Goal: Task Accomplishment & Management: Manage account settings

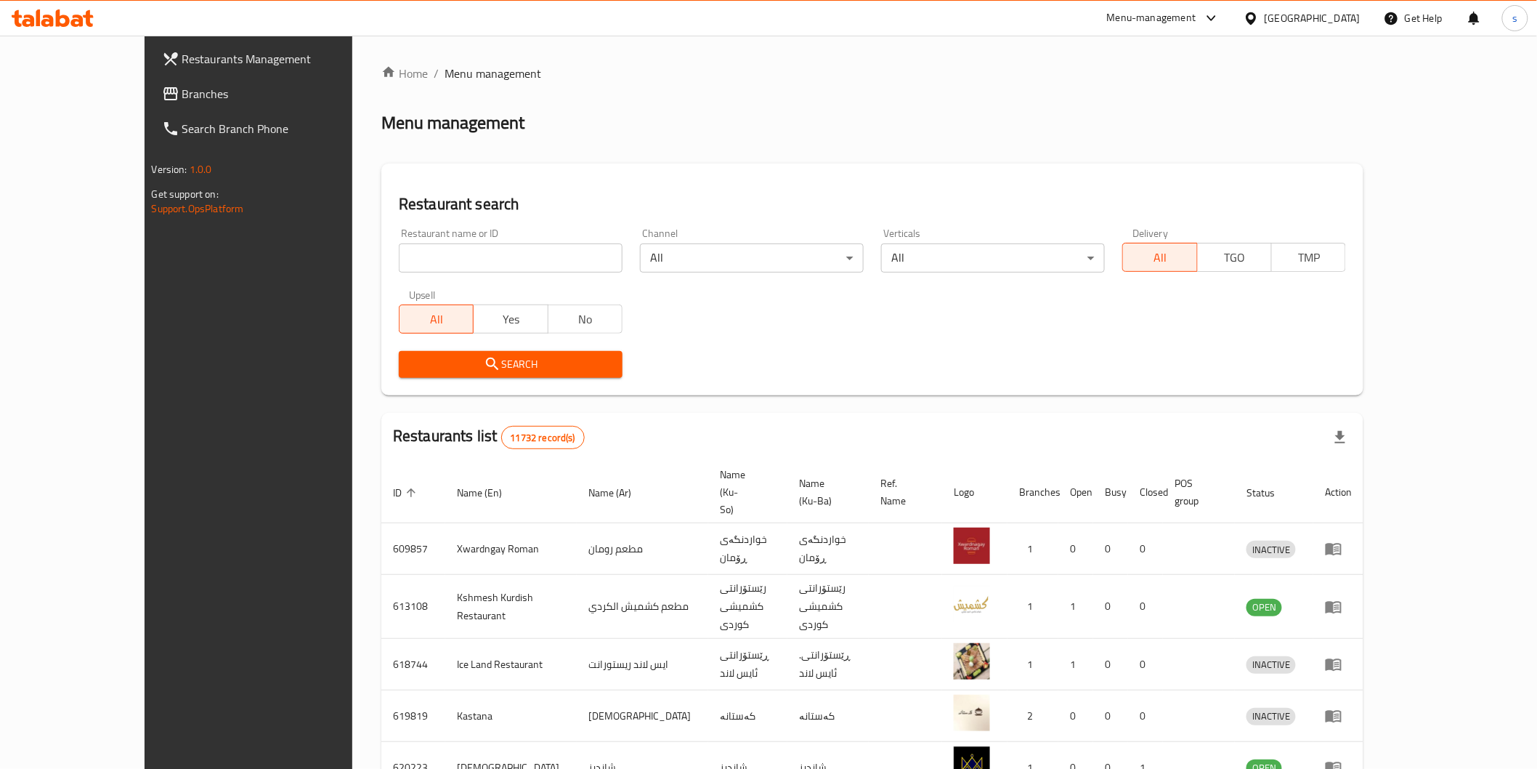
click at [429, 256] on input "search" at bounding box center [511, 257] width 224 height 29
paste input "627182"
type input "627182"
click button "Search" at bounding box center [511, 364] width 224 height 27
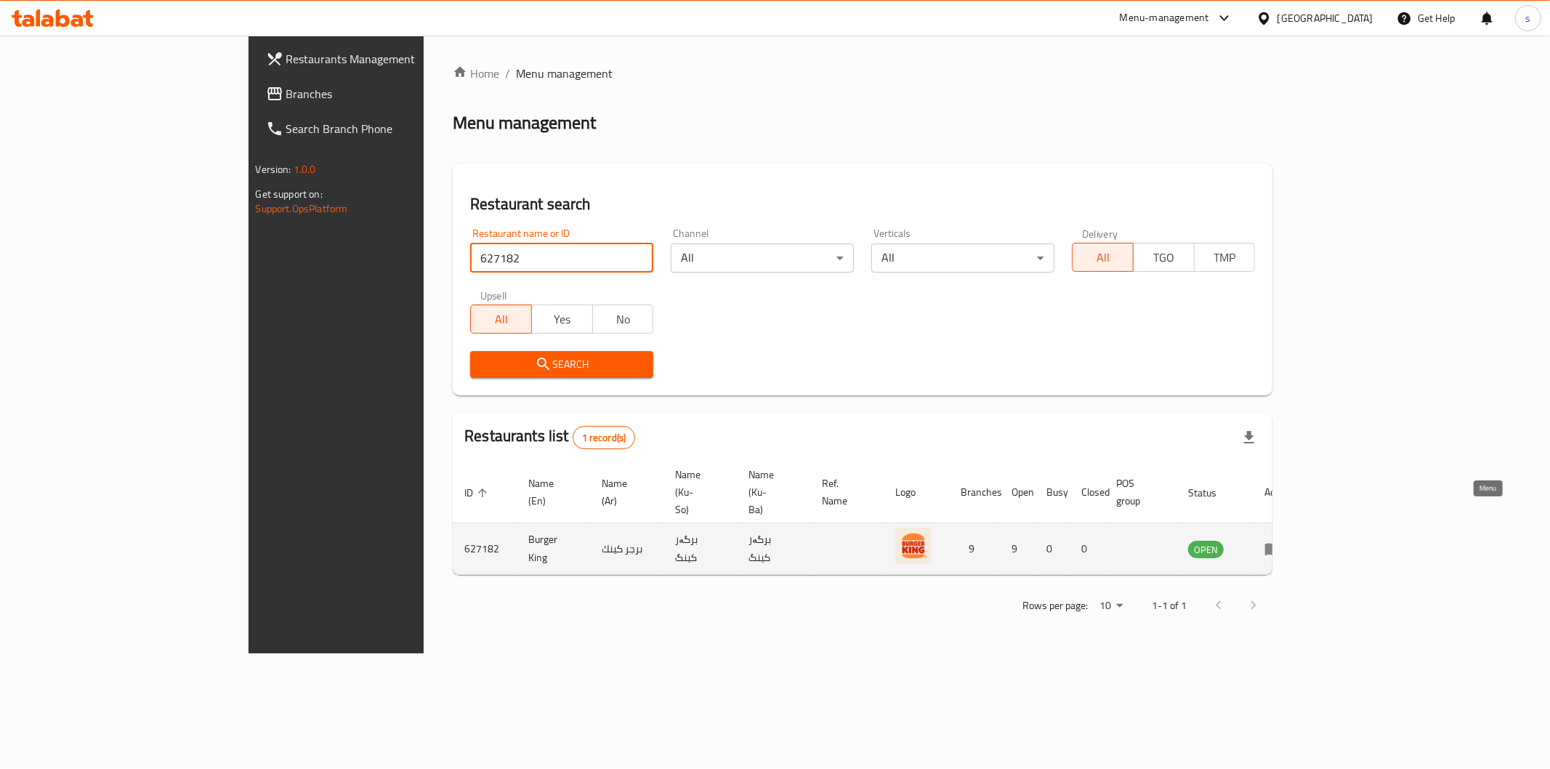
click at [1282, 540] on icon "enhanced table" at bounding box center [1272, 548] width 17 height 17
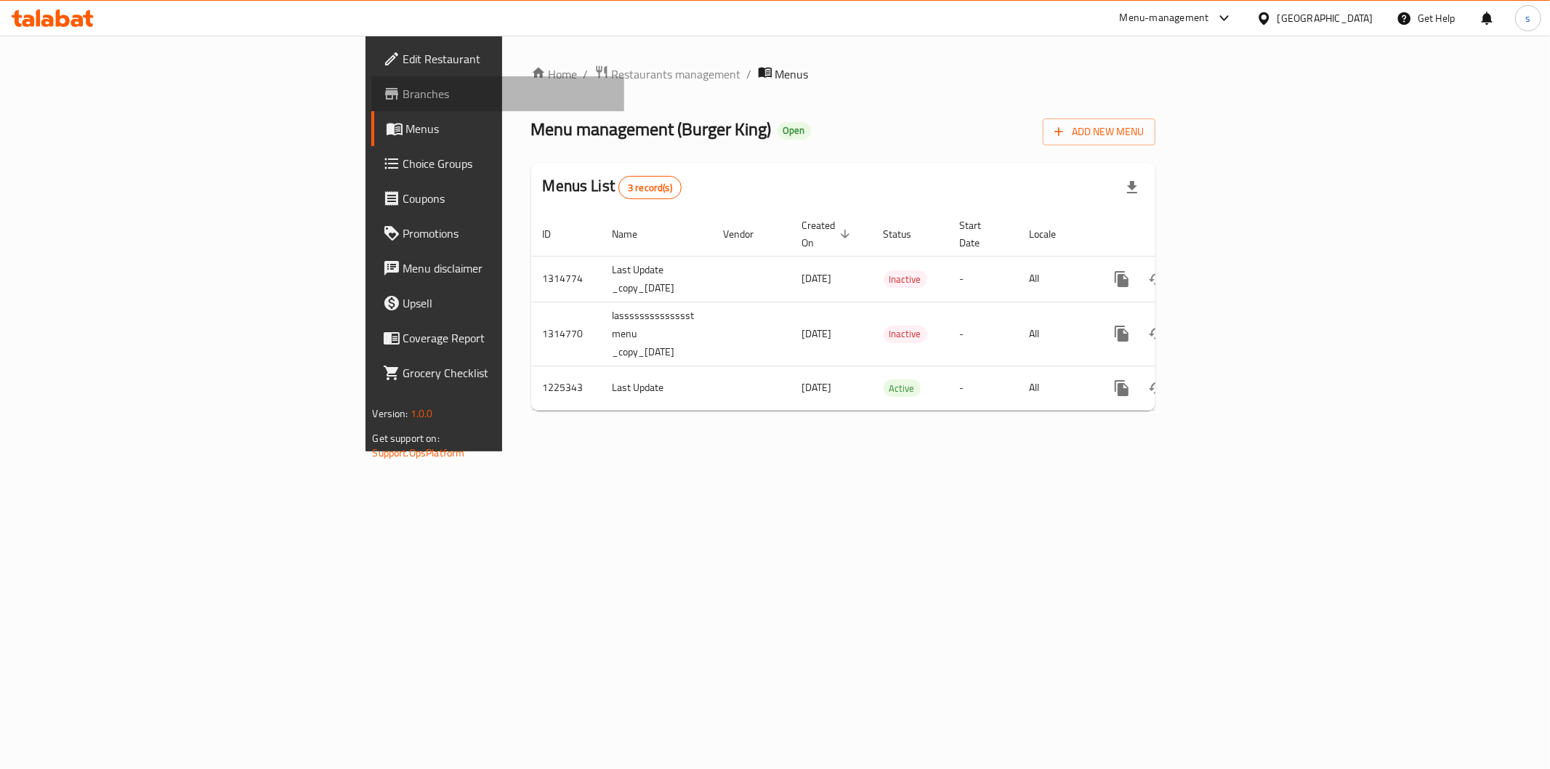
click at [403, 93] on span "Branches" at bounding box center [507, 93] width 209 height 17
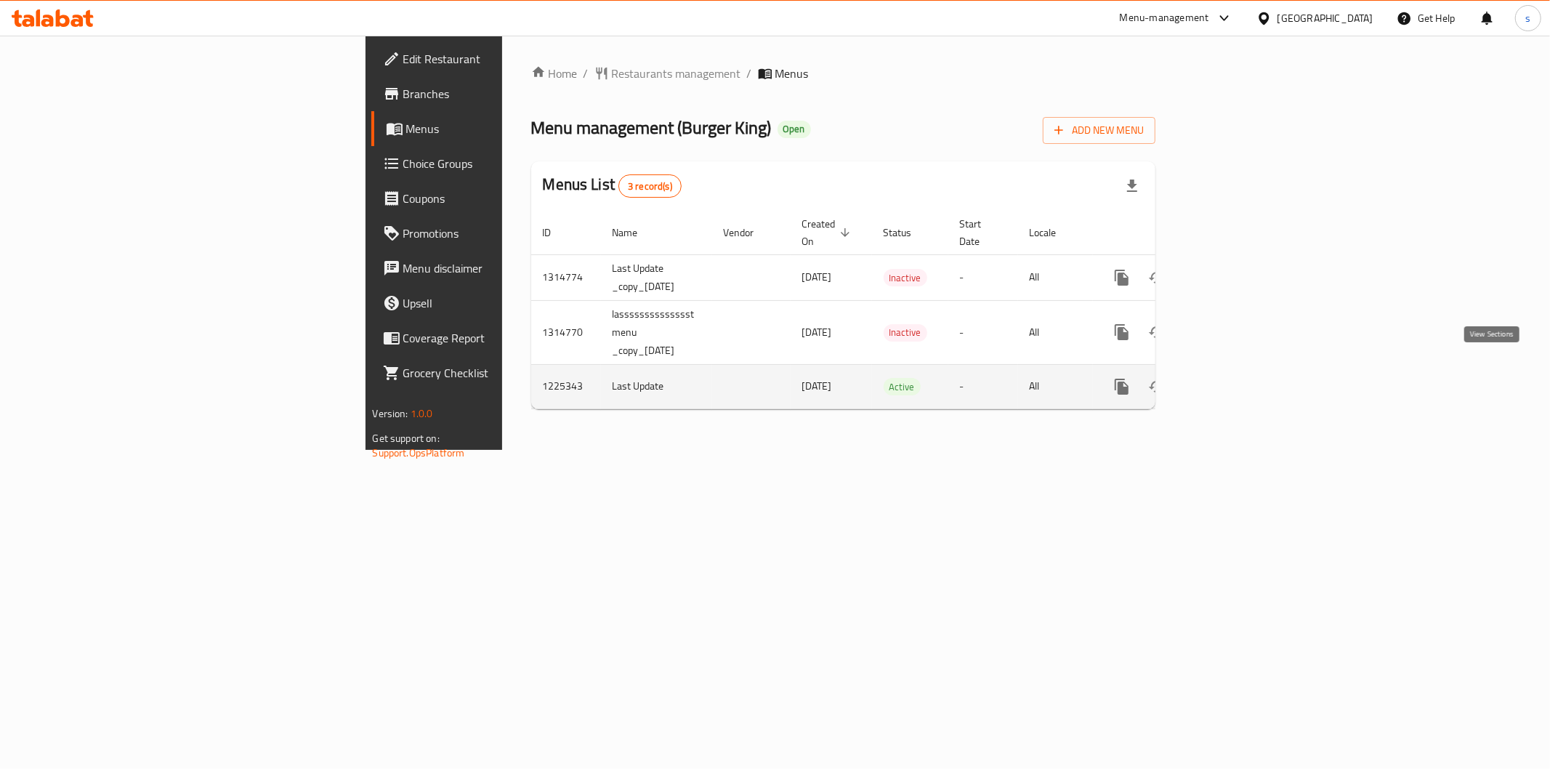
click at [1235, 378] on icon "enhanced table" at bounding box center [1226, 386] width 17 height 17
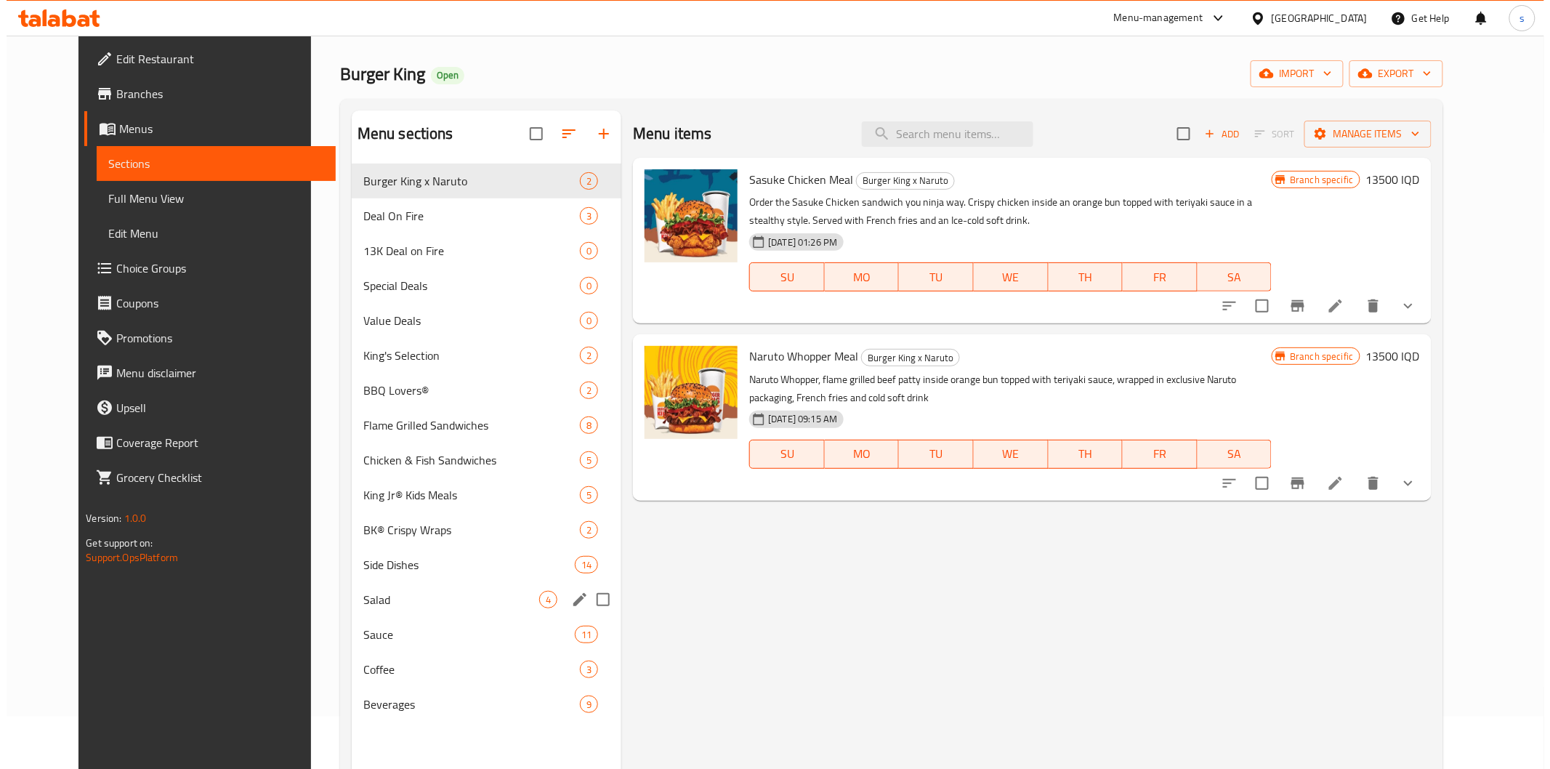
scroll to position [81, 0]
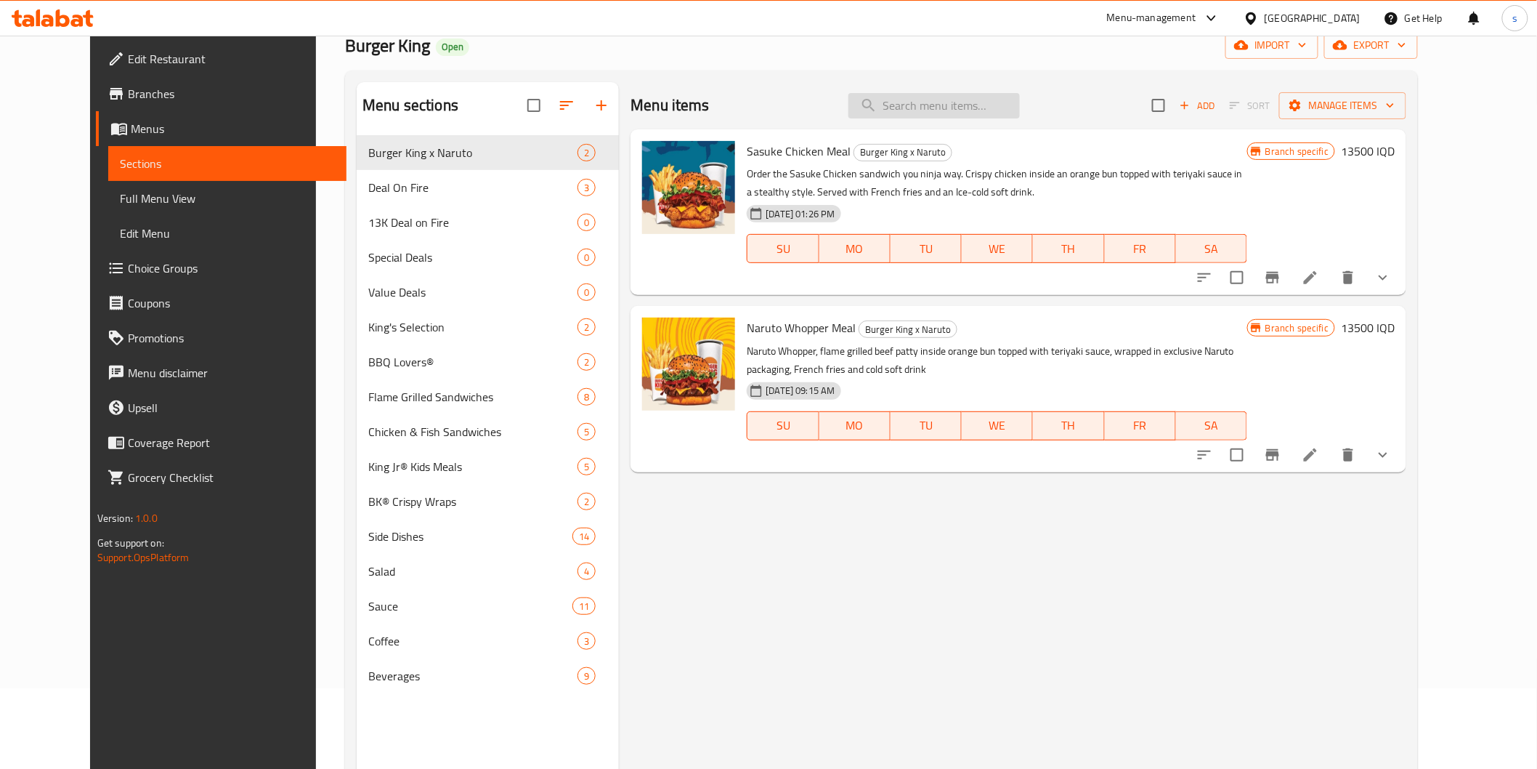
click at [955, 109] on input "search" at bounding box center [934, 105] width 171 height 25
paste input "Smokey King"
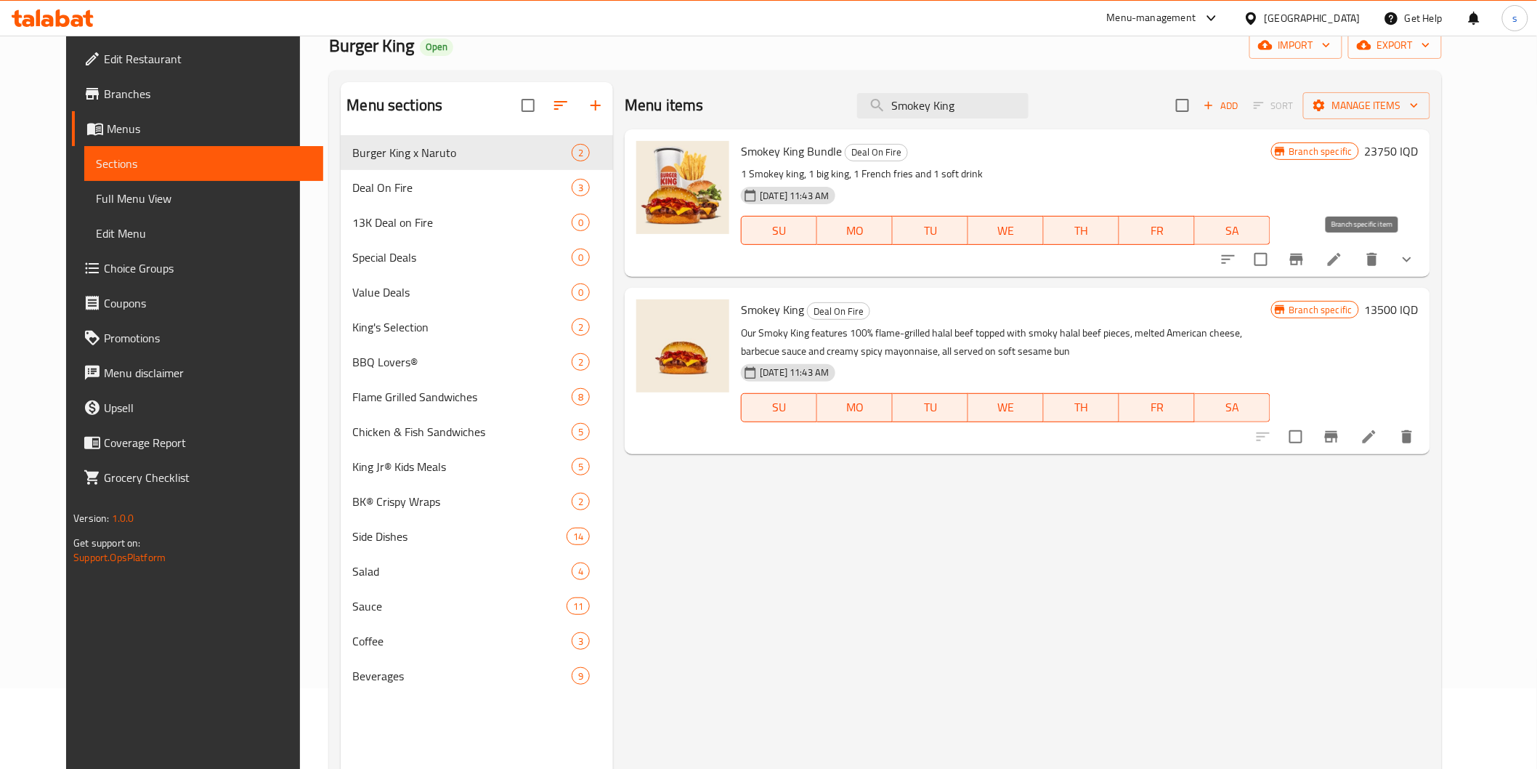
type input "Smokey King"
click at [1306, 258] on icon "Branch-specific-item" at bounding box center [1296, 259] width 17 height 17
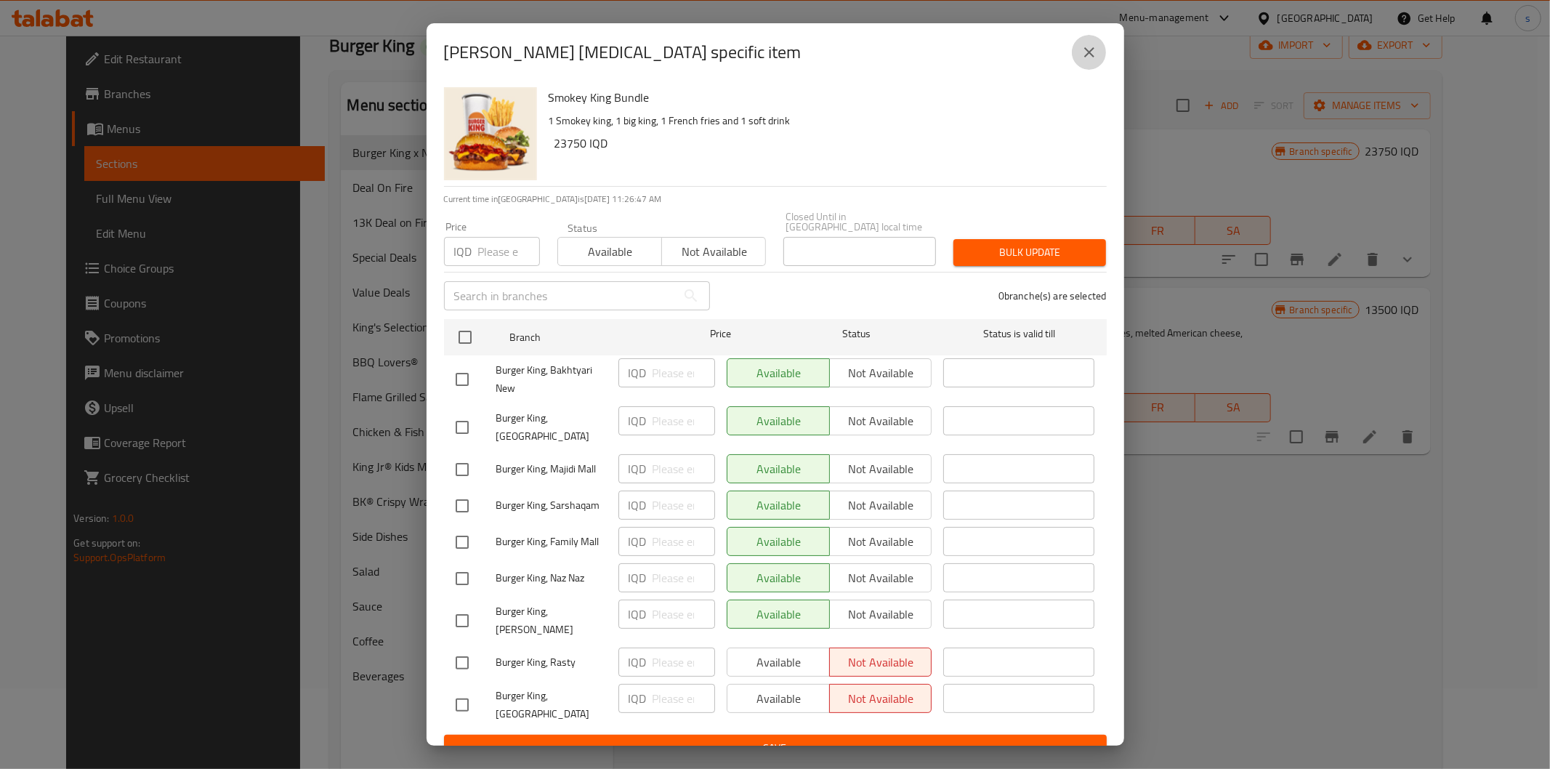
click at [1090, 61] on icon "close" at bounding box center [1088, 52] width 17 height 17
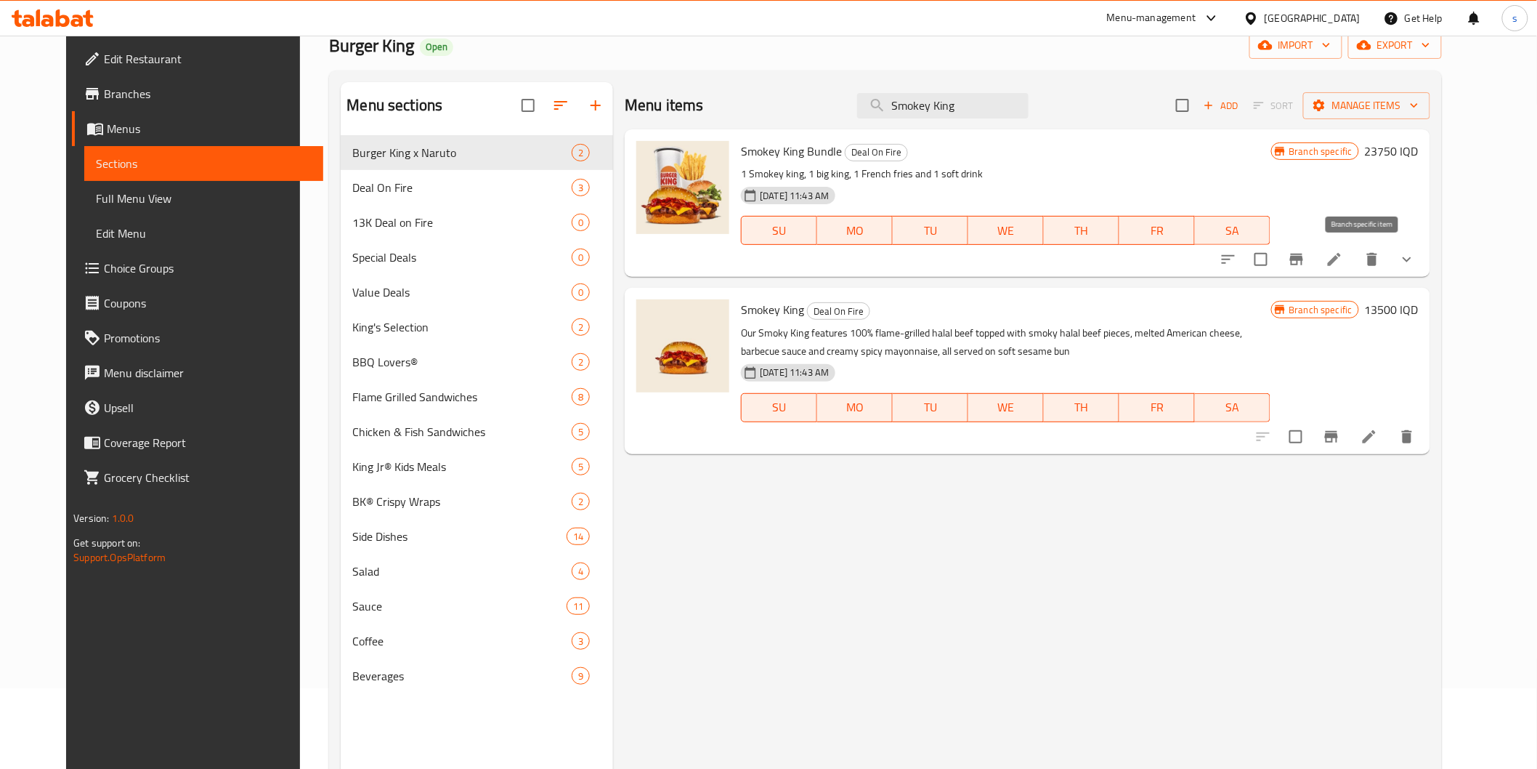
click at [1306, 255] on icon "Branch-specific-item" at bounding box center [1296, 259] width 17 height 17
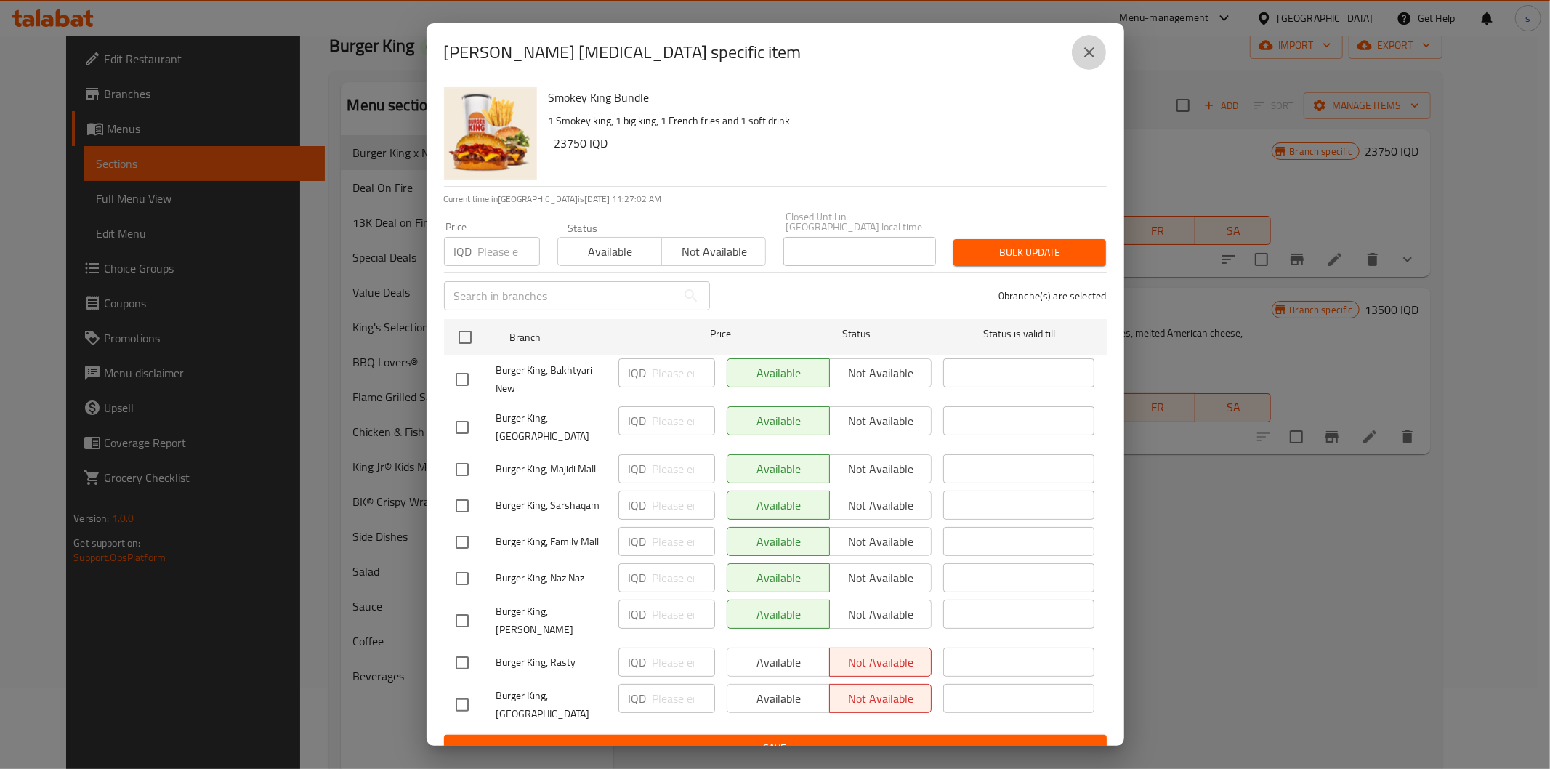
click at [1078, 68] on button "close" at bounding box center [1089, 52] width 35 height 35
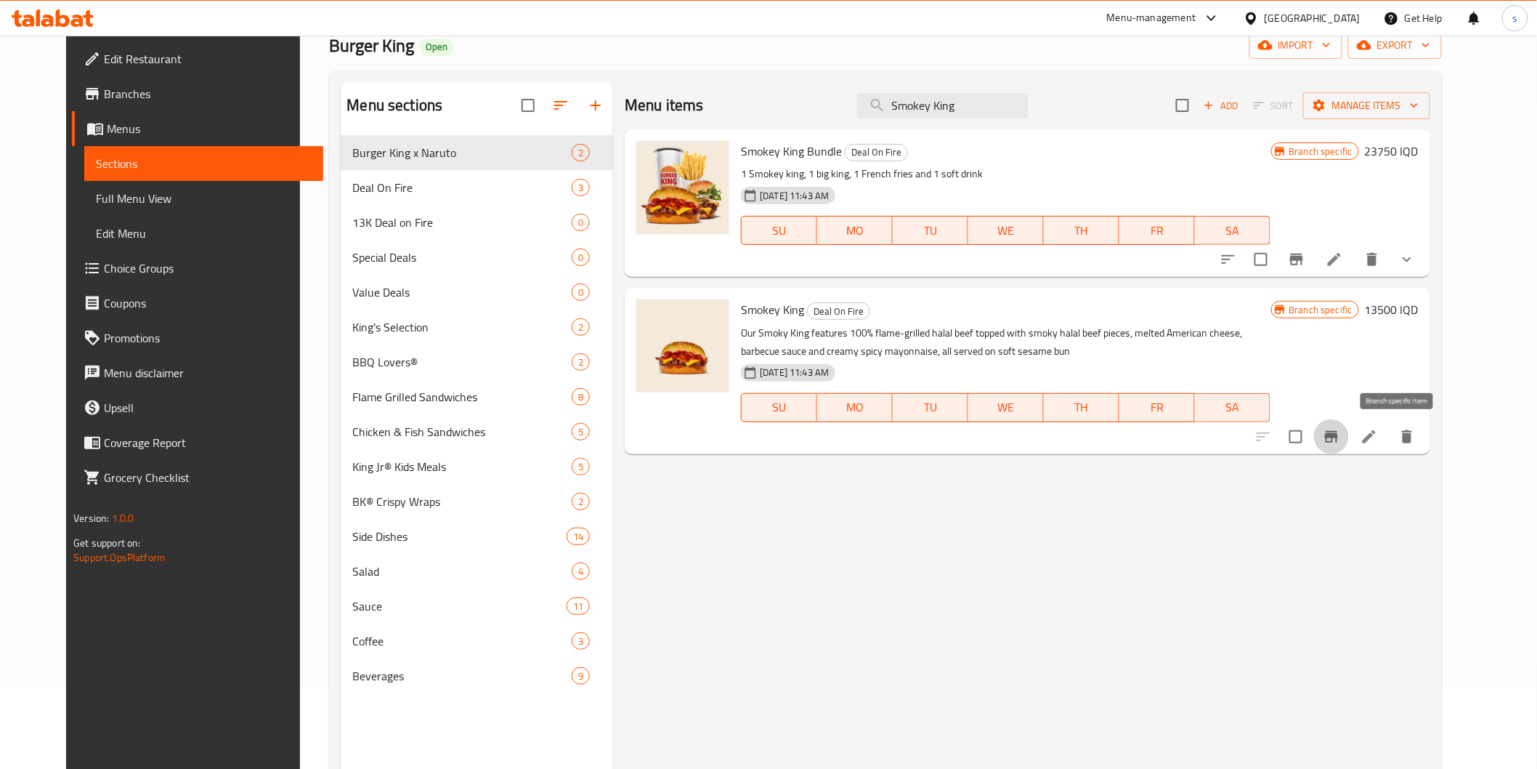
click at [1340, 431] on icon "Branch-specific-item" at bounding box center [1331, 436] width 17 height 17
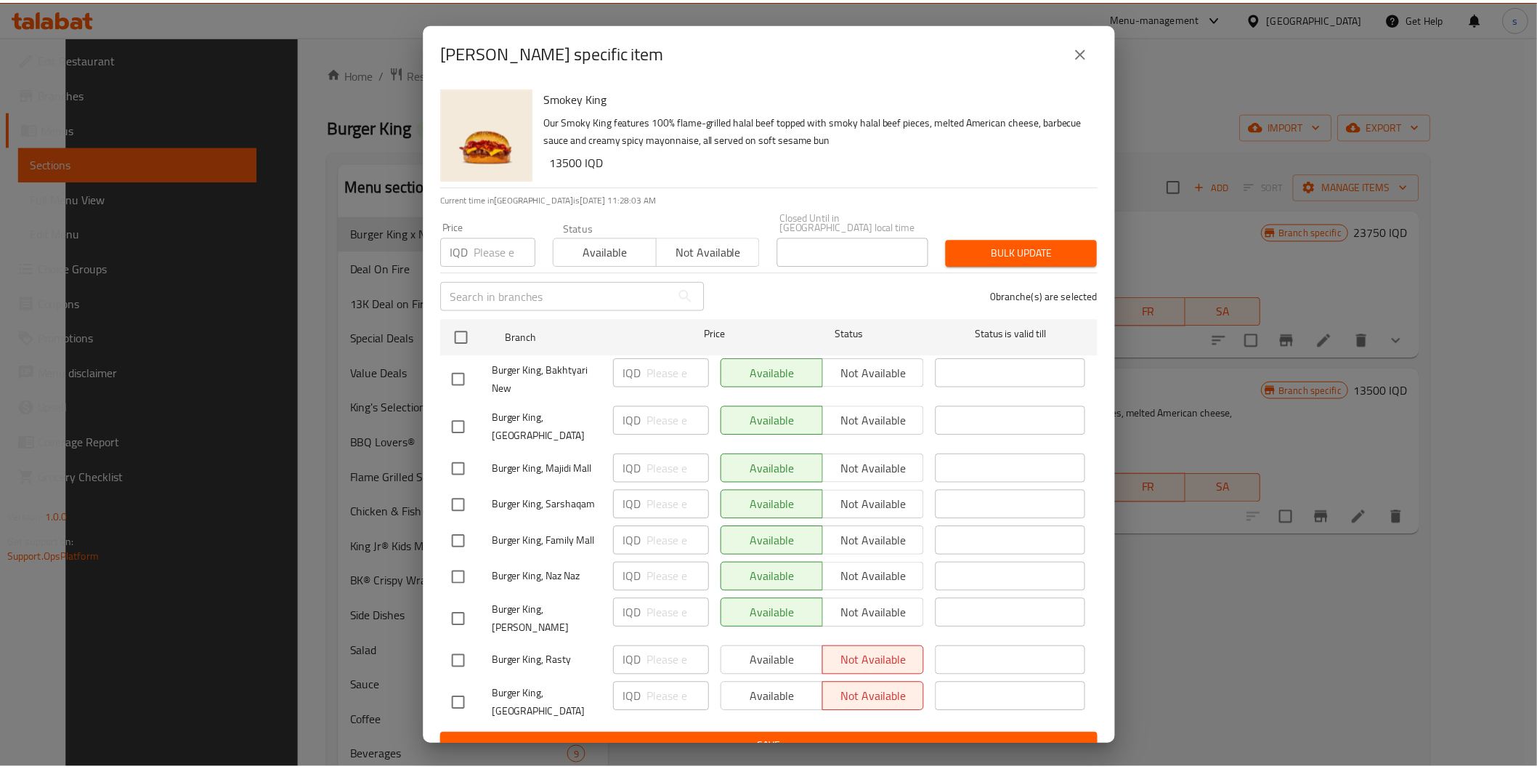
scroll to position [203, 0]
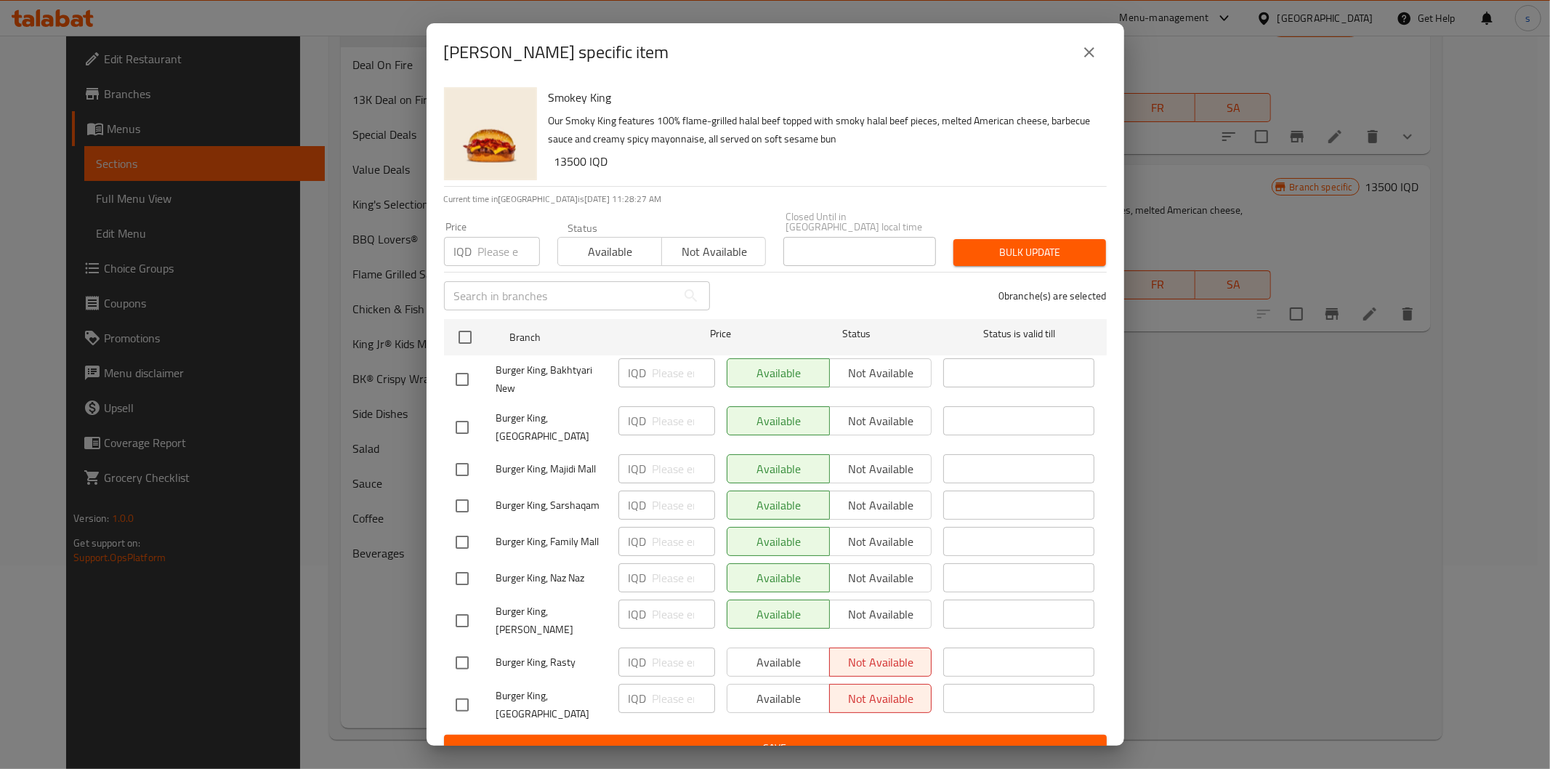
click at [1247, 400] on div "Smokey King - branch specific item Smokey King Our Smoky King features 100% fla…" at bounding box center [775, 384] width 1550 height 769
click at [1098, 63] on button "close" at bounding box center [1089, 52] width 35 height 35
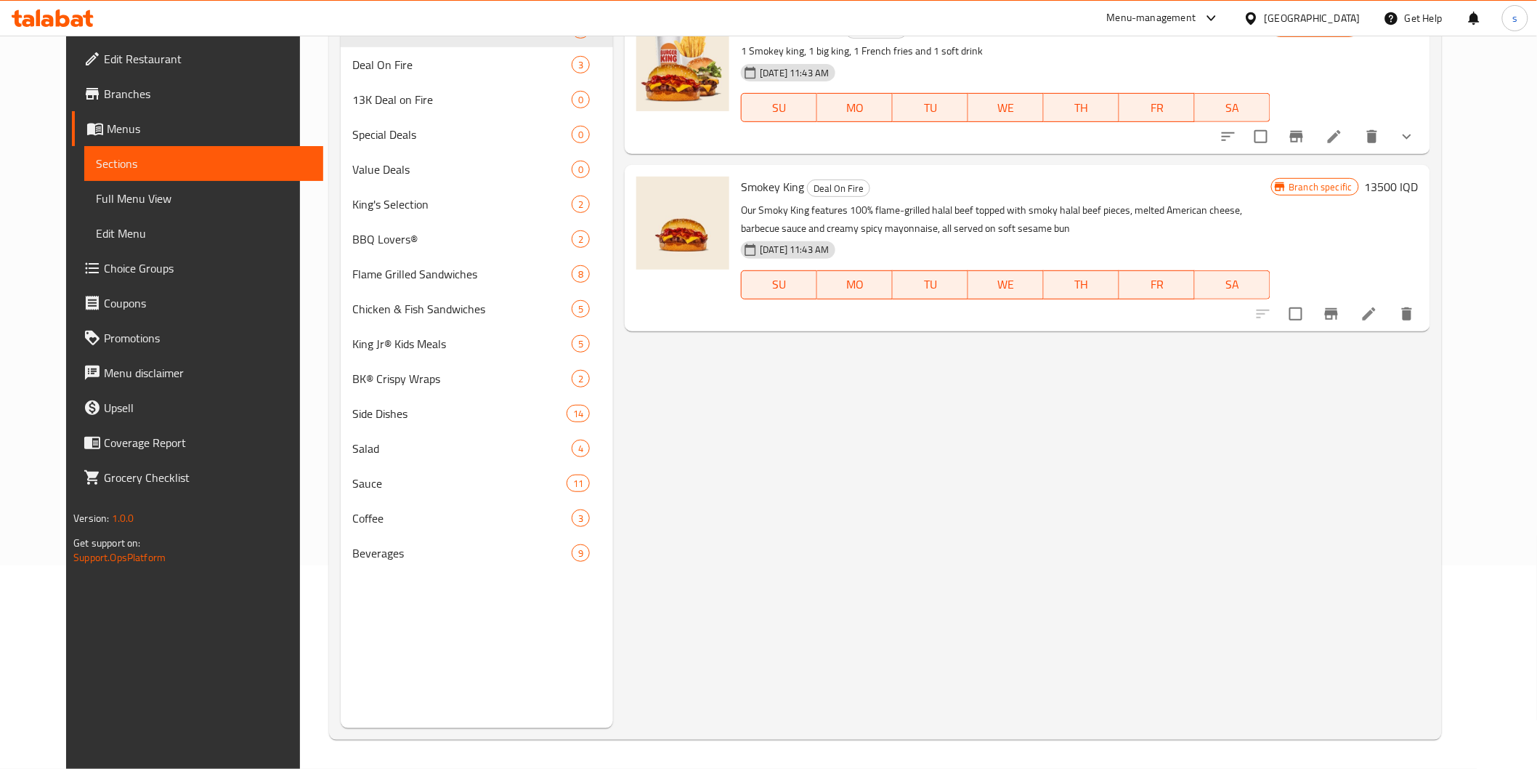
click at [122, 91] on span "Branches" at bounding box center [207, 93] width 207 height 17
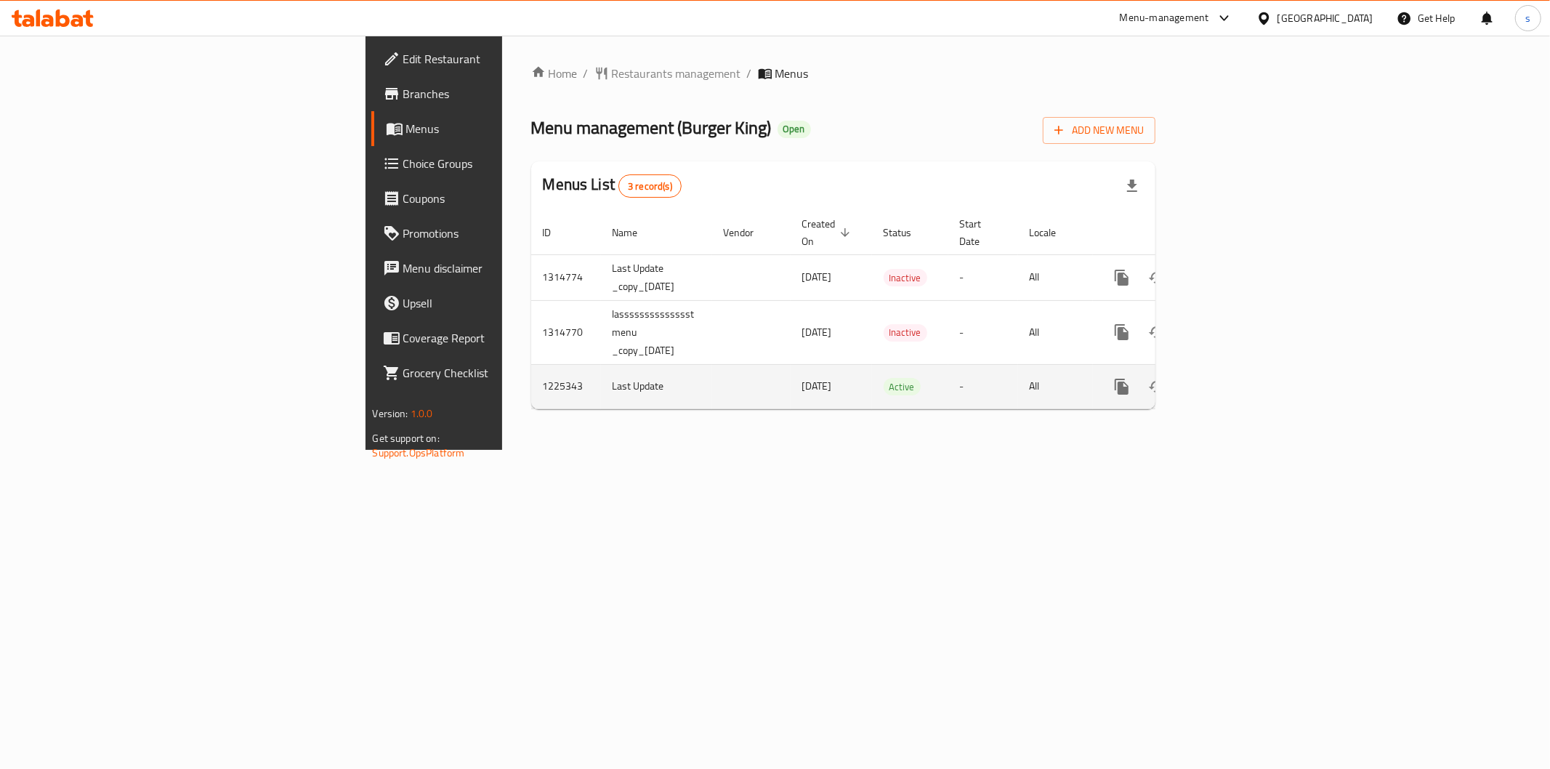
click at [1235, 378] on icon "enhanced table" at bounding box center [1226, 386] width 17 height 17
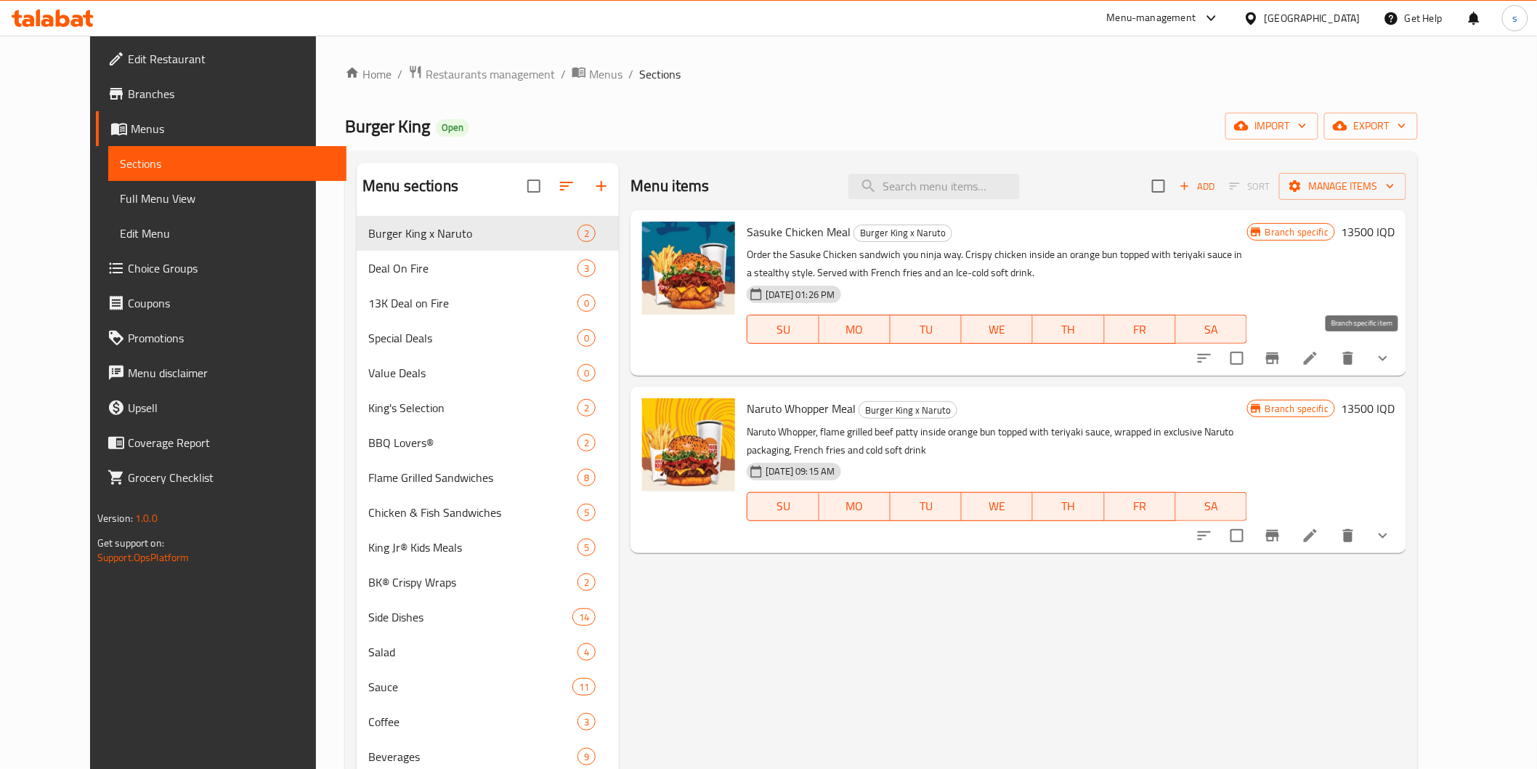
click at [1282, 354] on icon "Branch-specific-item" at bounding box center [1272, 357] width 17 height 17
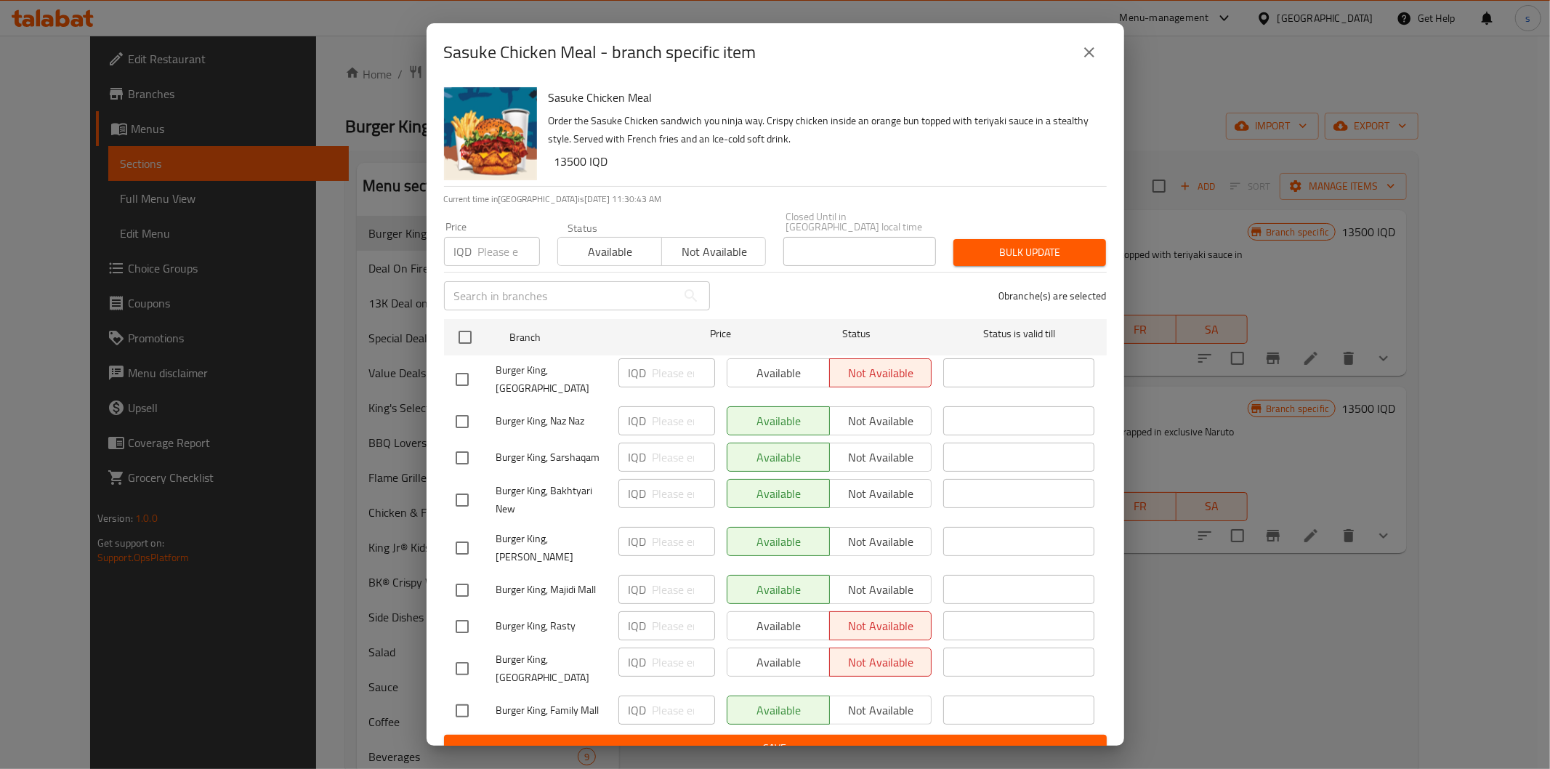
click at [1202, 431] on div "Sasuke Chicken Meal - branch specific item Sasuke Chicken Meal Order the Sasuke…" at bounding box center [775, 384] width 1550 height 769
click at [1095, 60] on icon "close" at bounding box center [1088, 52] width 17 height 17
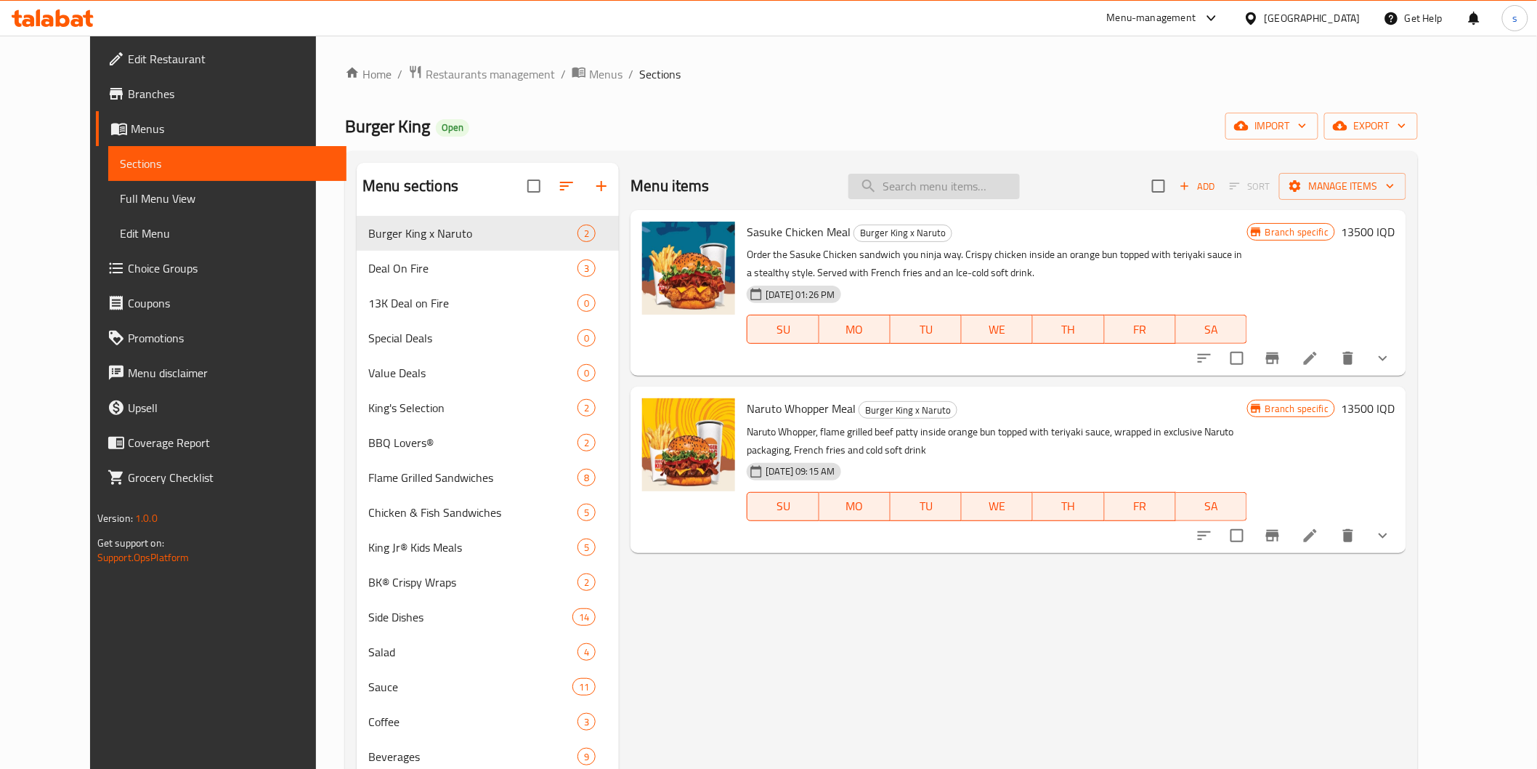
click at [999, 179] on input "search" at bounding box center [934, 186] width 171 height 25
paste input "Smokey King"
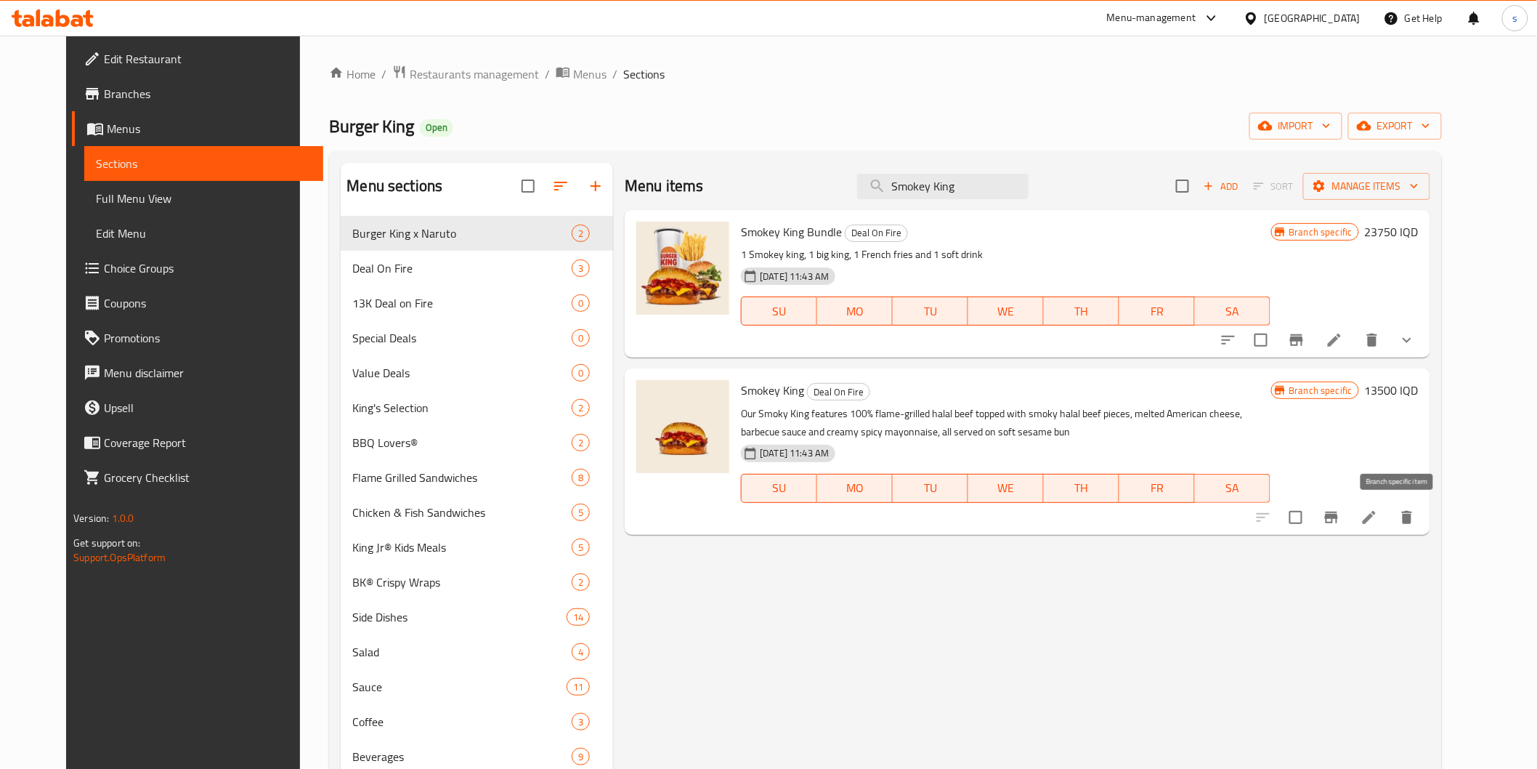
type input "Smokey King"
click at [1340, 510] on icon "Branch-specific-item" at bounding box center [1331, 517] width 17 height 17
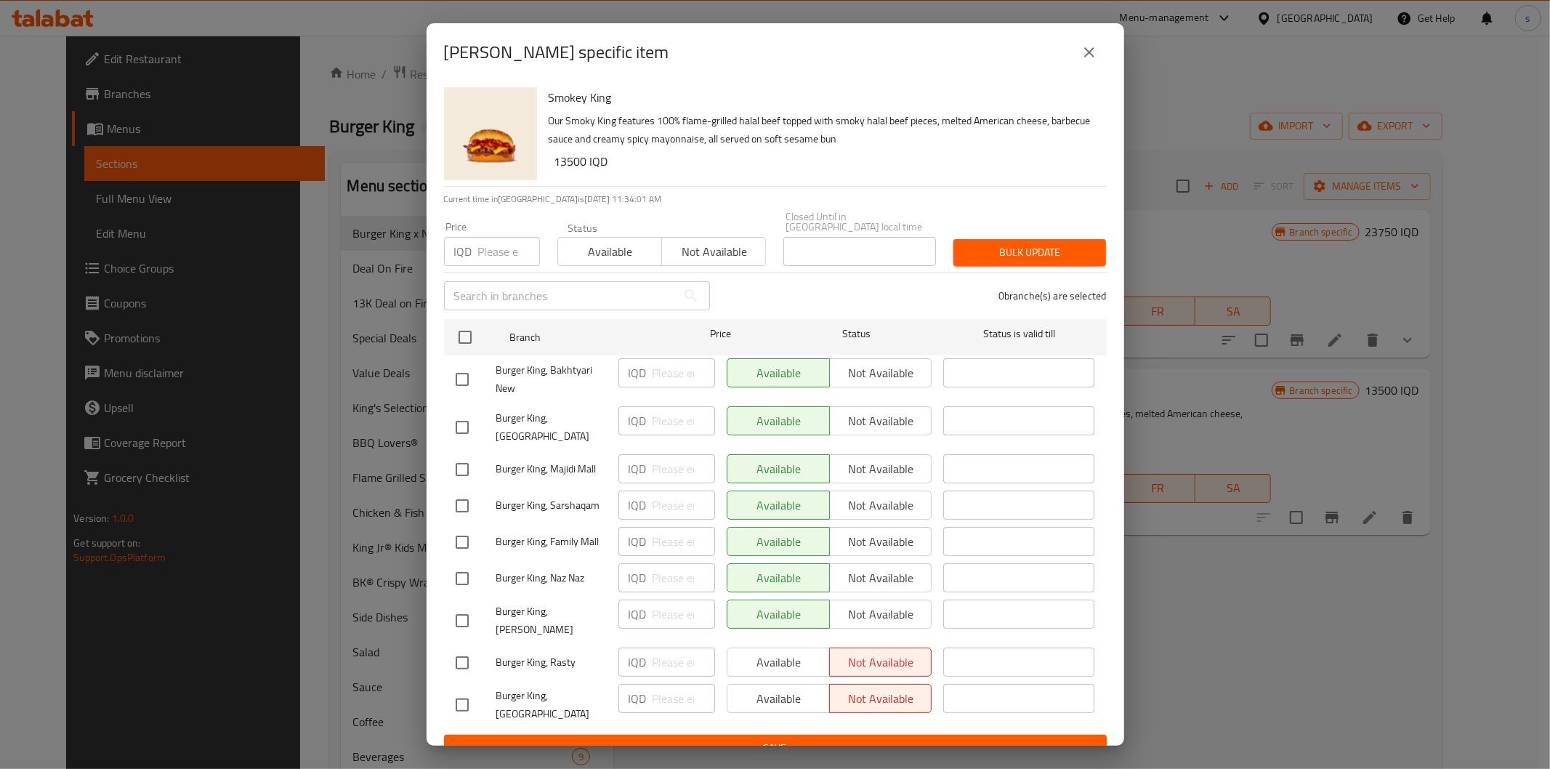
click at [1085, 51] on button "close" at bounding box center [1089, 52] width 35 height 35
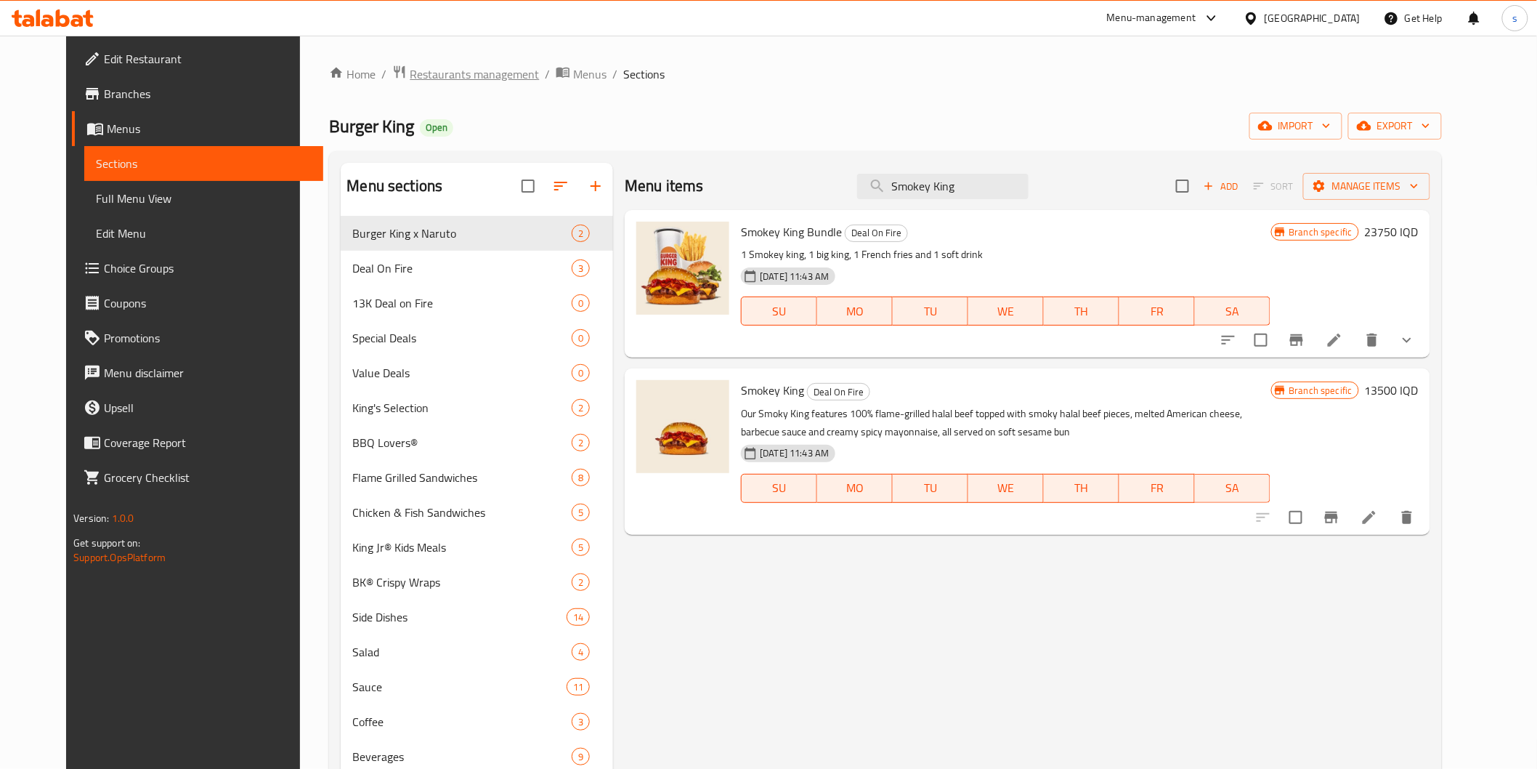
click at [410, 77] on span "Restaurants management" at bounding box center [474, 73] width 129 height 17
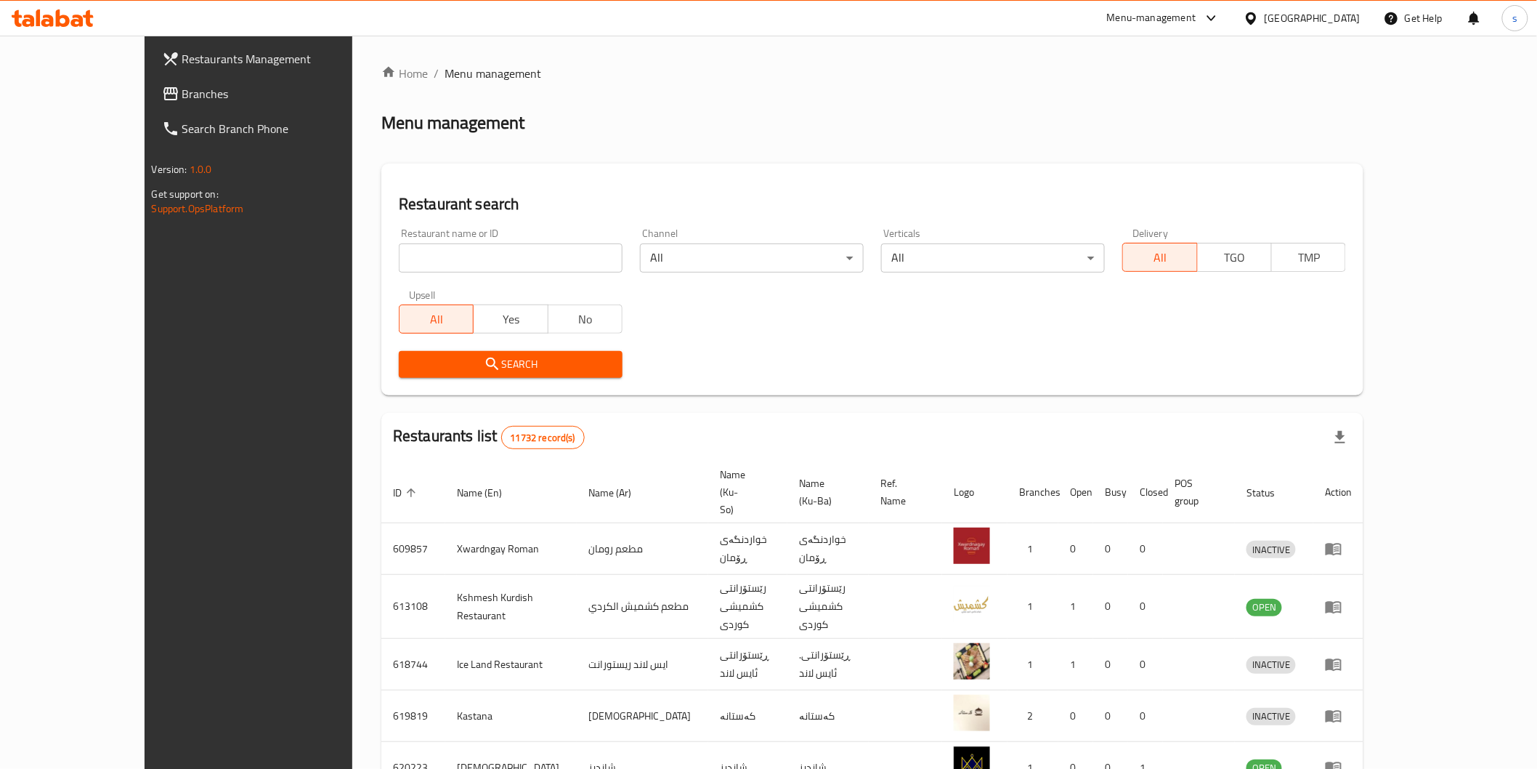
click at [454, 259] on input "search" at bounding box center [511, 257] width 224 height 29
paste input "627182"
type input "627182"
click button "Search" at bounding box center [511, 364] width 224 height 27
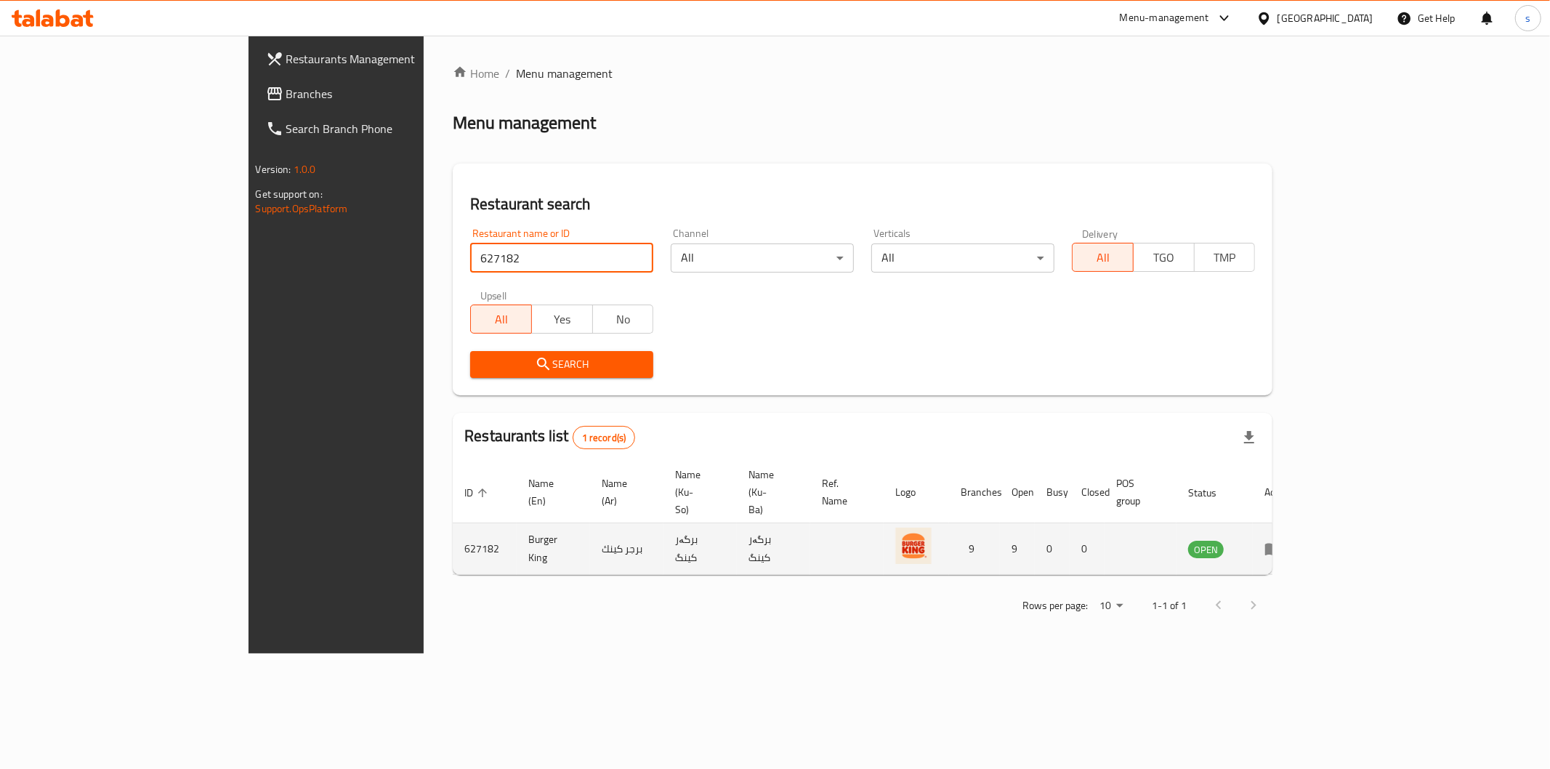
click at [1282, 540] on icon "enhanced table" at bounding box center [1272, 548] width 17 height 17
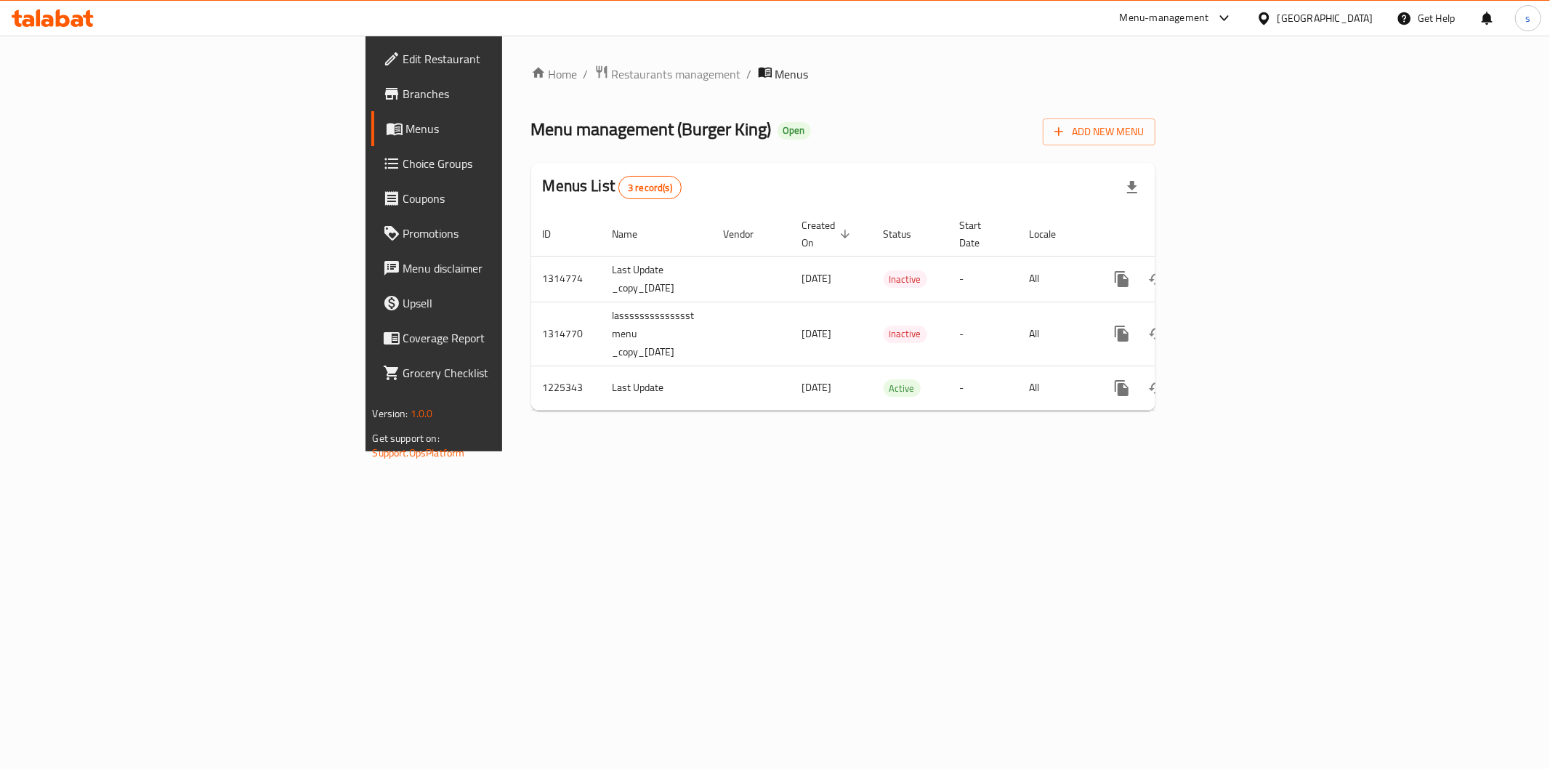
click at [403, 94] on span "Branches" at bounding box center [507, 93] width 209 height 17
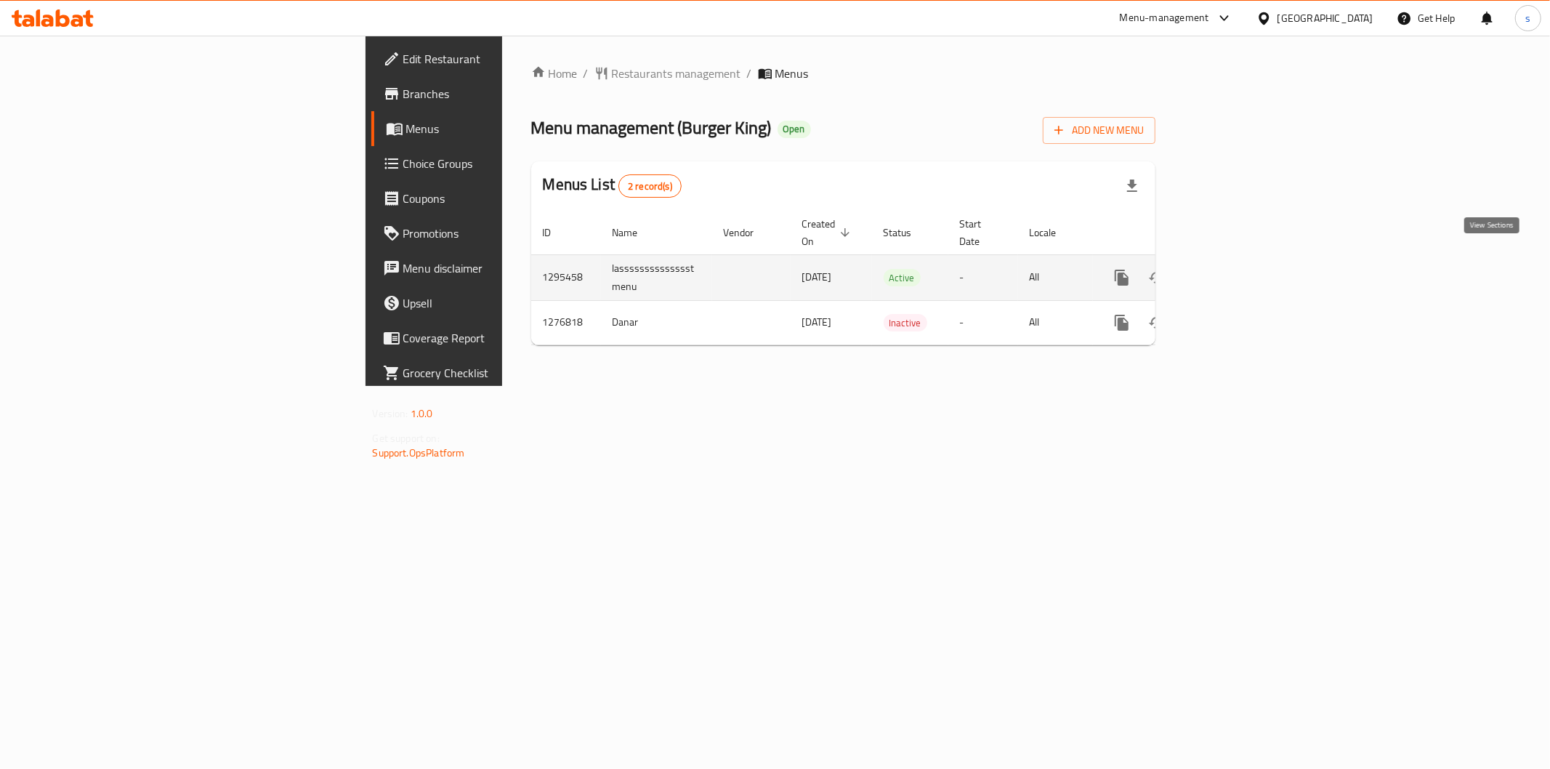
click at [1233, 271] on icon "enhanced table" at bounding box center [1226, 277] width 13 height 13
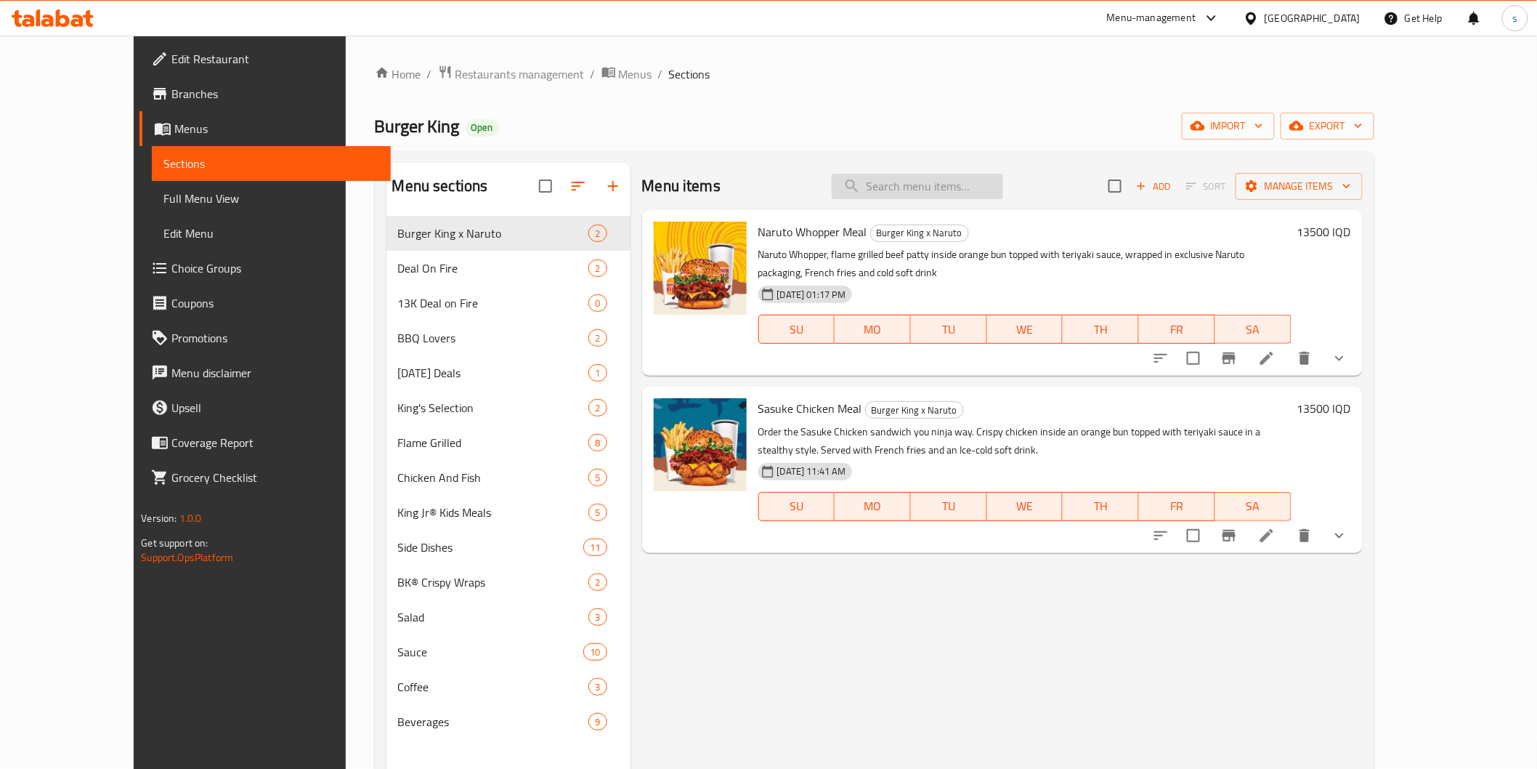
click at [920, 190] on input "search" at bounding box center [917, 186] width 171 height 25
paste input "Smokey King"
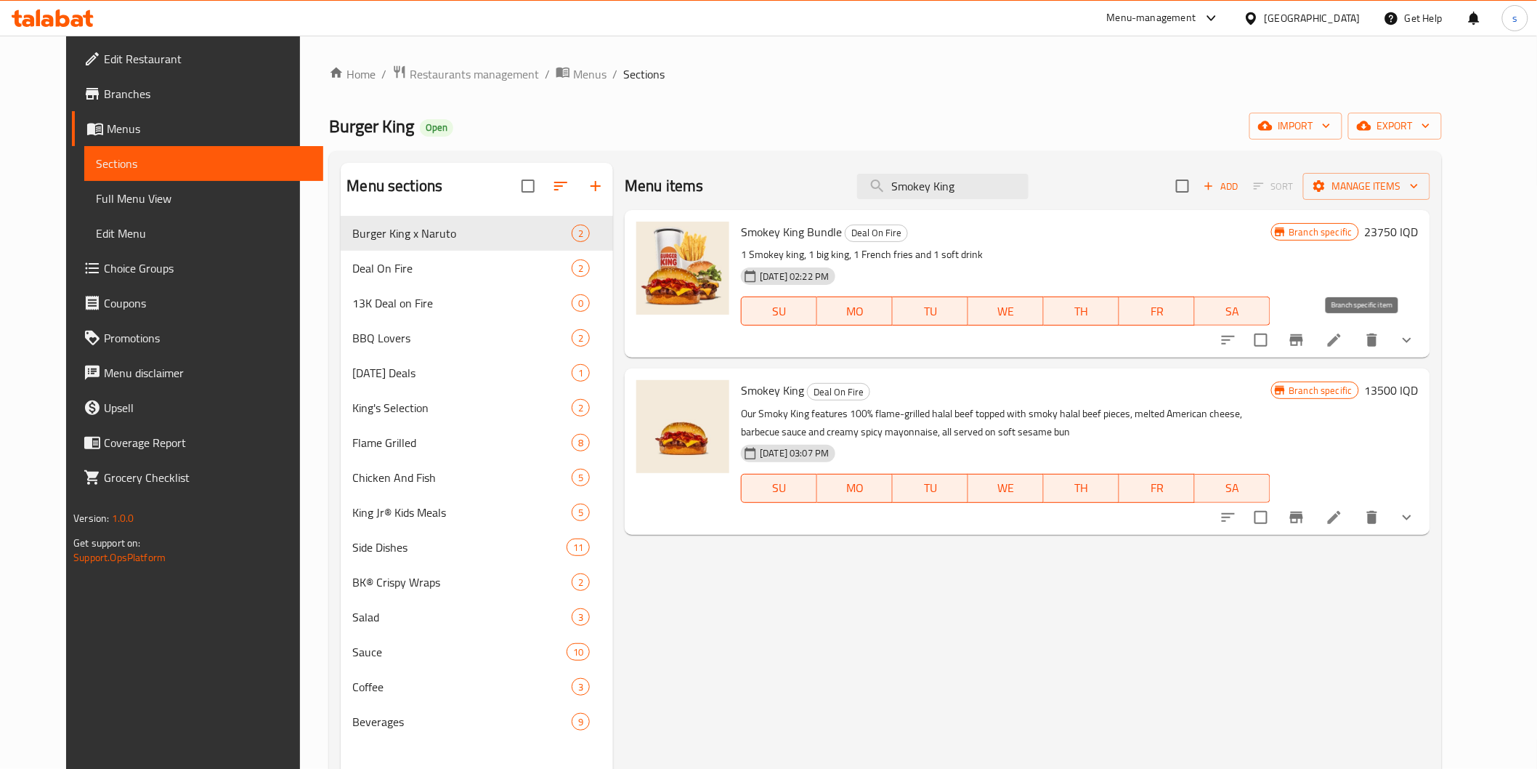
type input "Smokey King"
click at [1314, 327] on button "Branch-specific-item" at bounding box center [1296, 340] width 35 height 35
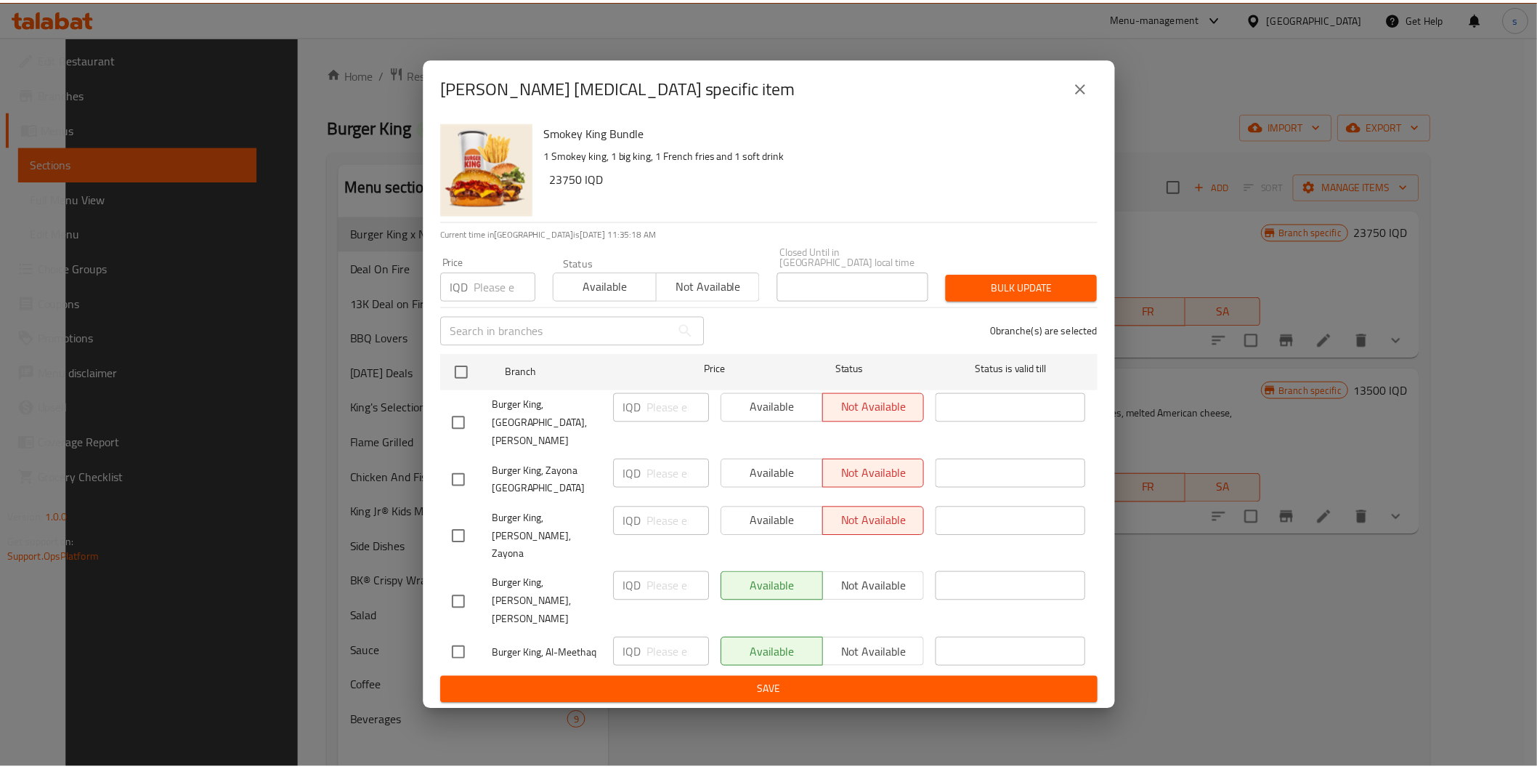
scroll to position [203, 0]
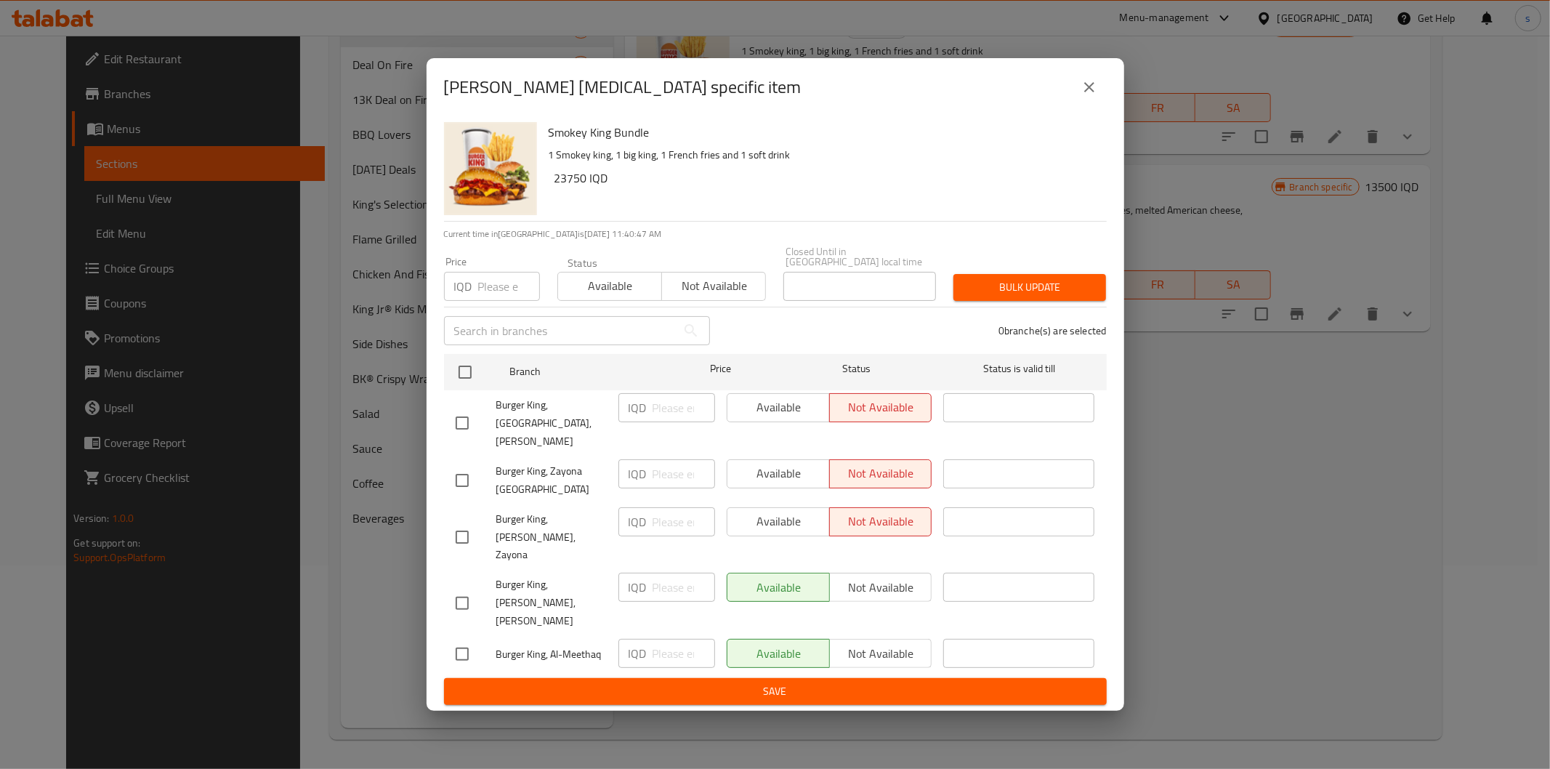
click at [263, 89] on div "Smokey King Bundle - branch specific item Smokey King Bundle 1 Smokey king, 1 b…" at bounding box center [775, 384] width 1550 height 769
click at [1095, 96] on icon "close" at bounding box center [1088, 86] width 17 height 17
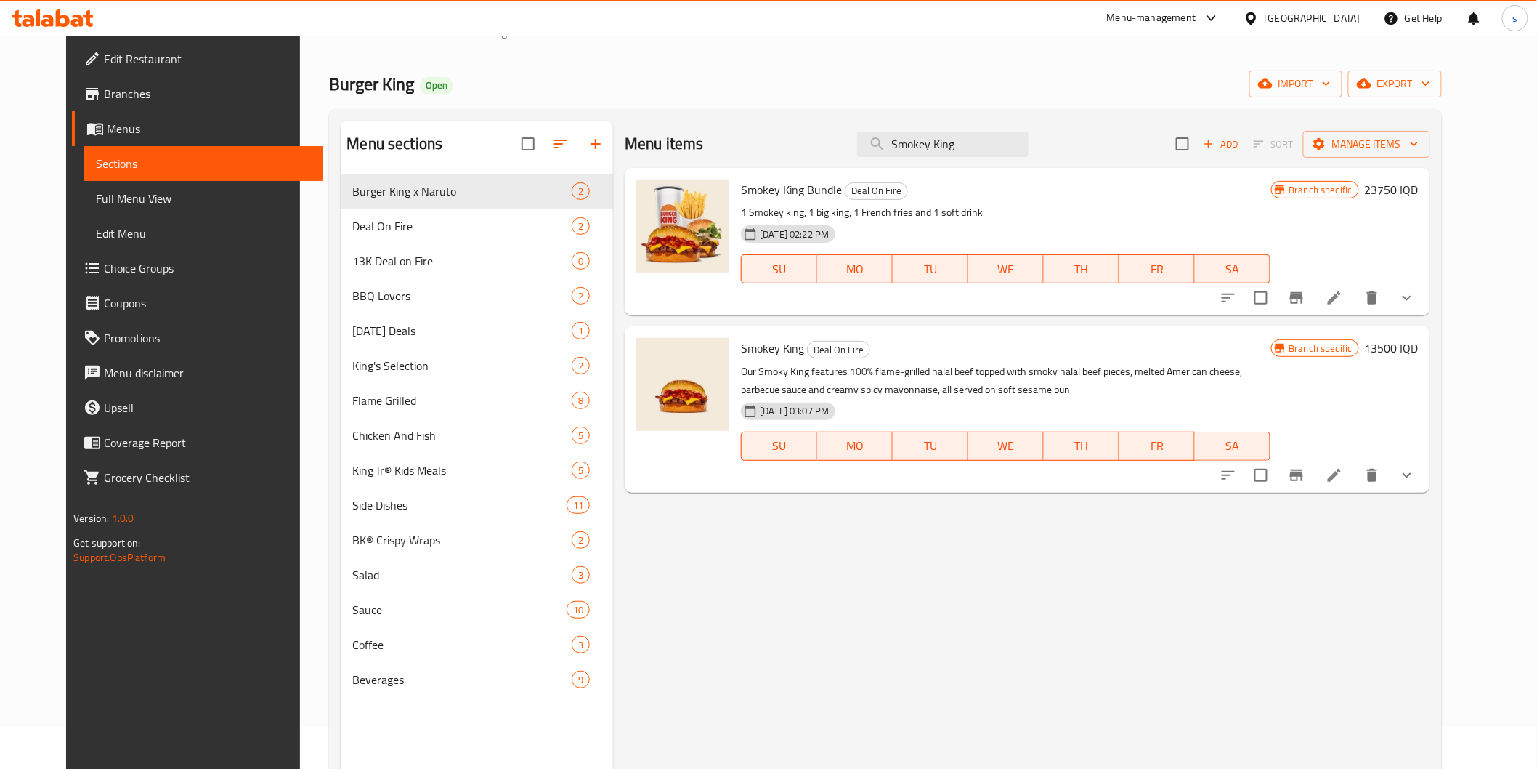
scroll to position [41, 0]
click at [1303, 299] on icon "Branch-specific-item" at bounding box center [1296, 299] width 13 height 12
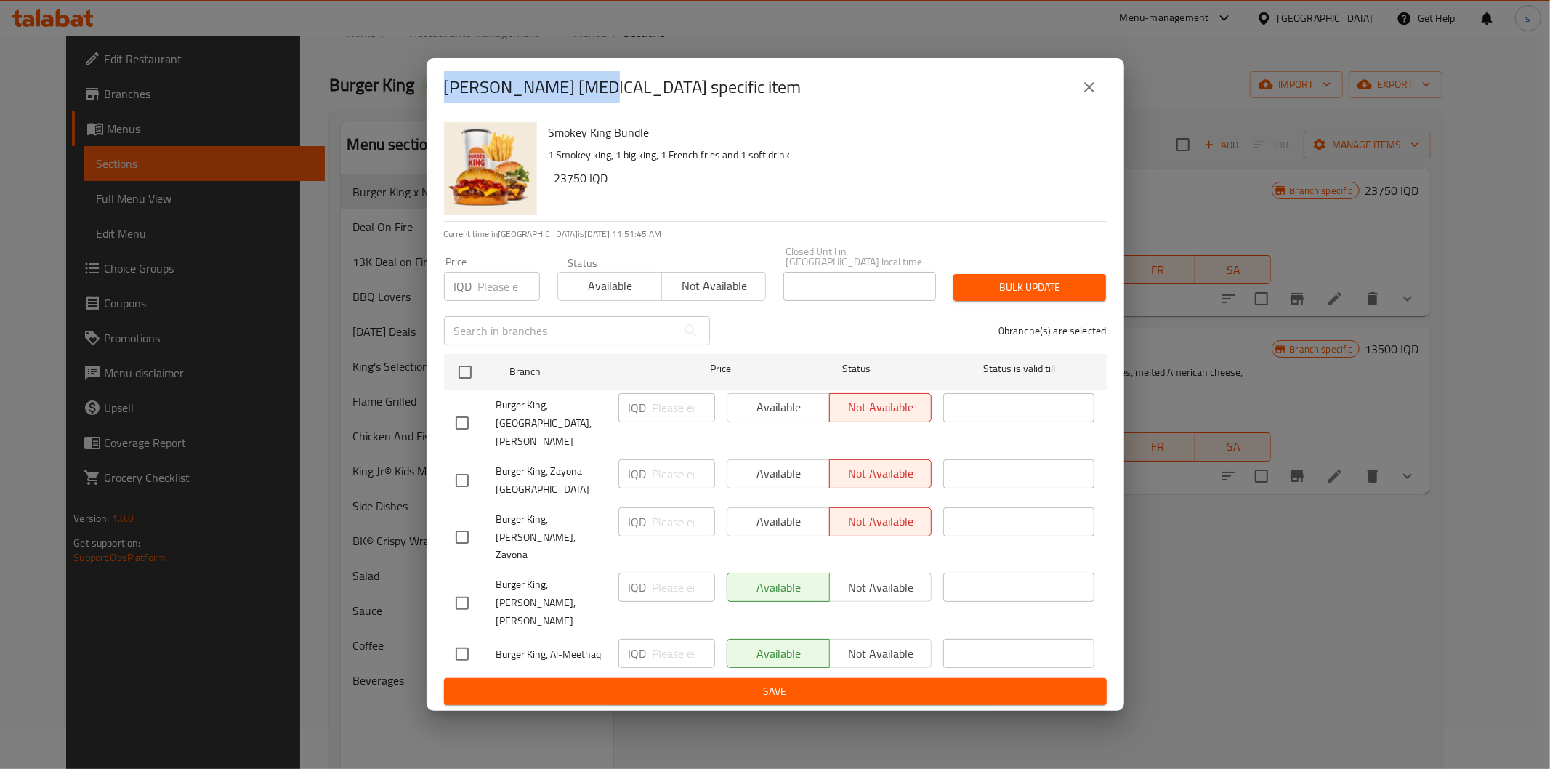
drag, startPoint x: 591, startPoint y: 117, endPoint x: 445, endPoint y: 118, distance: 146.0
click at [445, 99] on h2 "[PERSON_NAME] [MEDICAL_DATA] specific item" at bounding box center [622, 87] width 357 height 23
copy h2 "Smokey King Bundle"
click at [291, 12] on div "Smokey King Bundle - branch specific item Smokey King Bundle 1 Smokey king, 1 b…" at bounding box center [775, 384] width 1550 height 769
click at [316, 52] on div "Smokey King Bundle - branch specific item Smokey King Bundle 1 Smokey king, 1 b…" at bounding box center [775, 384] width 1550 height 769
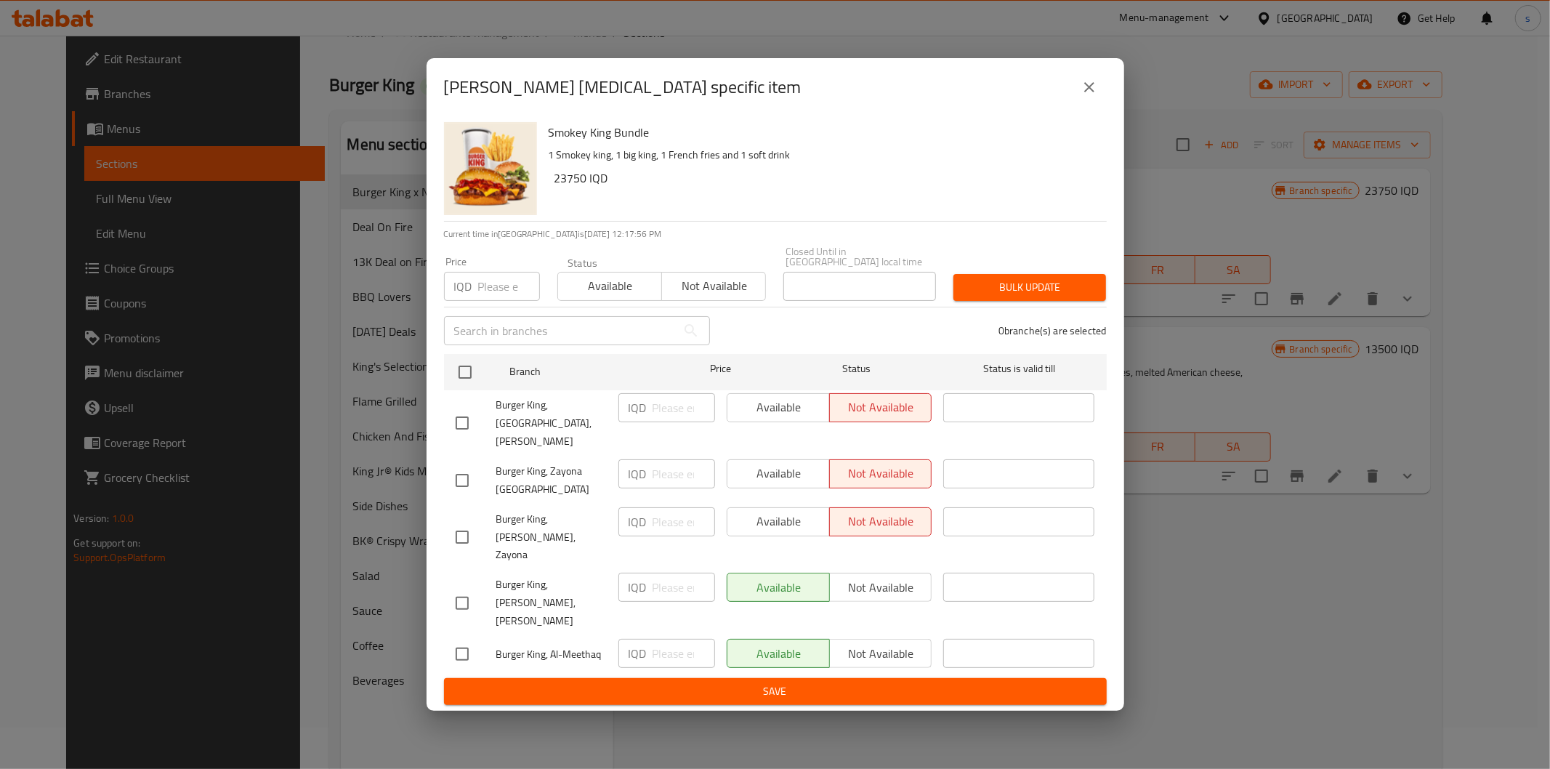
click at [1083, 96] on icon "close" at bounding box center [1088, 86] width 17 height 17
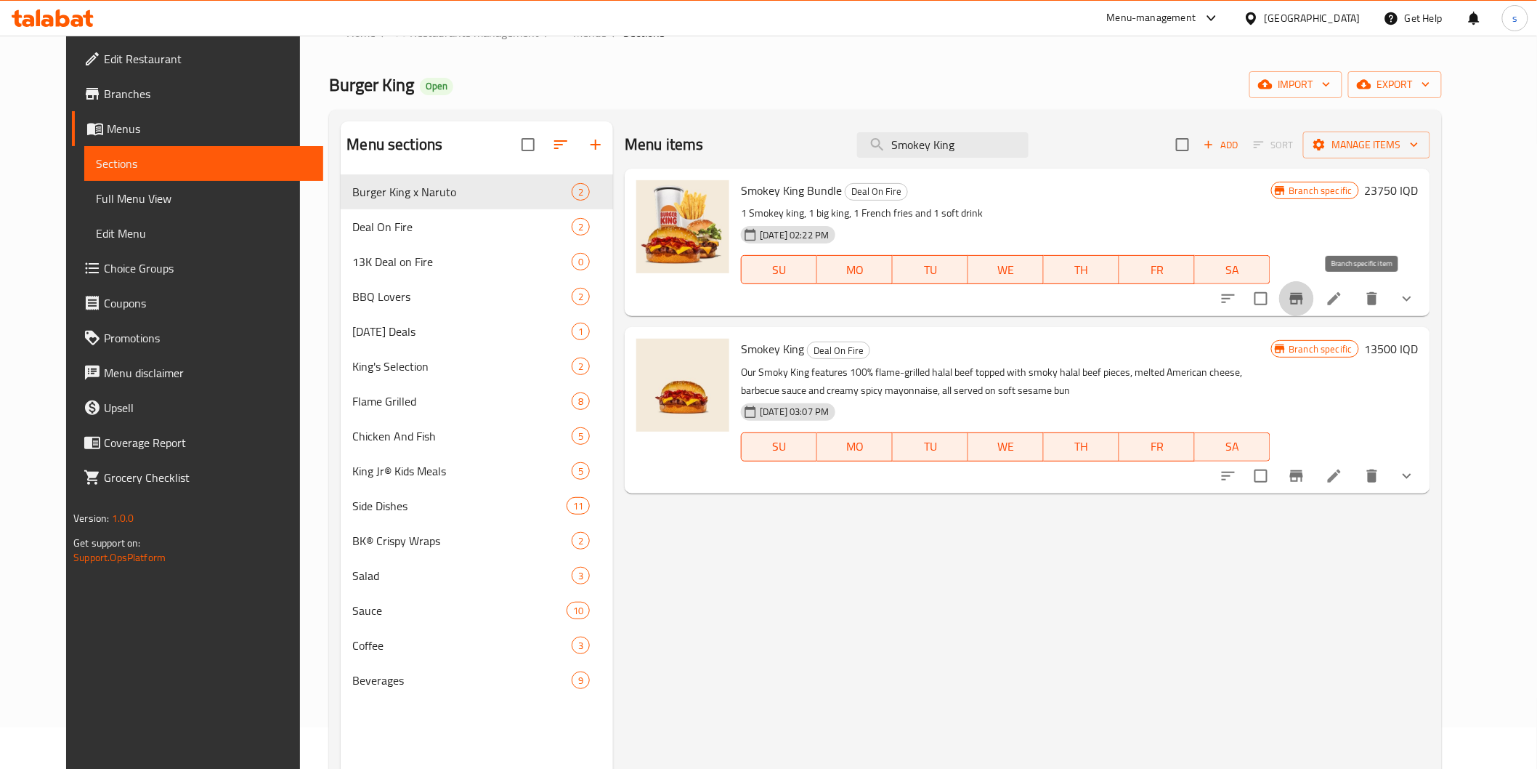
click at [1303, 295] on icon "Branch-specific-item" at bounding box center [1296, 299] width 13 height 12
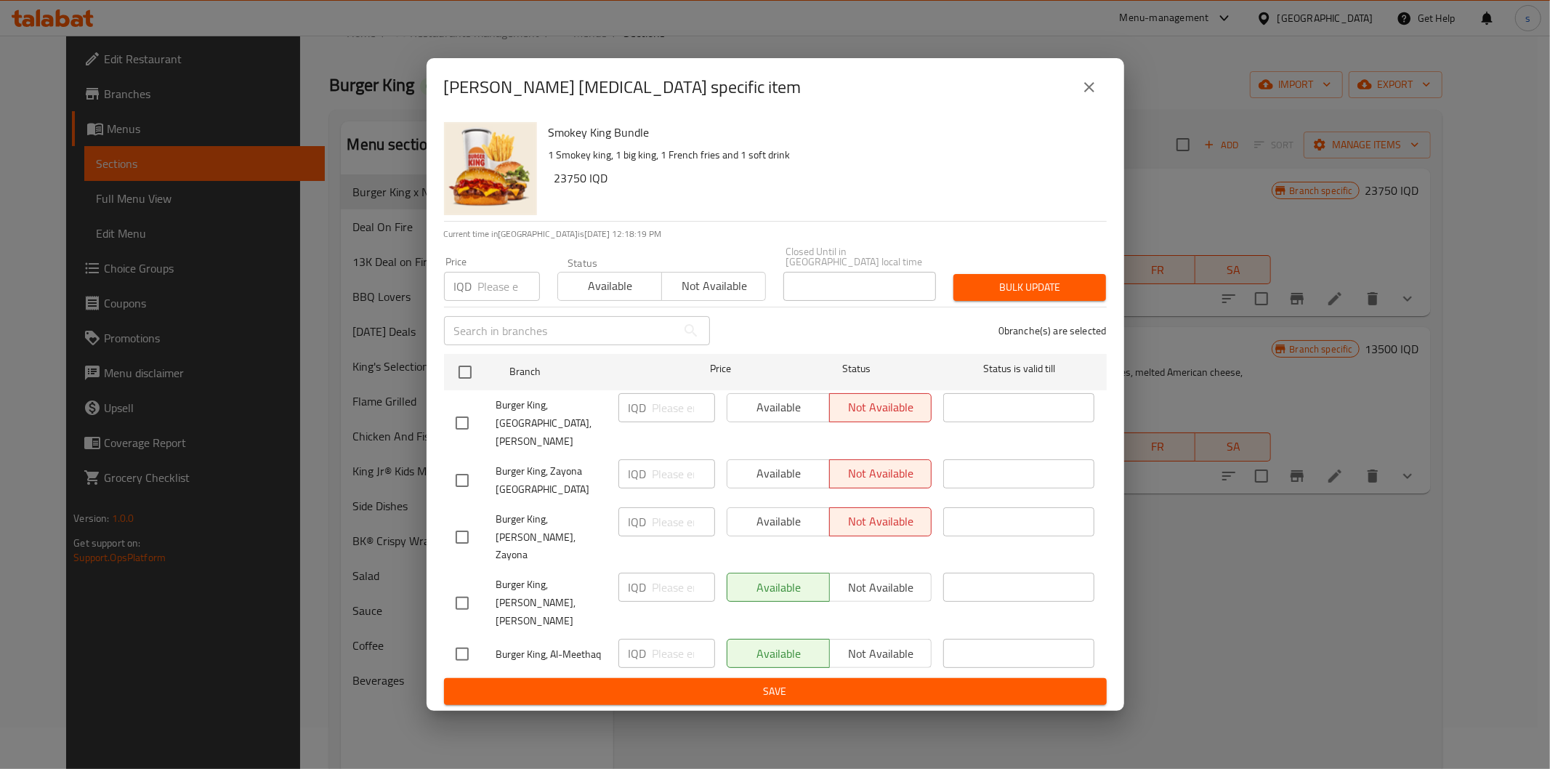
click at [1093, 96] on icon "close" at bounding box center [1088, 86] width 17 height 17
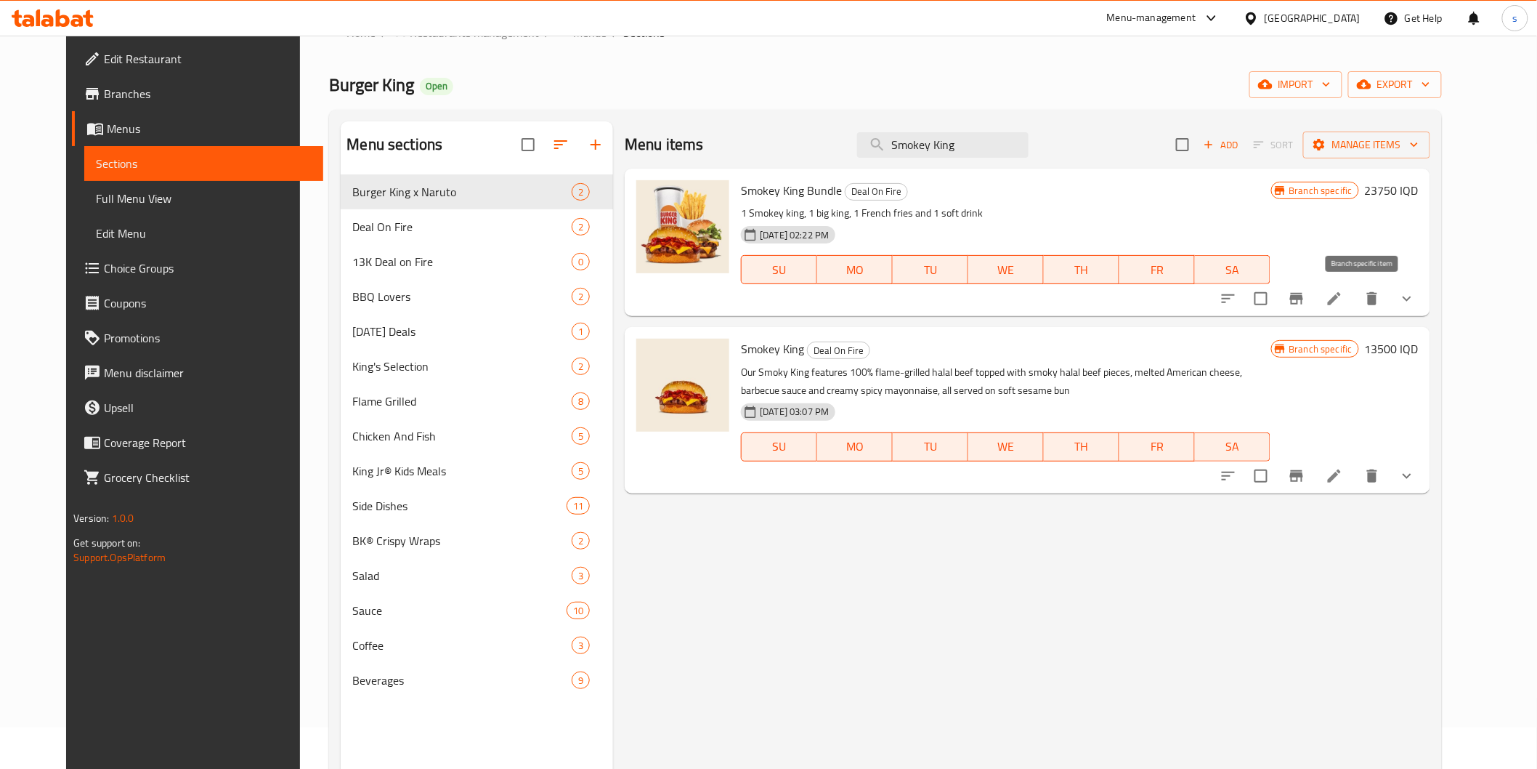
click at [1314, 301] on button "Branch-specific-item" at bounding box center [1296, 298] width 35 height 35
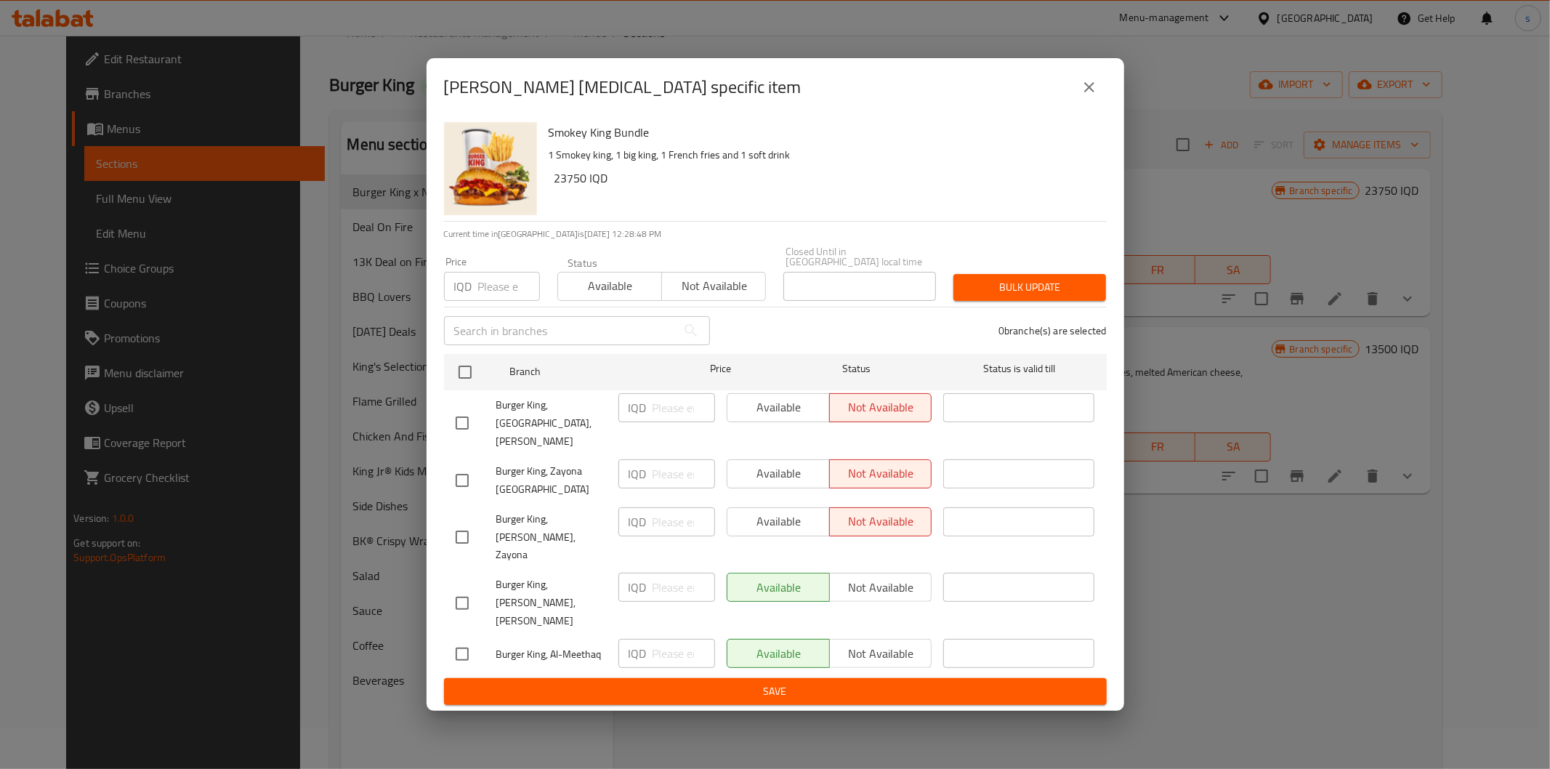
click at [1083, 96] on icon "close" at bounding box center [1088, 86] width 17 height 17
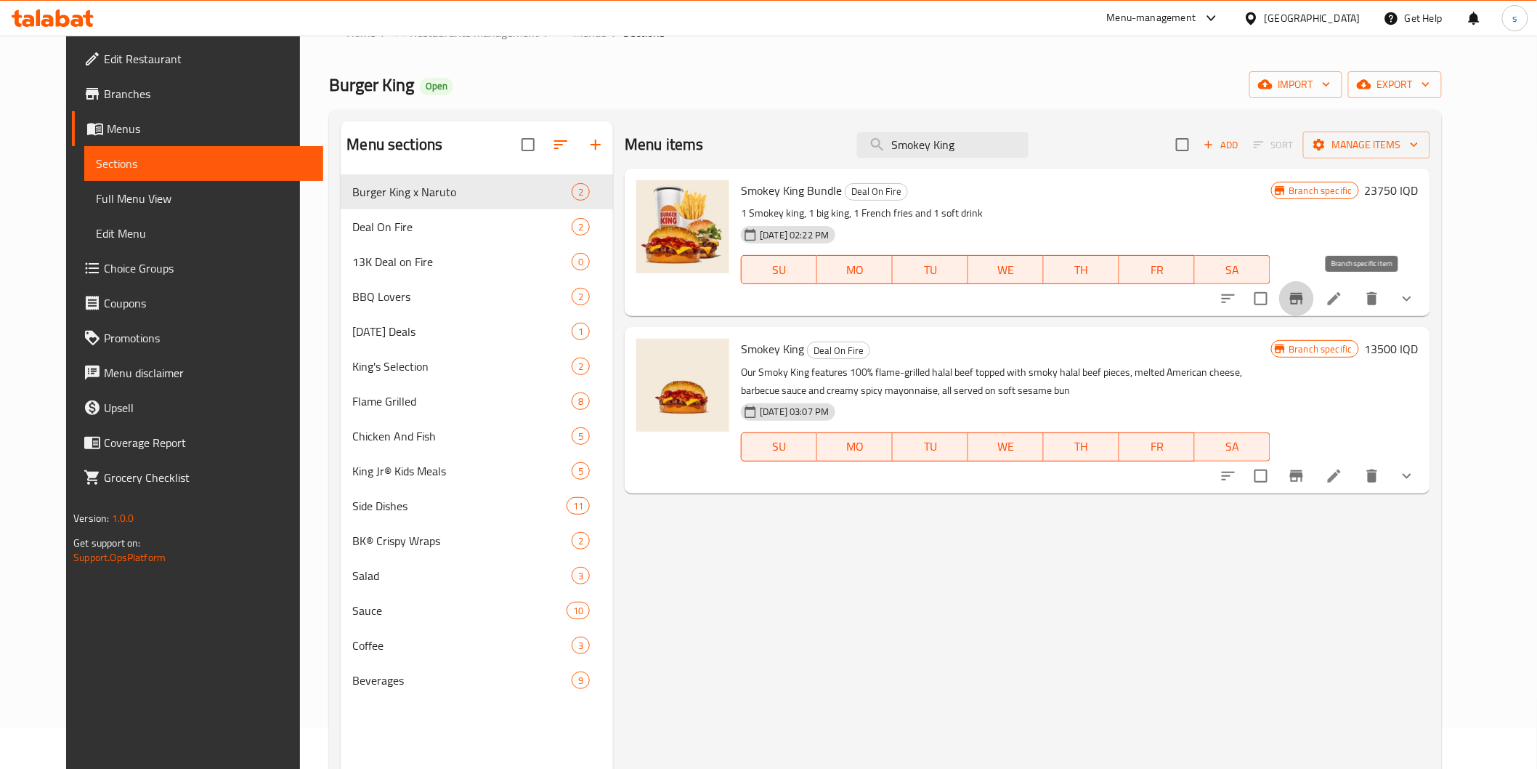
click at [1303, 299] on icon "Branch-specific-item" at bounding box center [1296, 299] width 13 height 12
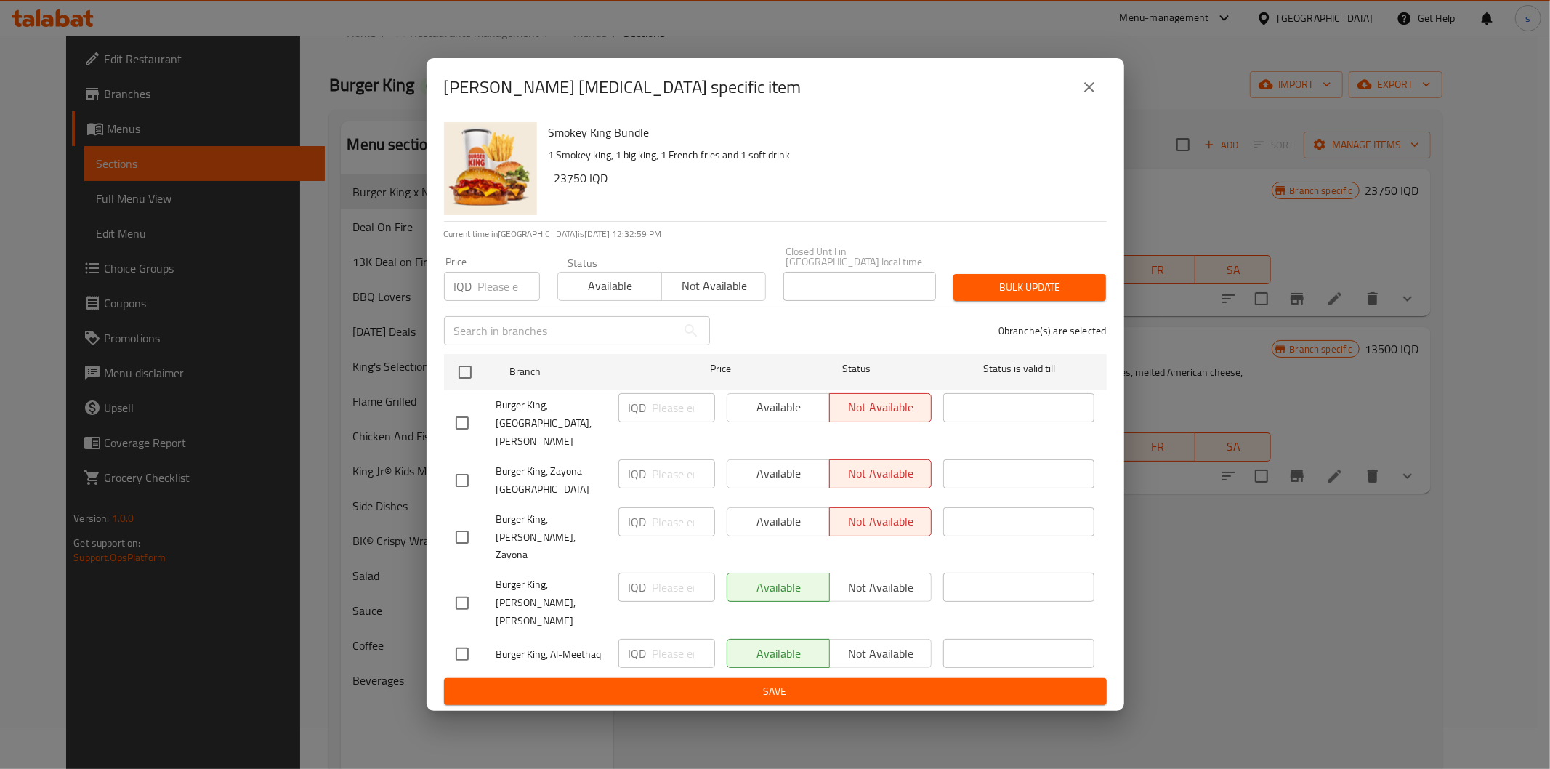
click at [459, 438] on input "checkbox" at bounding box center [462, 423] width 31 height 31
checkbox input "true"
click at [459, 480] on input "checkbox" at bounding box center [462, 480] width 31 height 31
checkbox input "true"
click at [458, 532] on input "checkbox" at bounding box center [462, 537] width 31 height 31
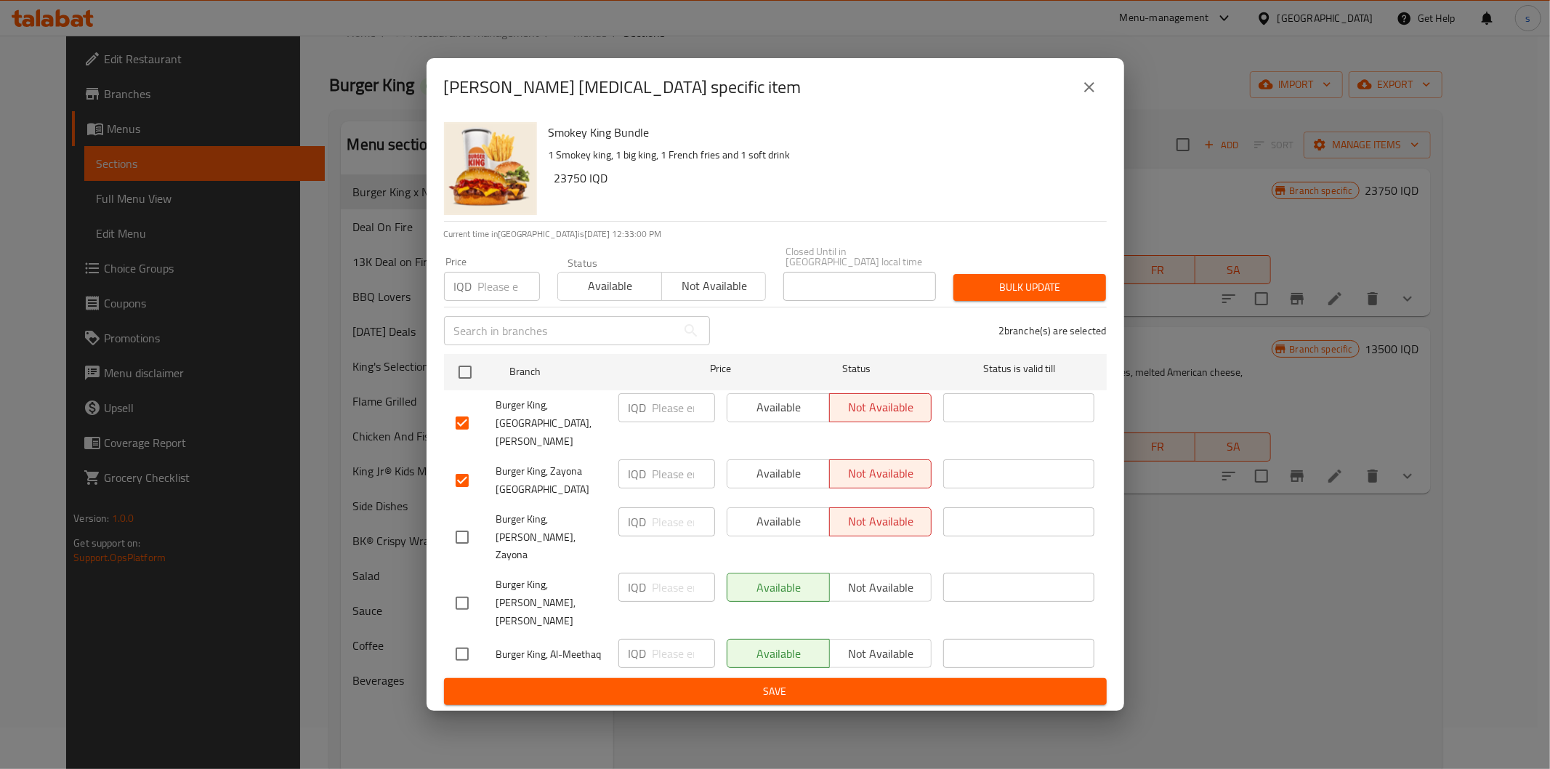
checkbox input "true"
click at [788, 531] on span "Available" at bounding box center [778, 521] width 91 height 21
click at [785, 473] on span "Available" at bounding box center [778, 473] width 91 height 21
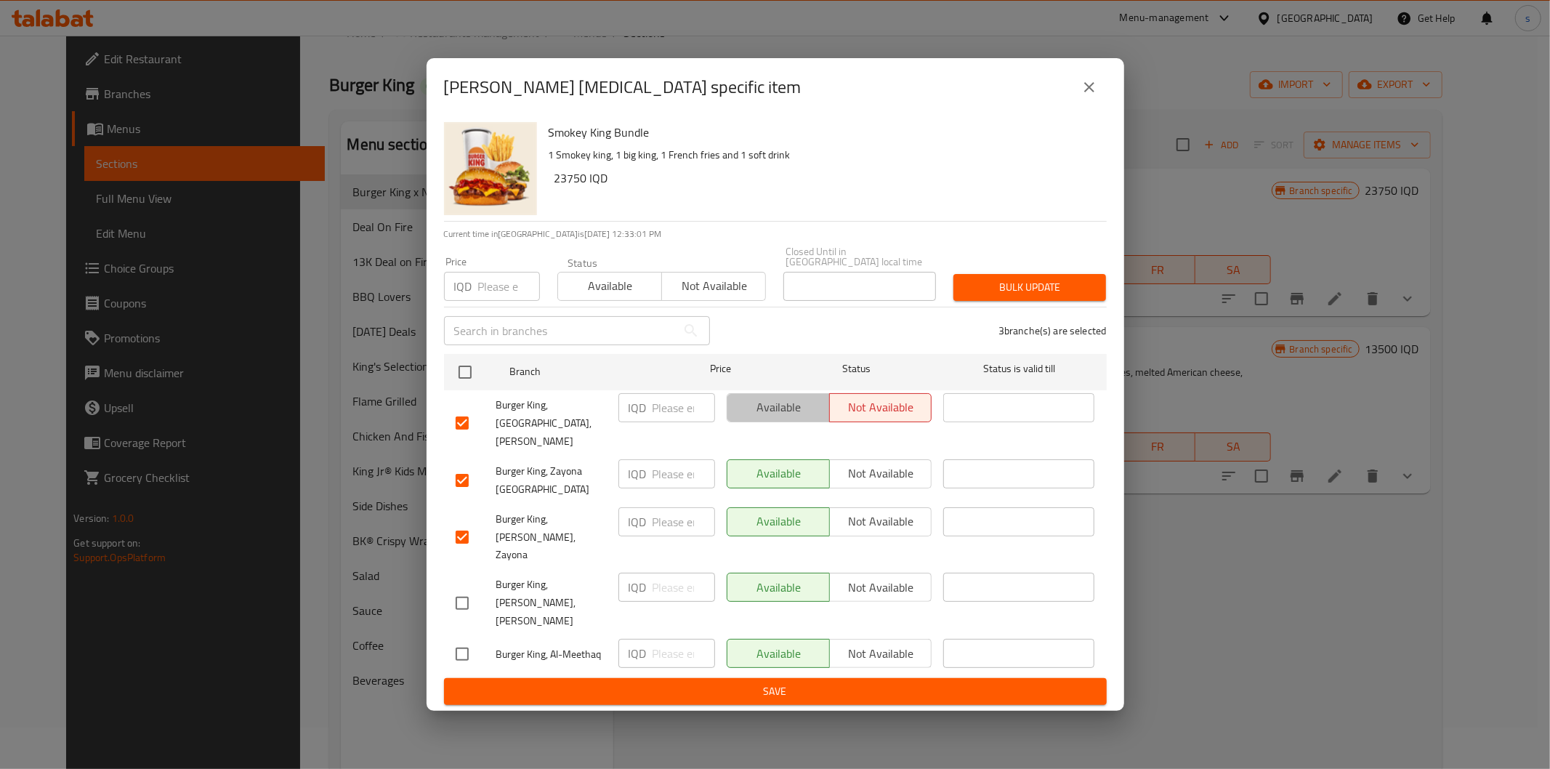
click at [782, 418] on span "Available" at bounding box center [778, 407] width 91 height 21
click at [814, 682] on span "Save" at bounding box center [775, 691] width 639 height 18
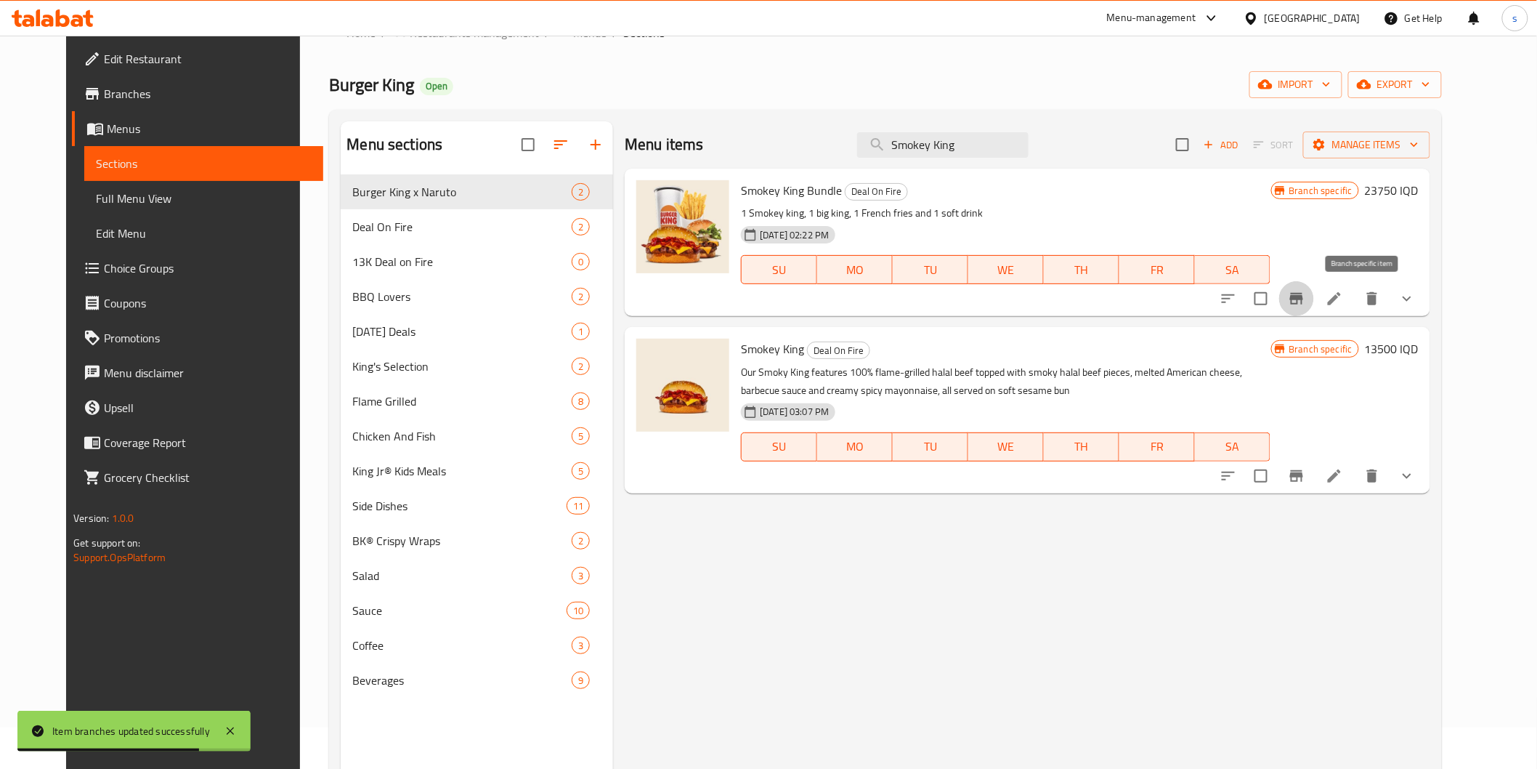
click at [1303, 293] on icon "Branch-specific-item" at bounding box center [1296, 299] width 13 height 12
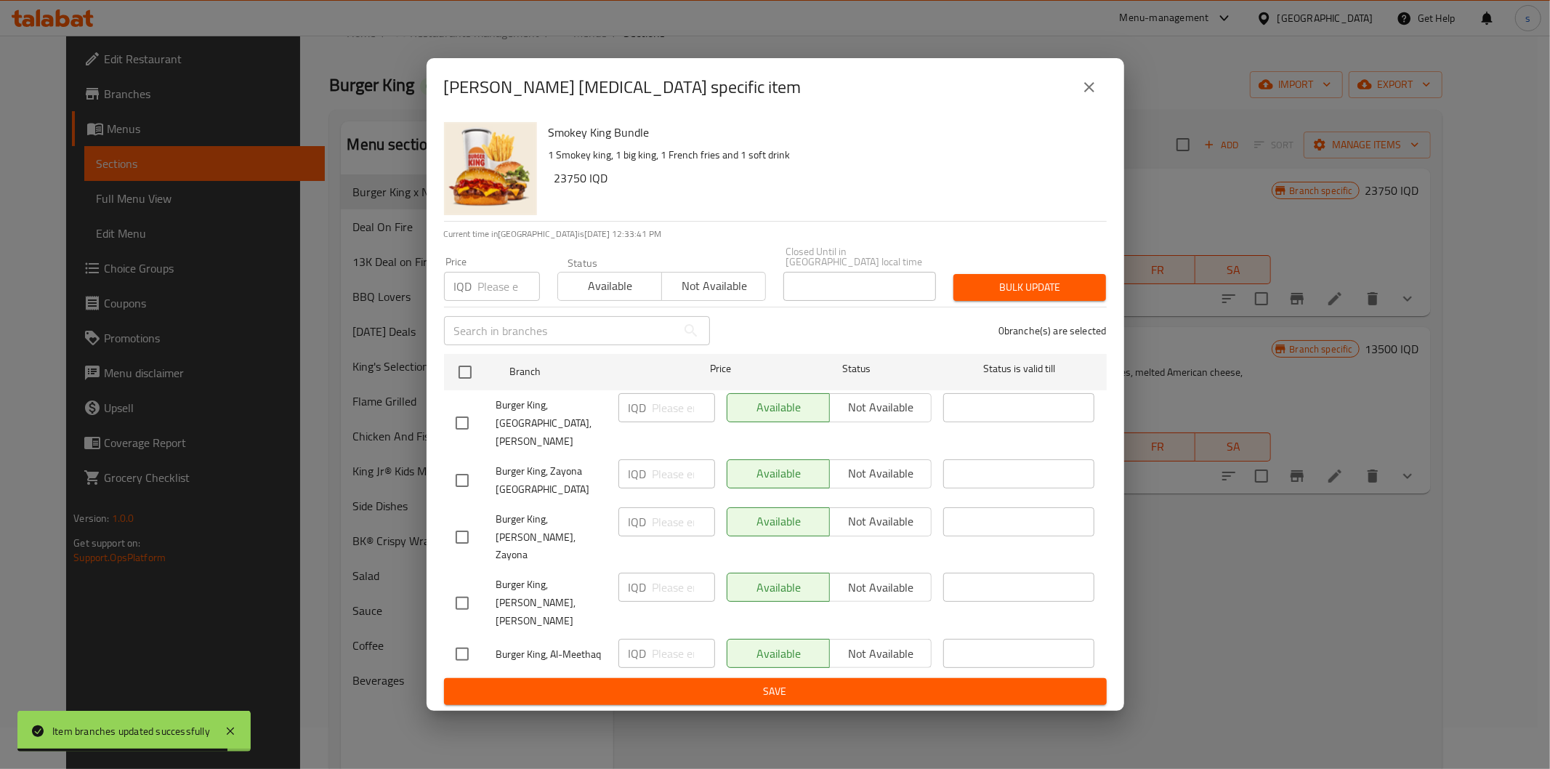
click at [1082, 96] on icon "close" at bounding box center [1088, 86] width 17 height 17
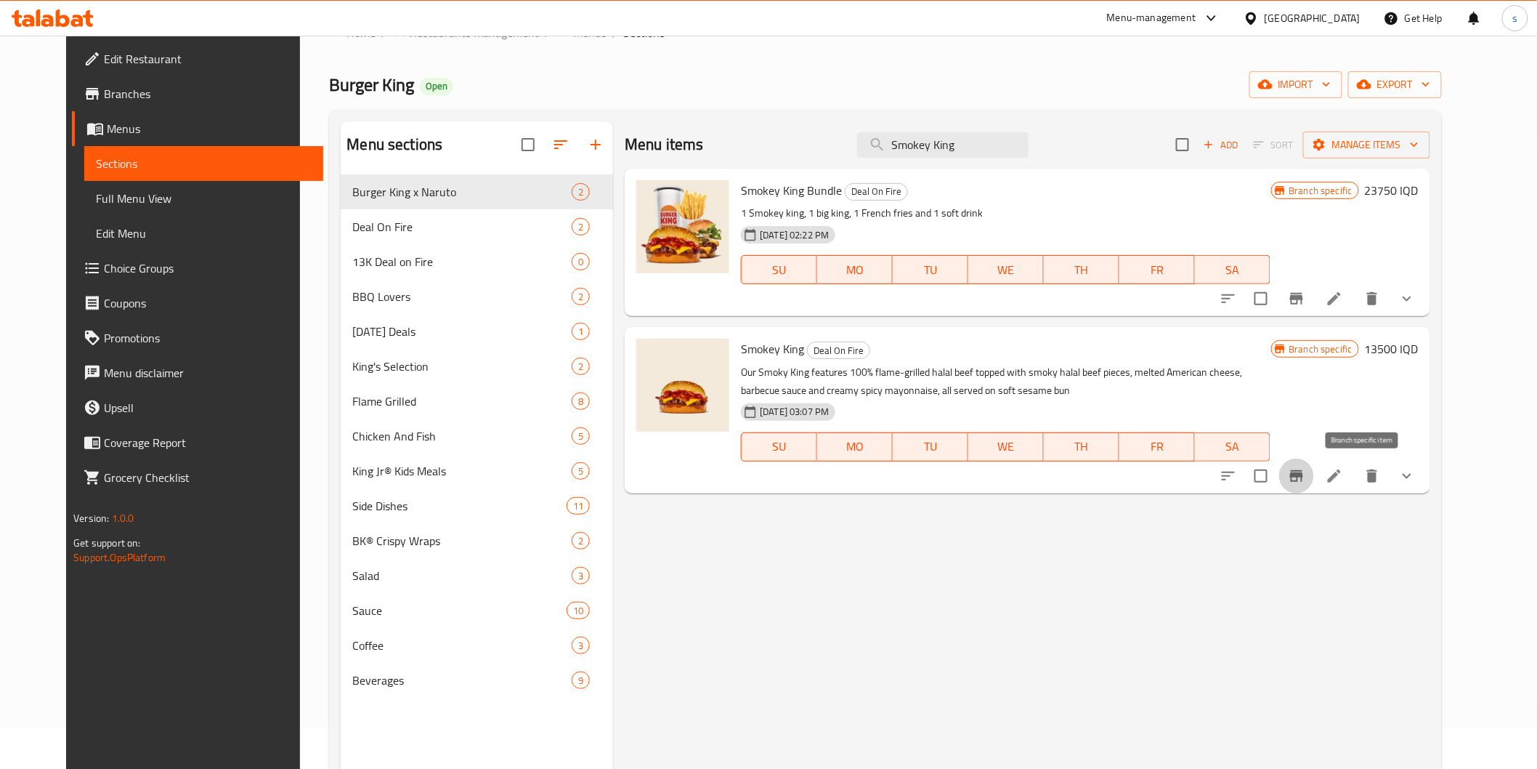
click at [1303, 475] on icon "Branch-specific-item" at bounding box center [1296, 476] width 13 height 12
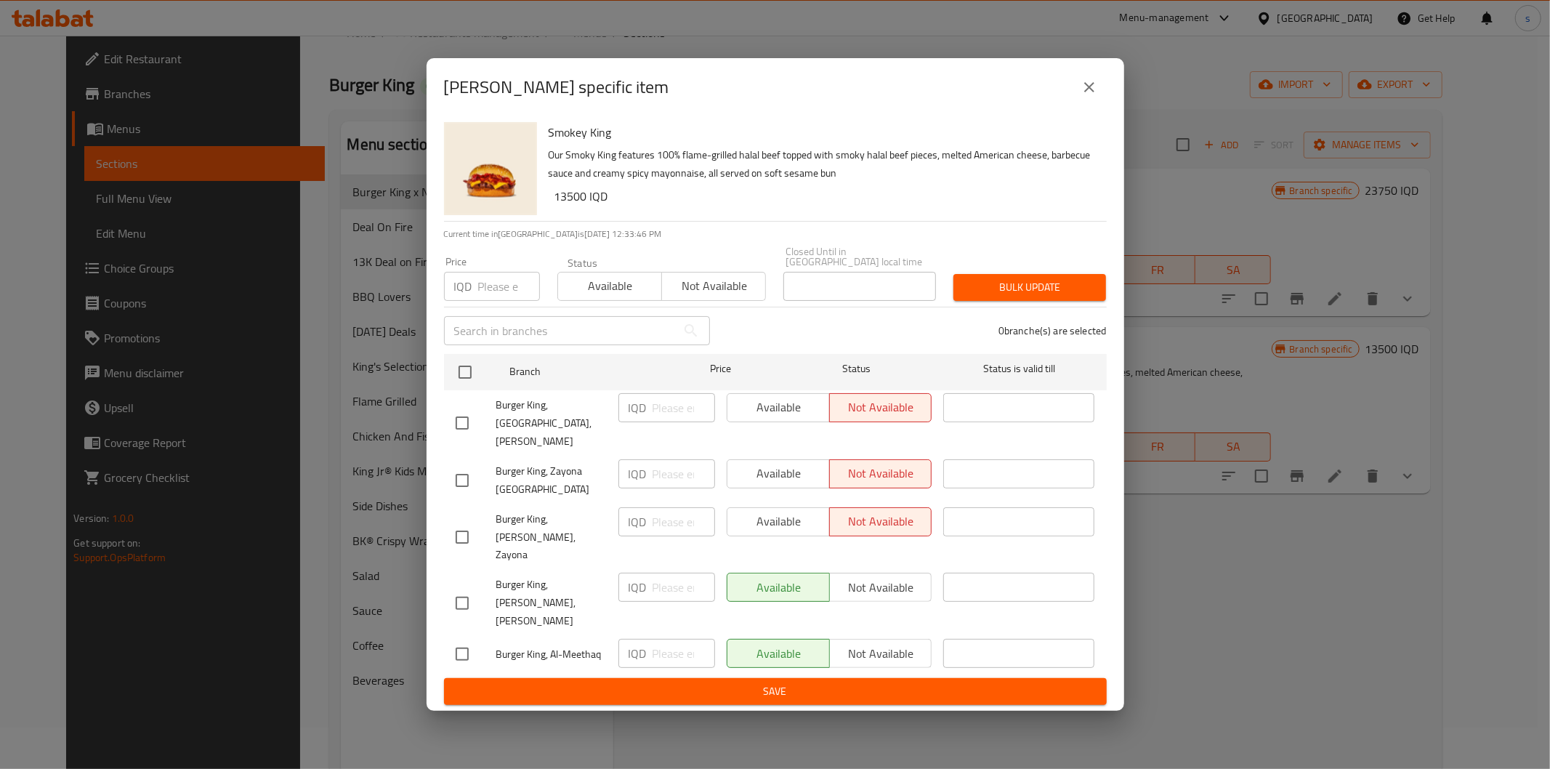
click at [462, 437] on input "checkbox" at bounding box center [462, 423] width 31 height 31
checkbox input "true"
drag, startPoint x: 454, startPoint y: 473, endPoint x: 454, endPoint y: 490, distance: 16.7
click at [454, 474] on input "checkbox" at bounding box center [462, 480] width 31 height 31
checkbox input "true"
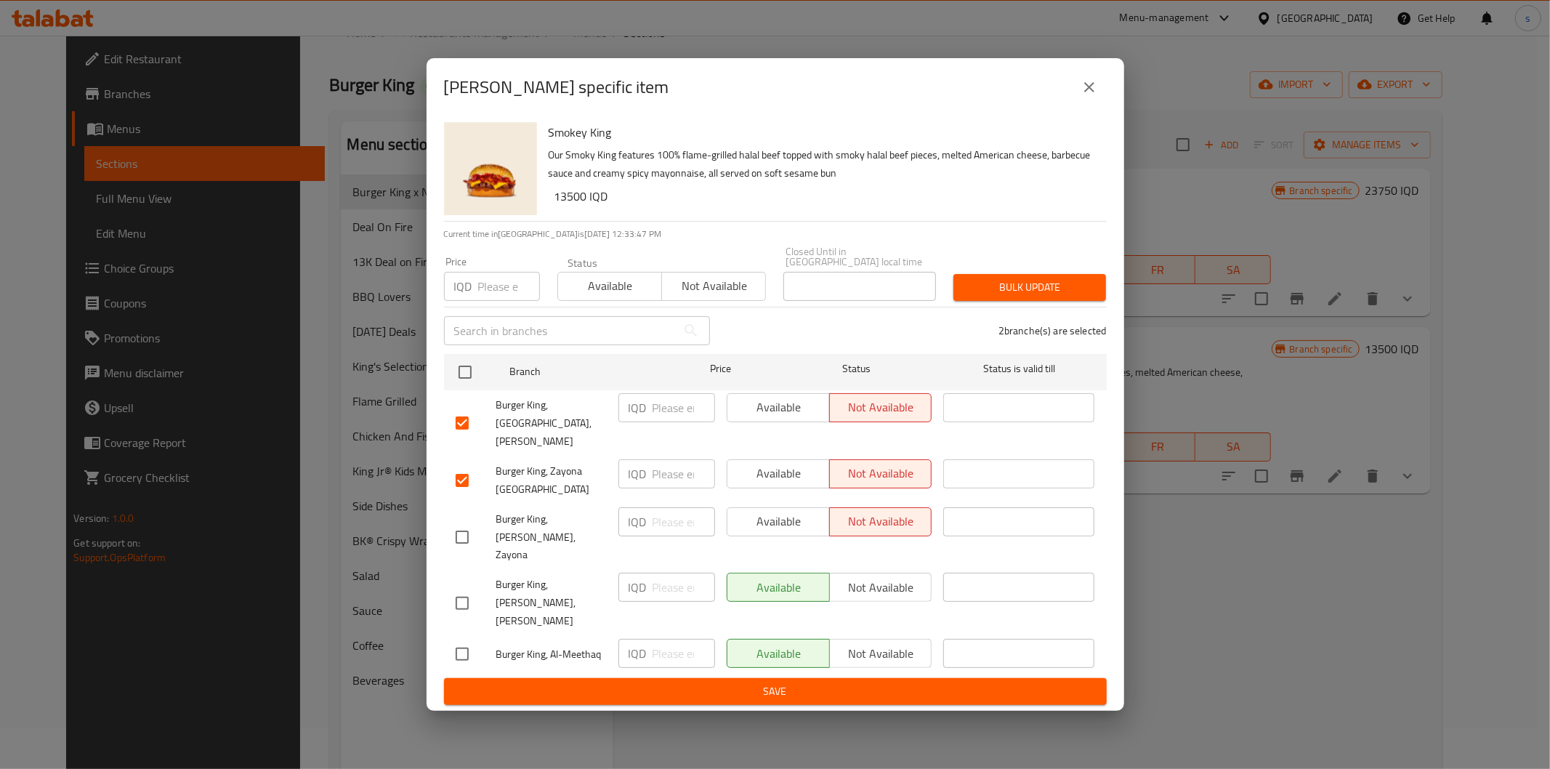
click at [456, 525] on input "checkbox" at bounding box center [462, 537] width 31 height 31
checkbox input "true"
click at [798, 527] on span "Available" at bounding box center [778, 521] width 91 height 21
click at [798, 484] on span "Available" at bounding box center [778, 473] width 91 height 21
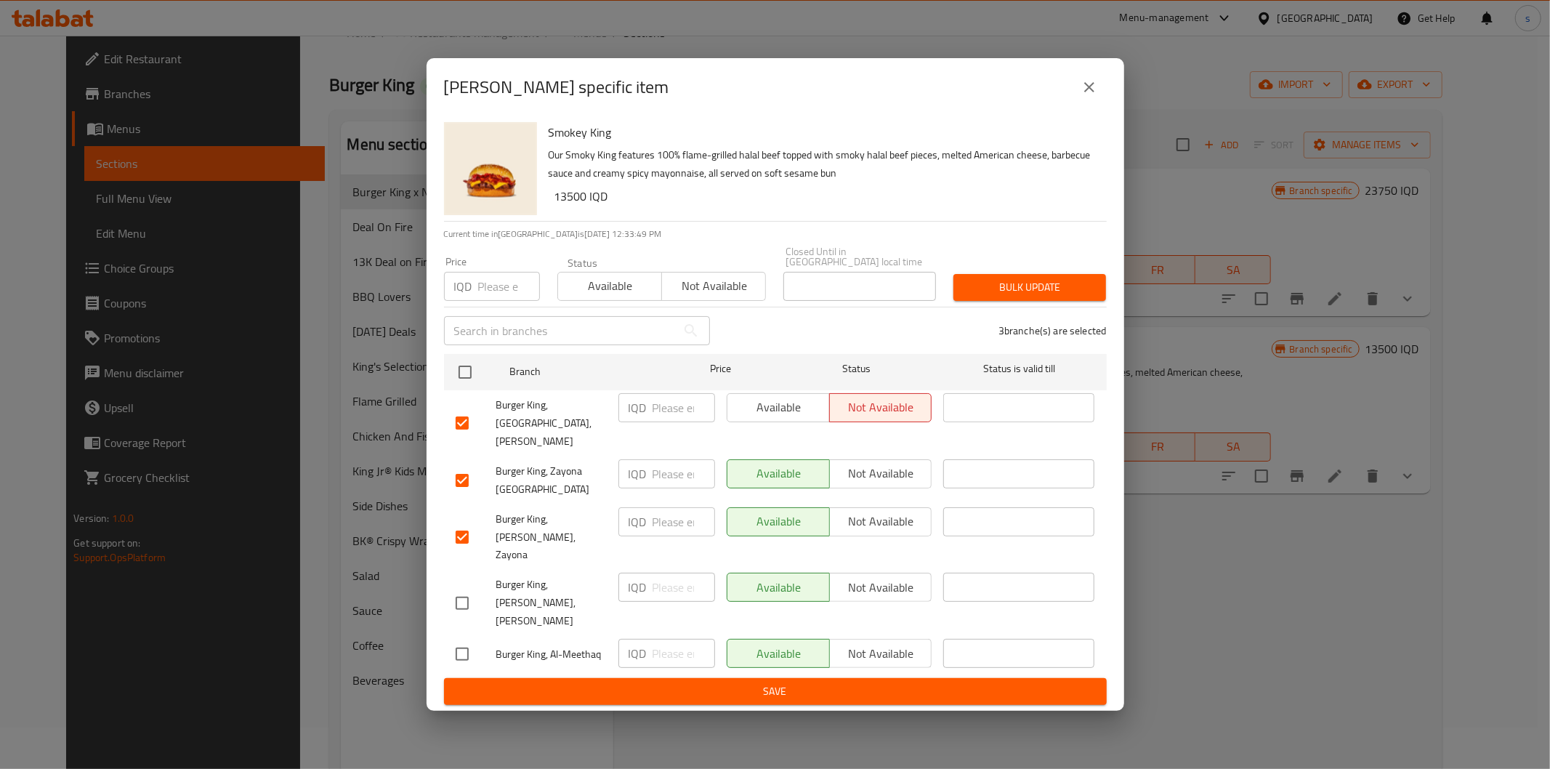
click at [787, 418] on span "Available" at bounding box center [778, 407] width 91 height 21
click at [808, 682] on span "Save" at bounding box center [775, 691] width 639 height 18
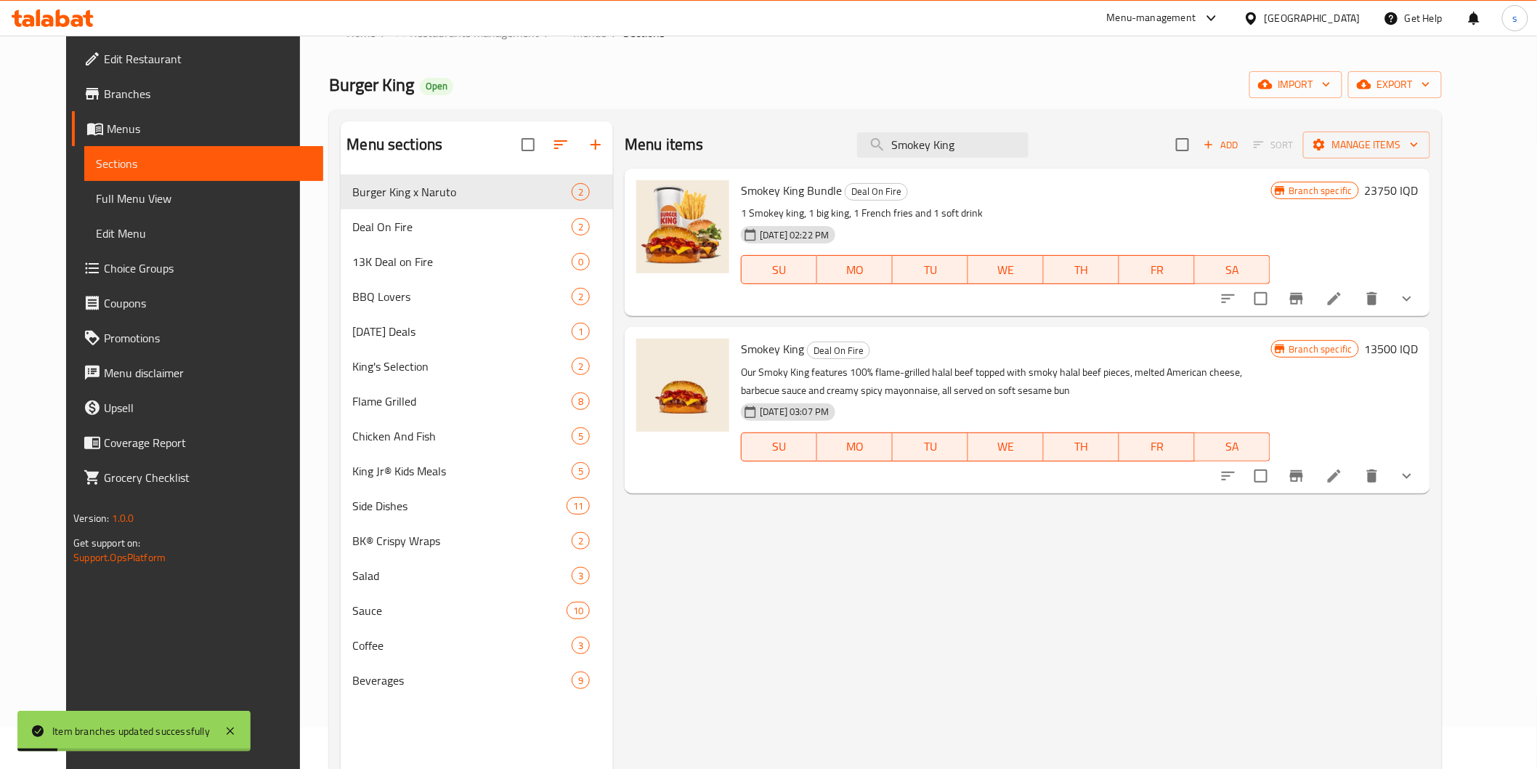
click at [1314, 474] on button "Branch-specific-item" at bounding box center [1296, 475] width 35 height 35
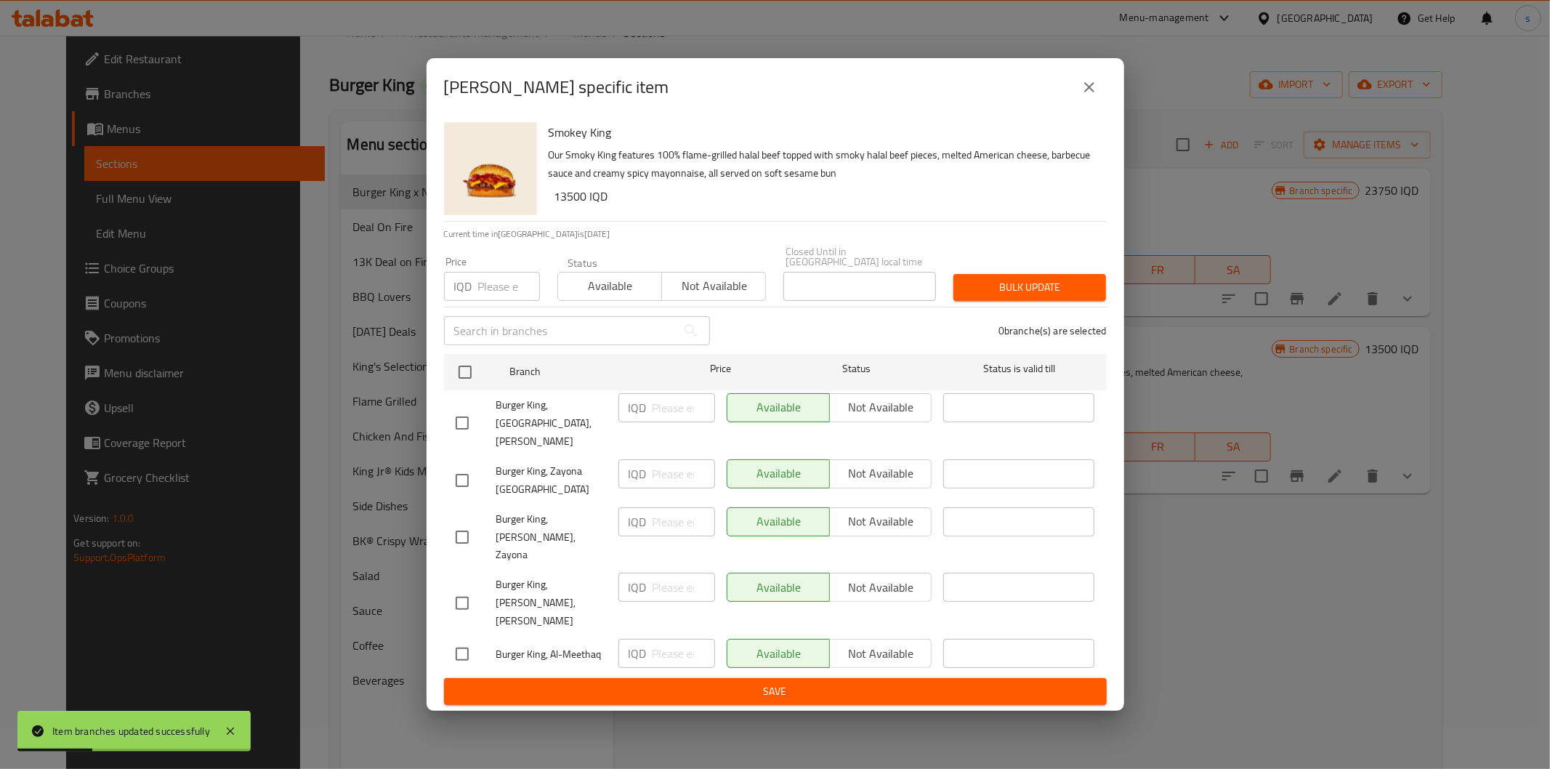
click at [1083, 96] on icon "close" at bounding box center [1088, 86] width 17 height 17
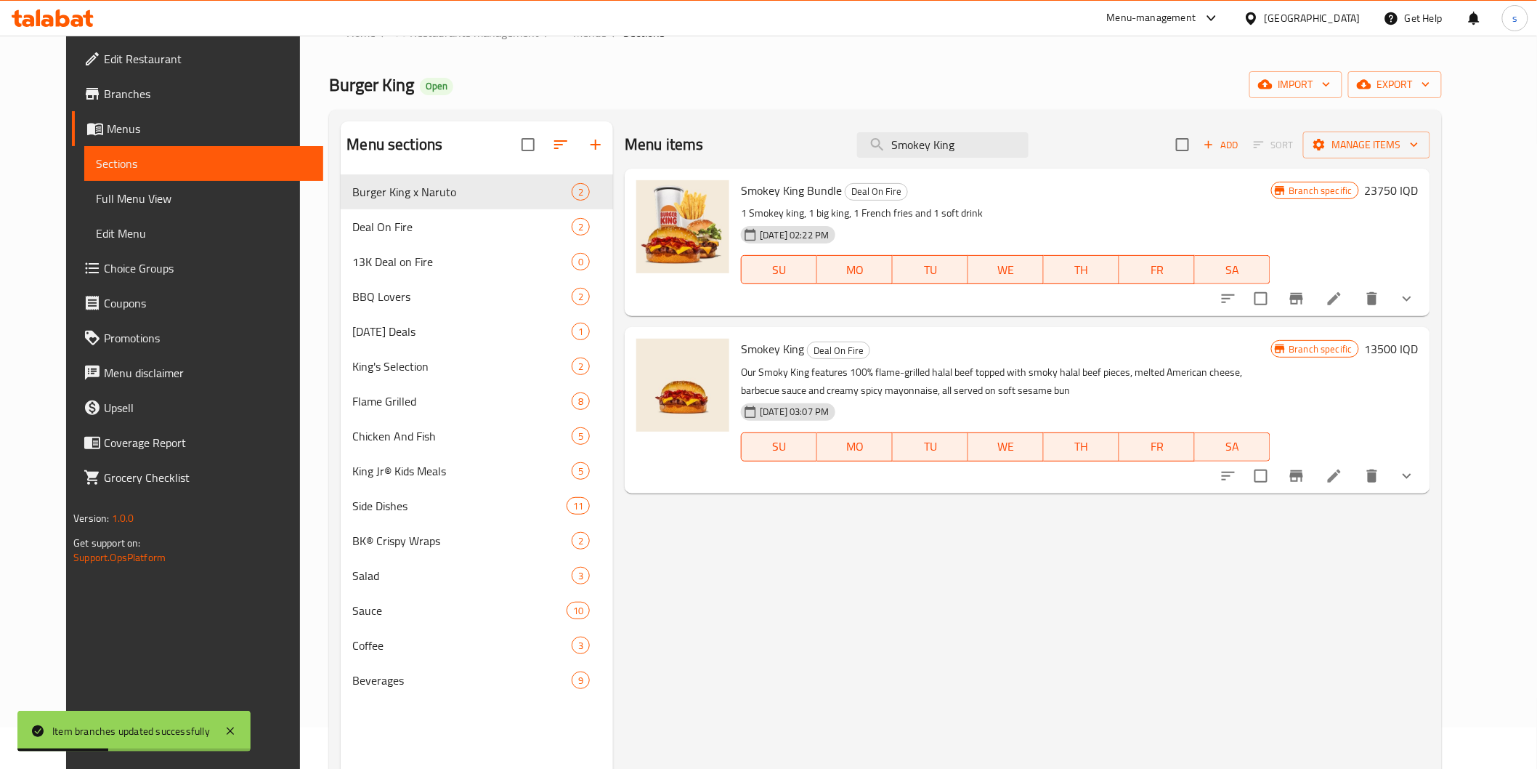
click at [1306, 294] on icon "Branch-specific-item" at bounding box center [1296, 298] width 17 height 17
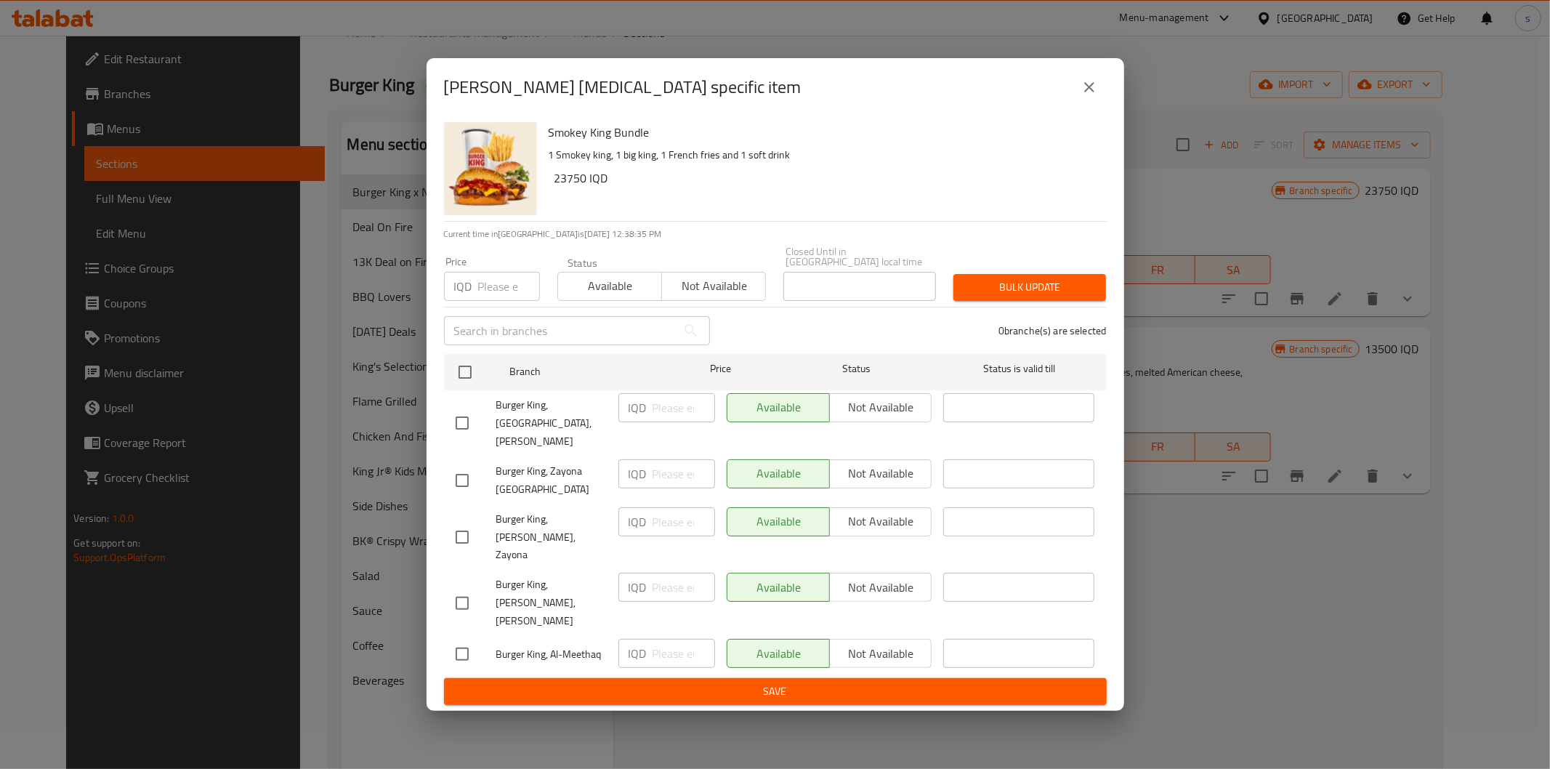
click at [1085, 92] on icon "close" at bounding box center [1089, 87] width 10 height 10
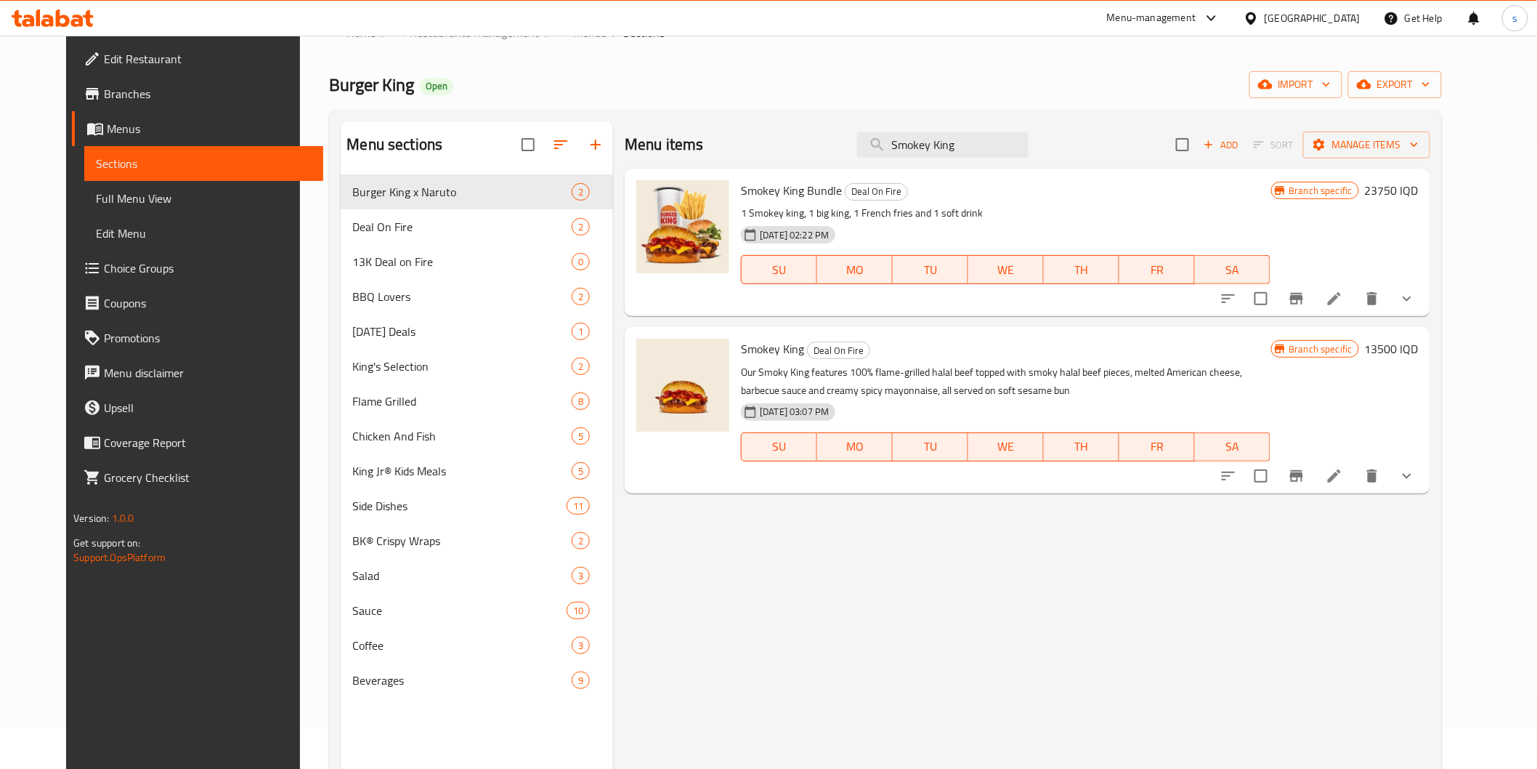
click at [121, 92] on span "Branches" at bounding box center [207, 93] width 207 height 17
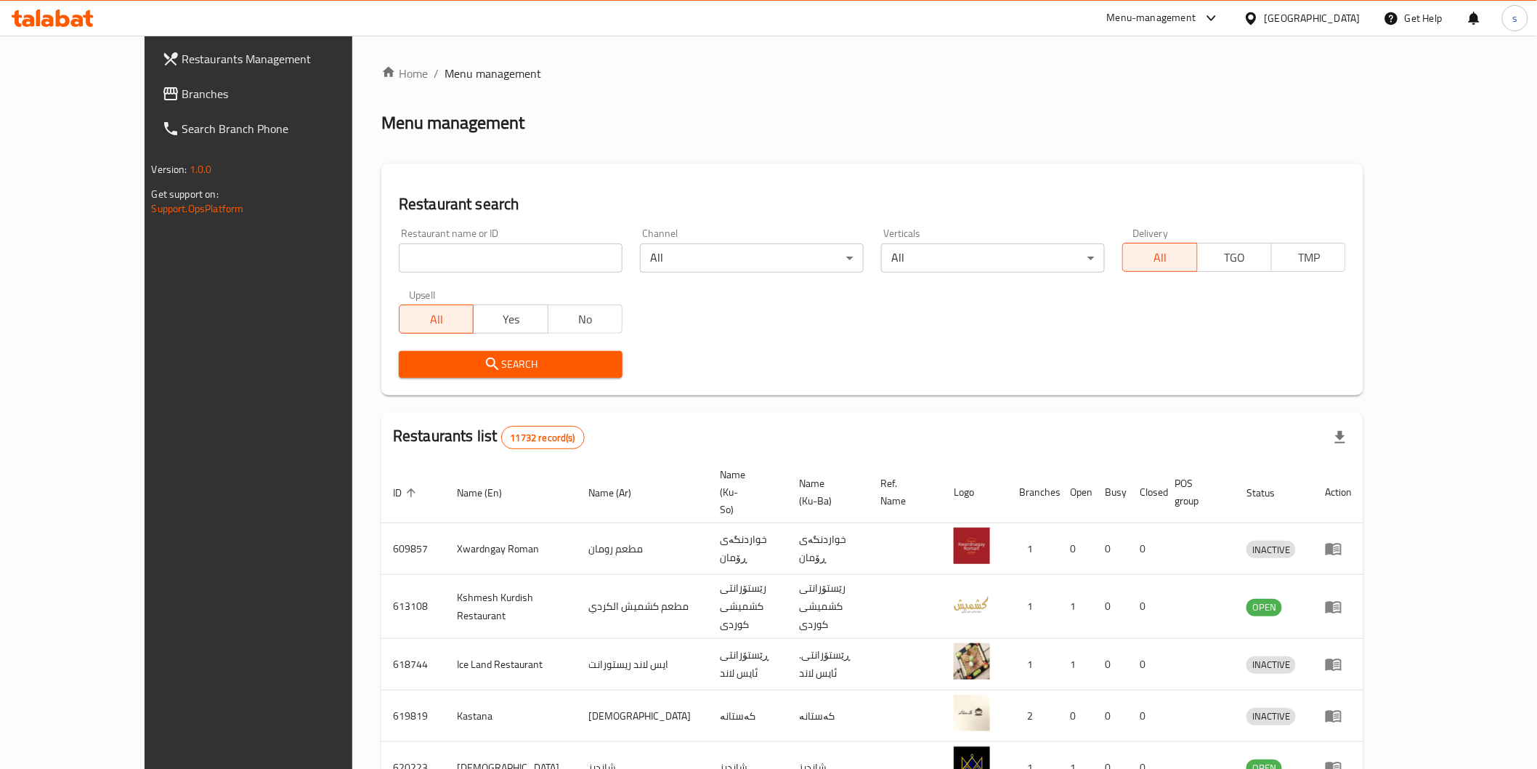
click at [437, 256] on input "search" at bounding box center [511, 257] width 224 height 29
paste input "627182"
type input "627182"
click button "Search" at bounding box center [511, 364] width 224 height 27
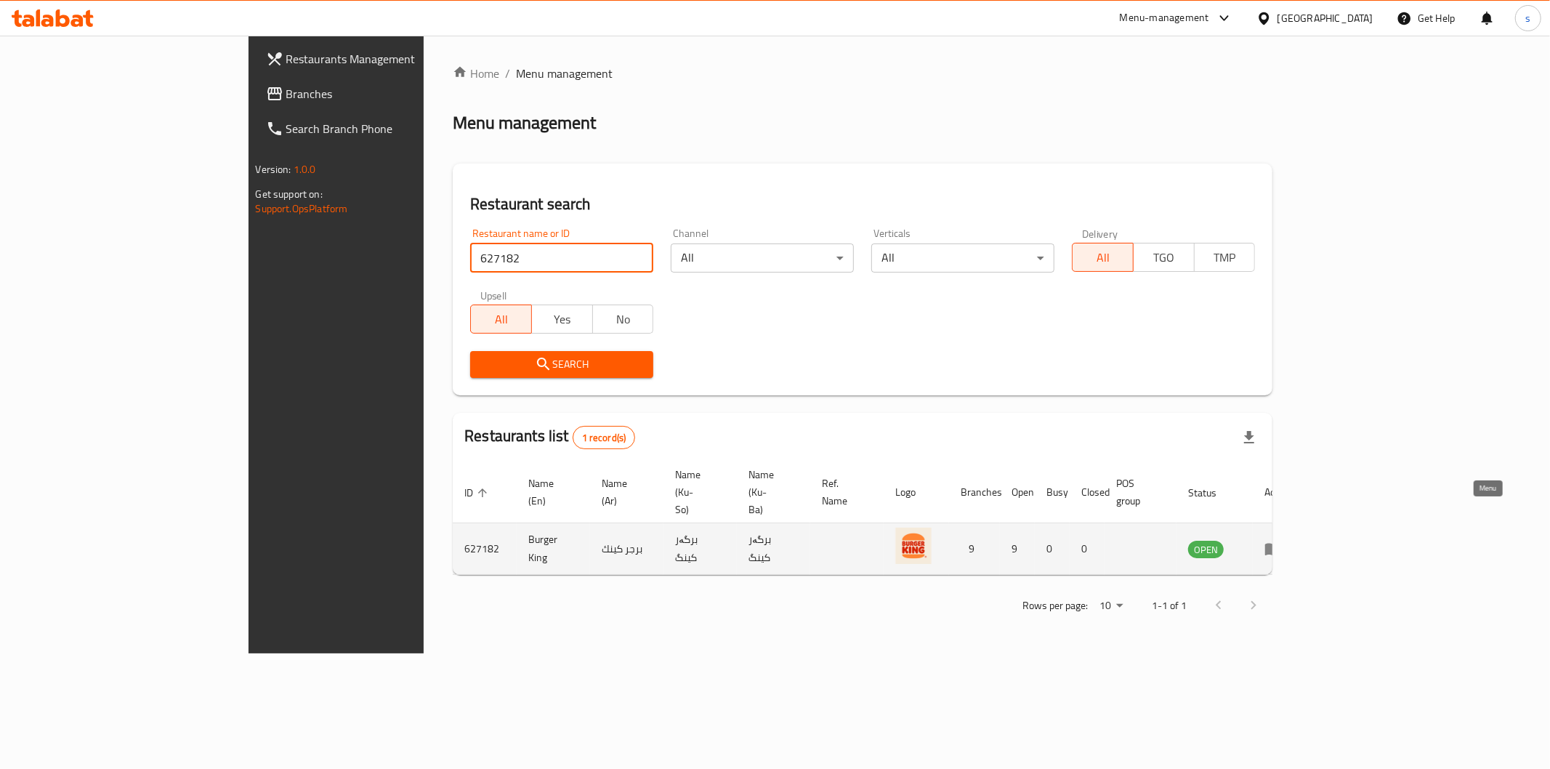
click at [1281, 543] on icon "enhanced table" at bounding box center [1273, 549] width 16 height 12
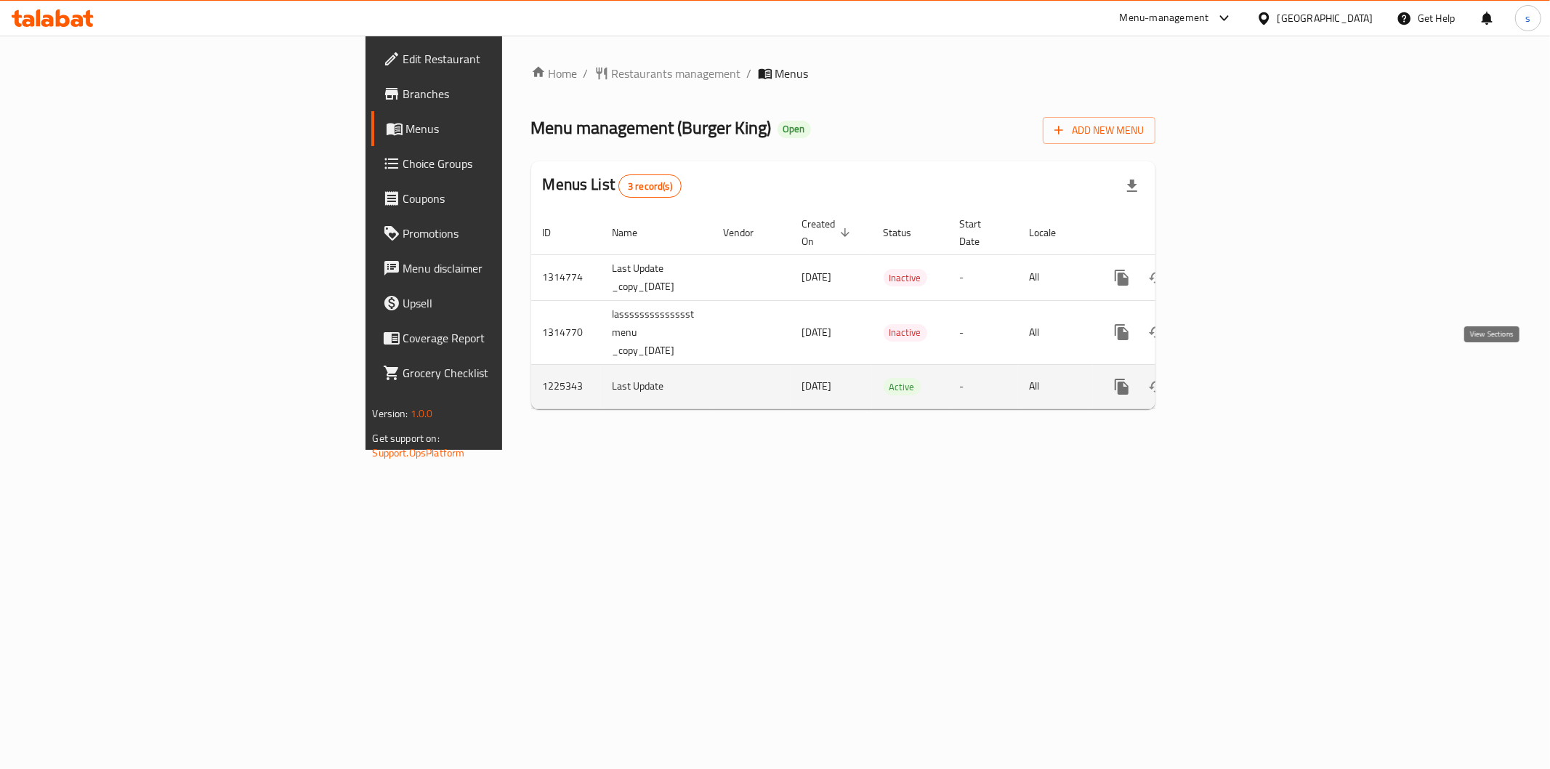
click at [1244, 371] on link "enhanced table" at bounding box center [1226, 386] width 35 height 35
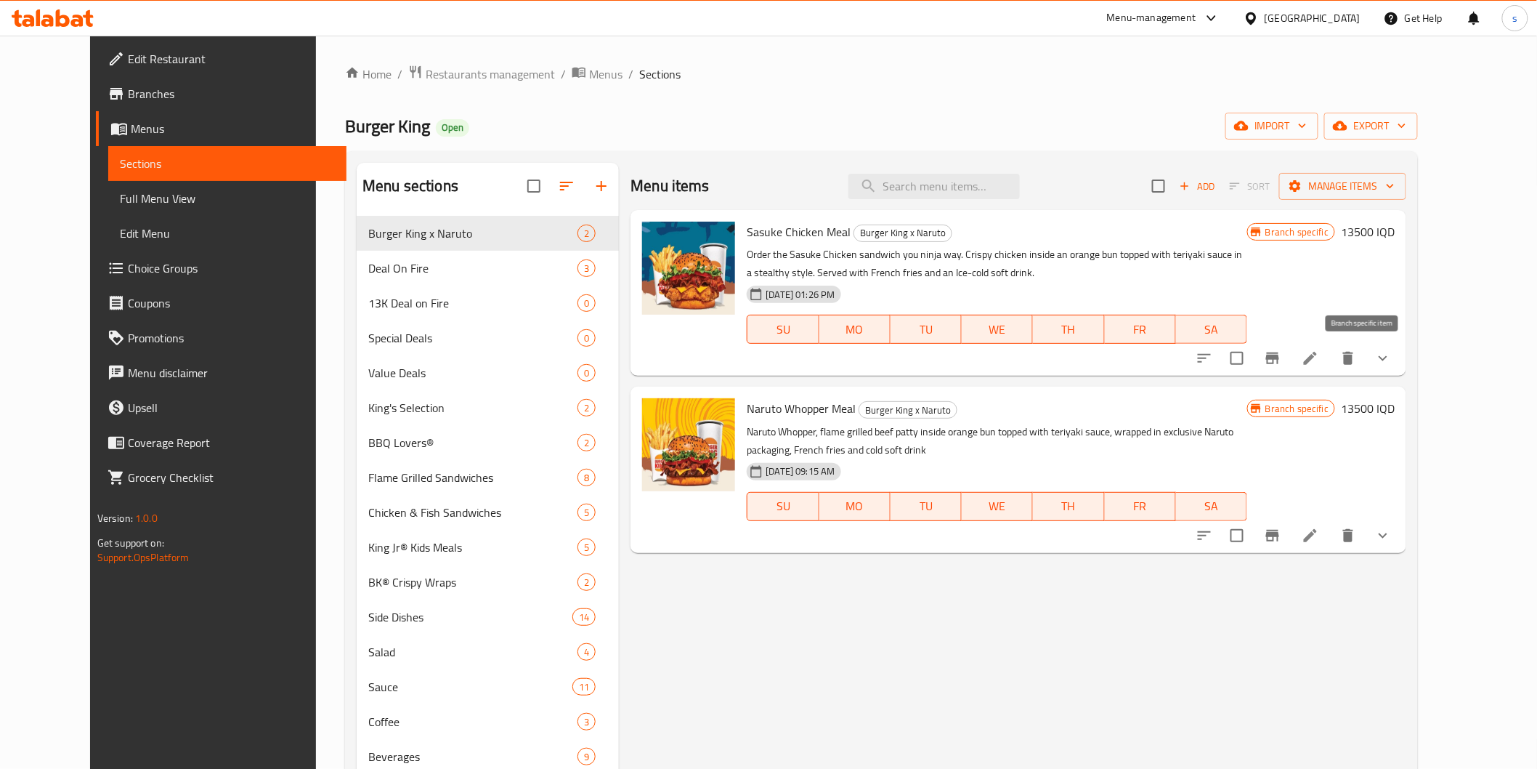
click at [1290, 361] on button "Branch-specific-item" at bounding box center [1272, 358] width 35 height 35
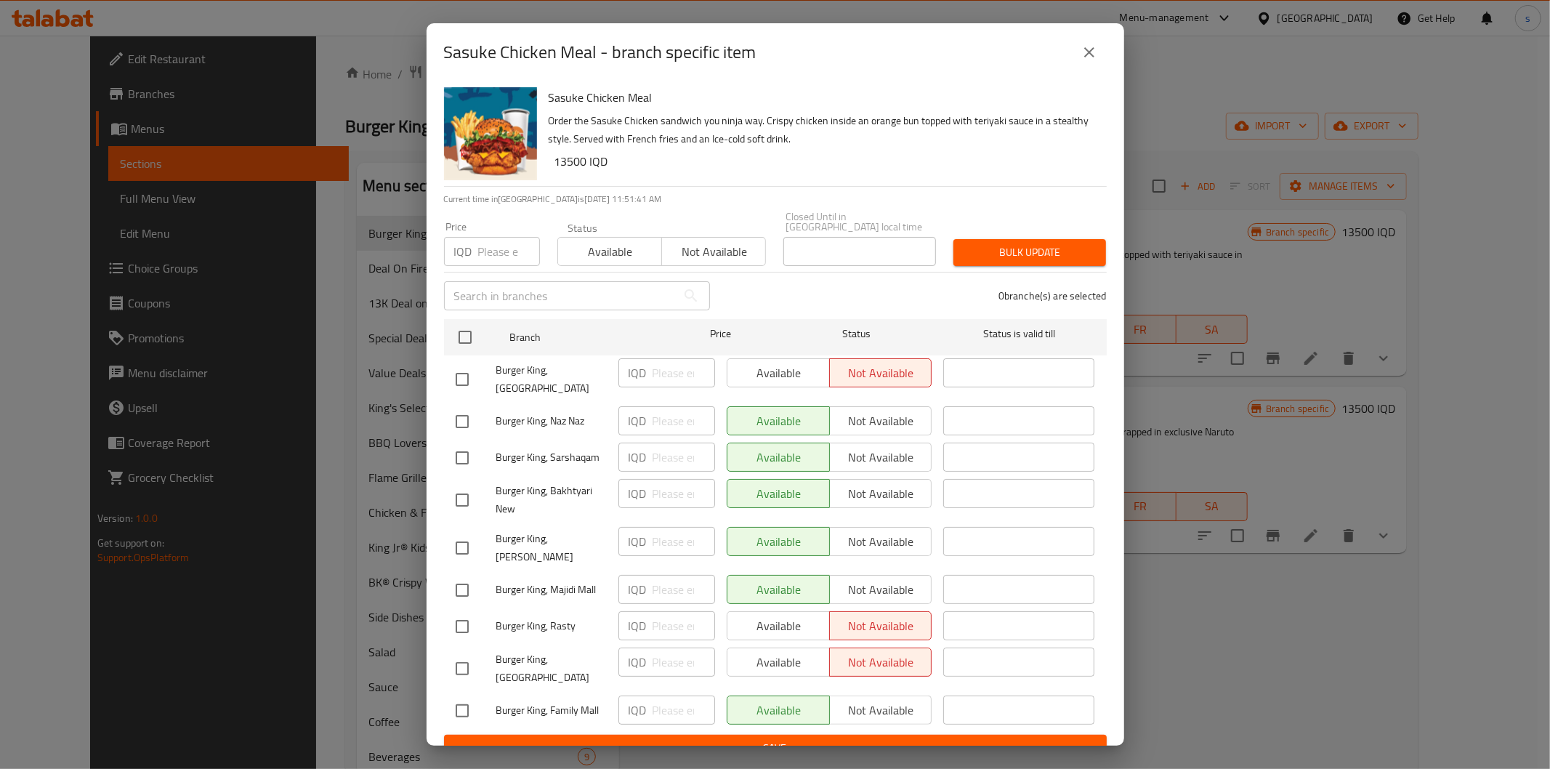
click at [1339, 386] on div "Sasuke Chicken Meal - branch specific item Sasuke Chicken Meal Order the Sasuke…" at bounding box center [775, 384] width 1550 height 769
click at [1085, 61] on icon "close" at bounding box center [1088, 52] width 17 height 17
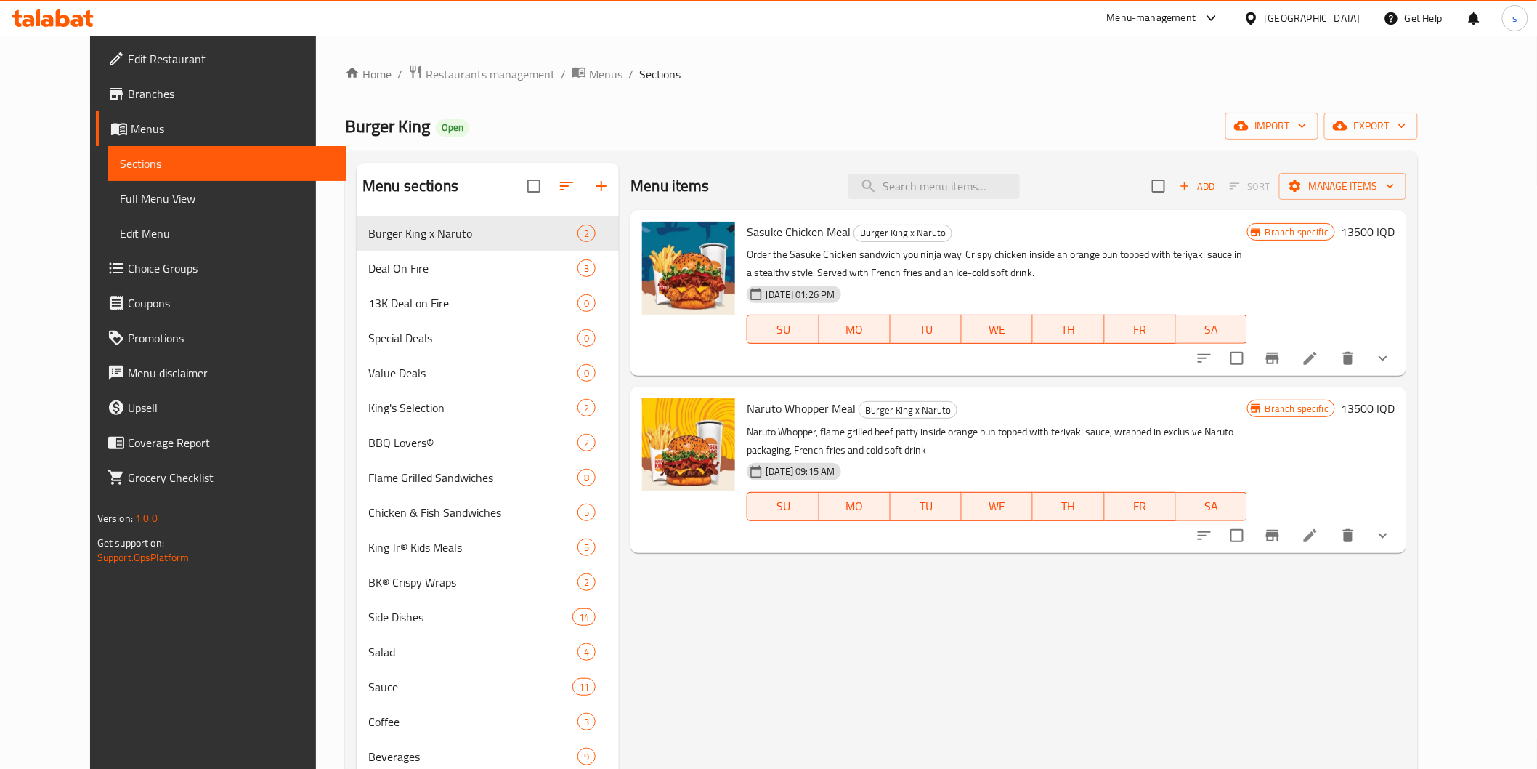
click at [950, 200] on div "Menu items Add Sort Manage items" at bounding box center [1019, 186] width 776 height 47
click at [953, 193] on input "search" at bounding box center [934, 186] width 171 height 25
paste input "Smokey King Bundle"
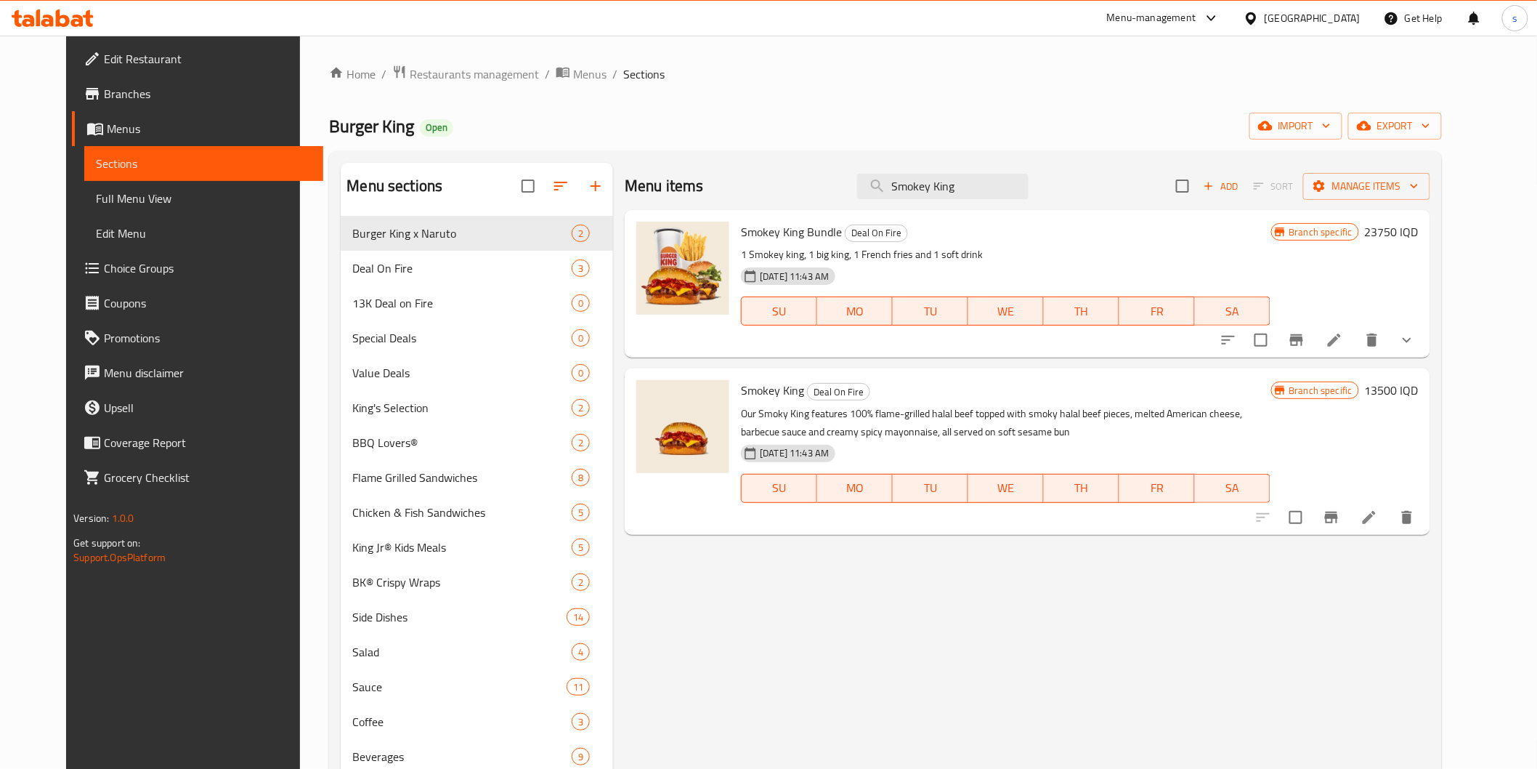
type input "Smokey King"
click at [1306, 332] on icon "Branch-specific-item" at bounding box center [1296, 339] width 17 height 17
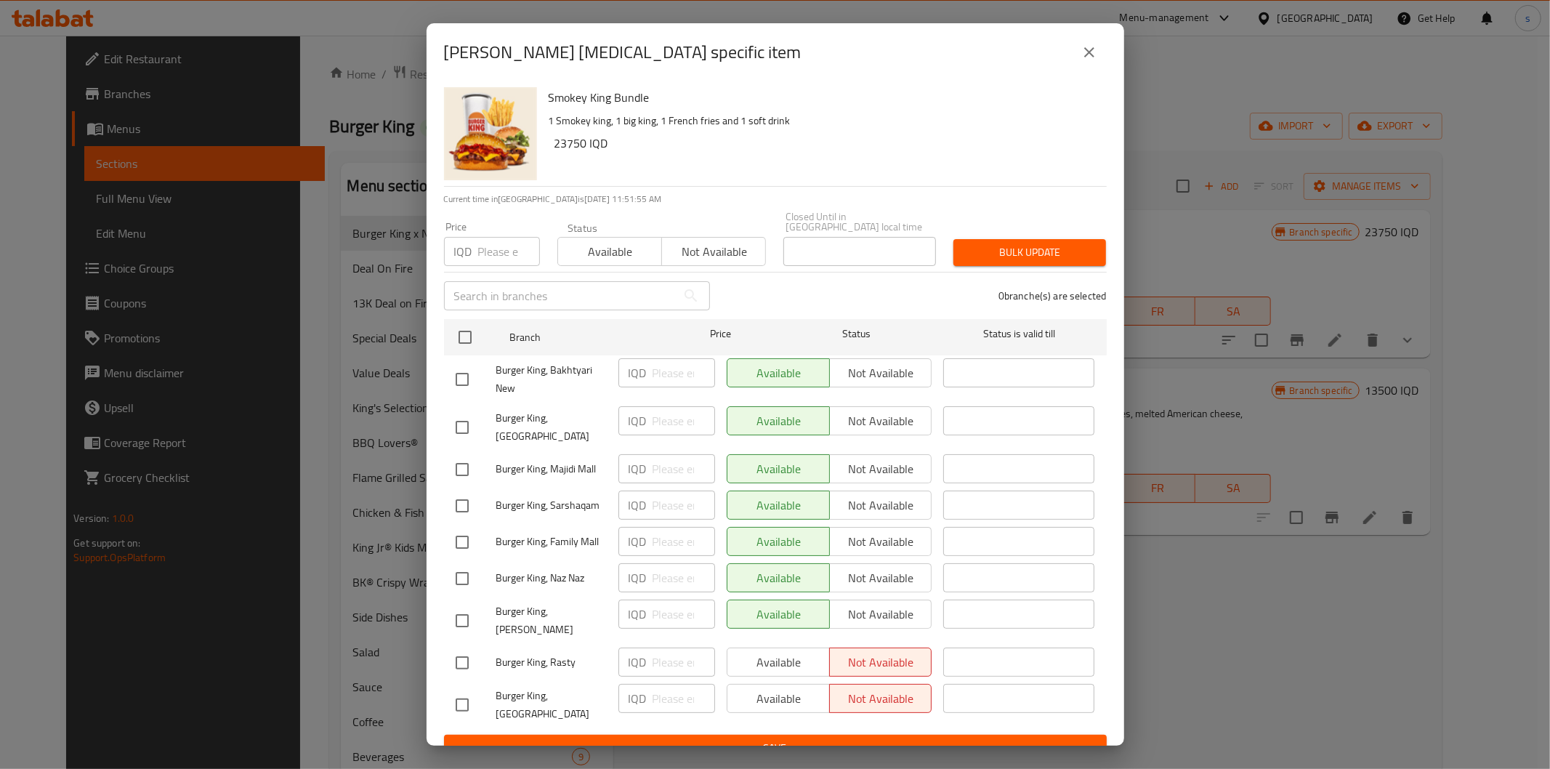
click at [1251, 212] on div "Smokey King Bundle - branch specific item Smokey King Bundle 1 Smokey king, 1 b…" at bounding box center [775, 384] width 1550 height 769
click at [1095, 70] on button "close" at bounding box center [1089, 52] width 35 height 35
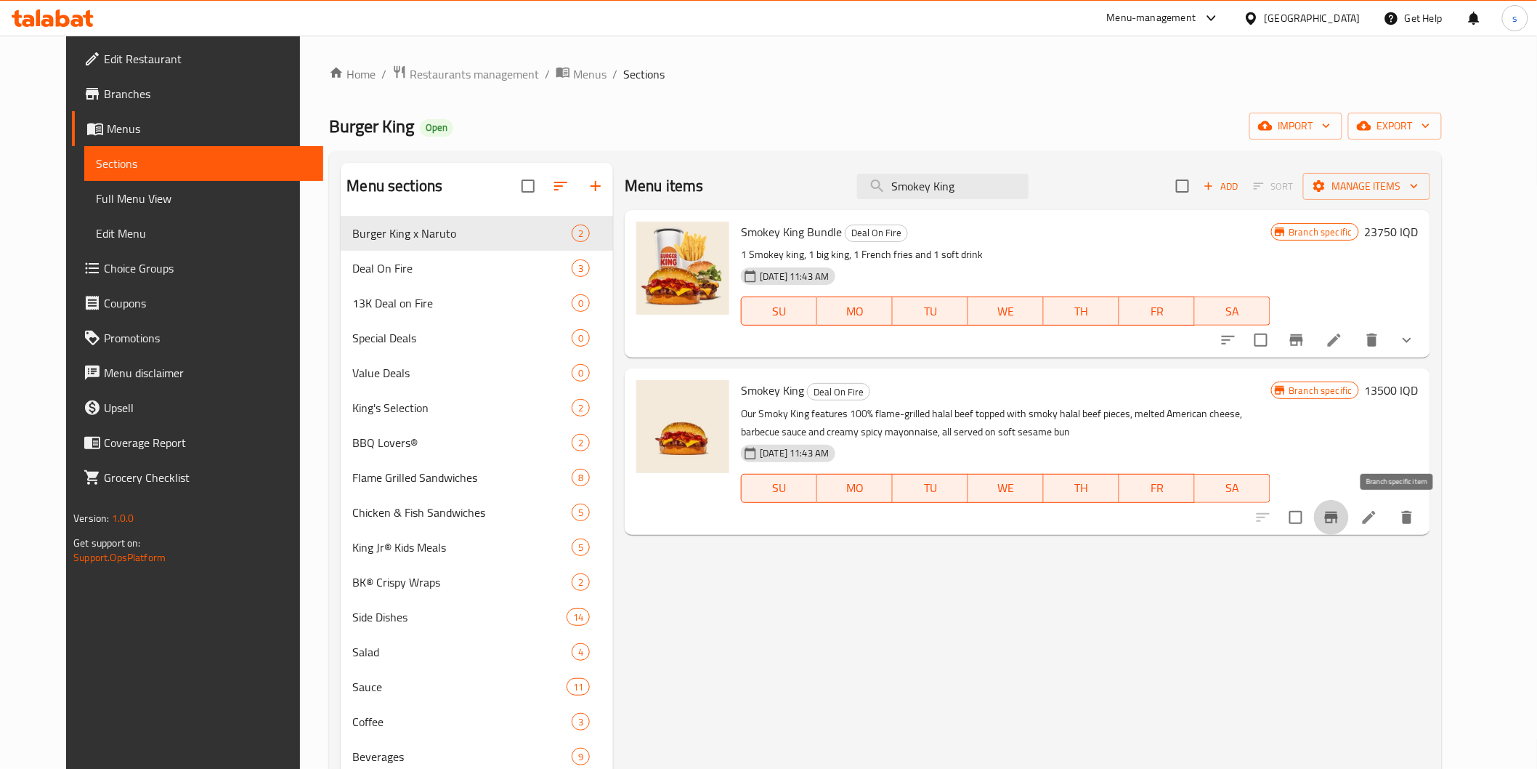
click at [1338, 517] on icon "Branch-specific-item" at bounding box center [1331, 517] width 13 height 12
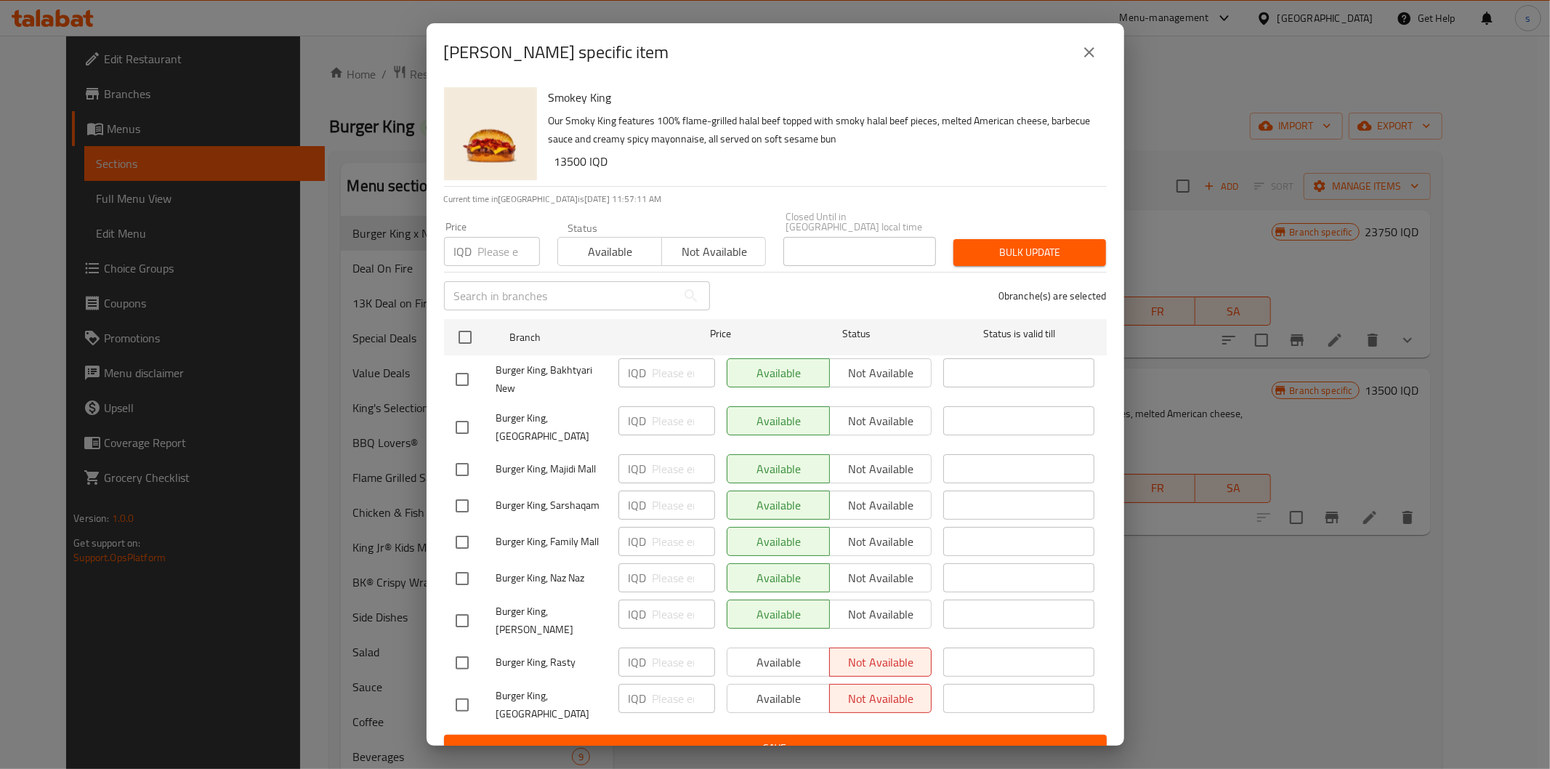
click at [1079, 68] on button "close" at bounding box center [1089, 52] width 35 height 35
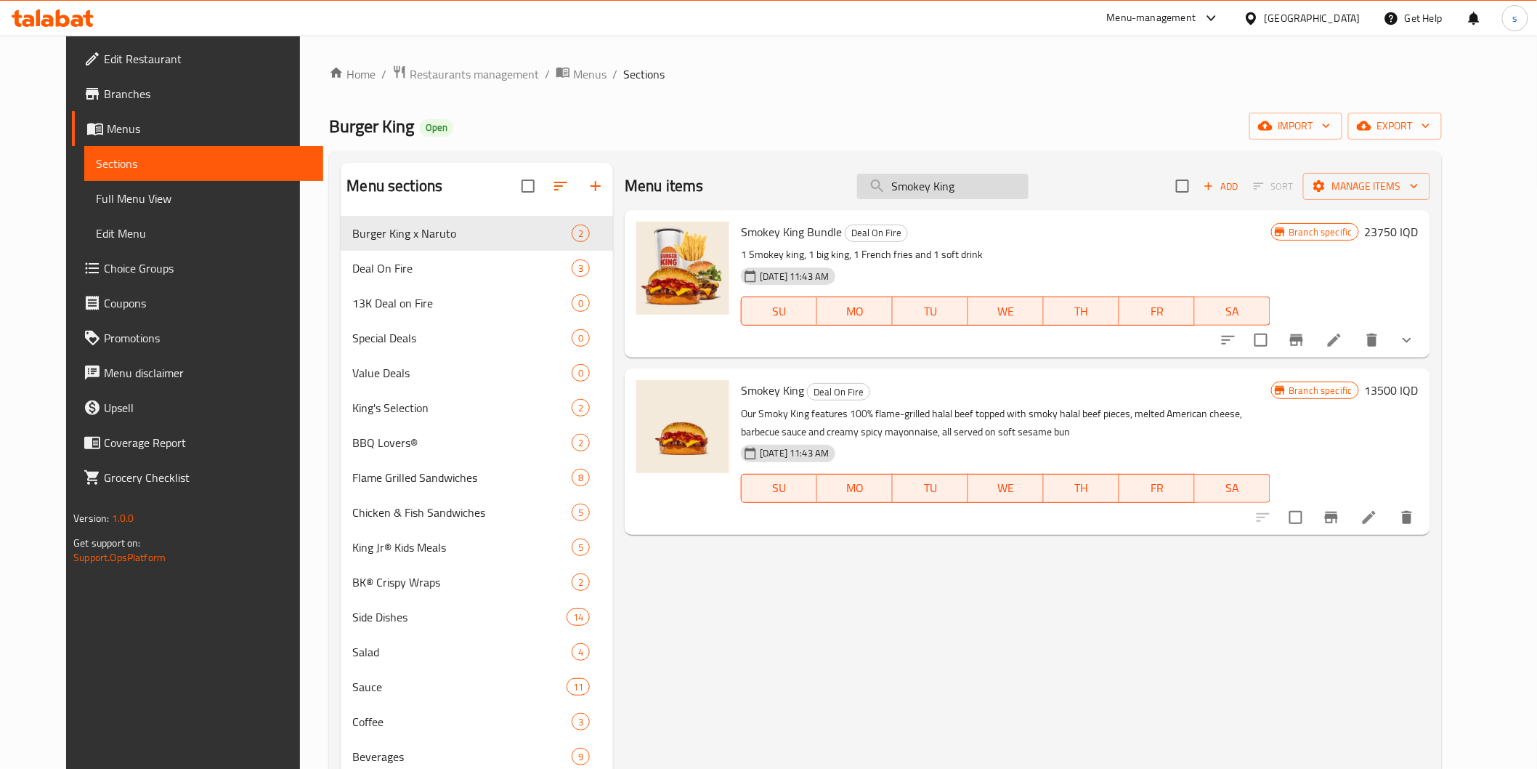
click at [946, 190] on input "Smokey King" at bounding box center [942, 186] width 171 height 25
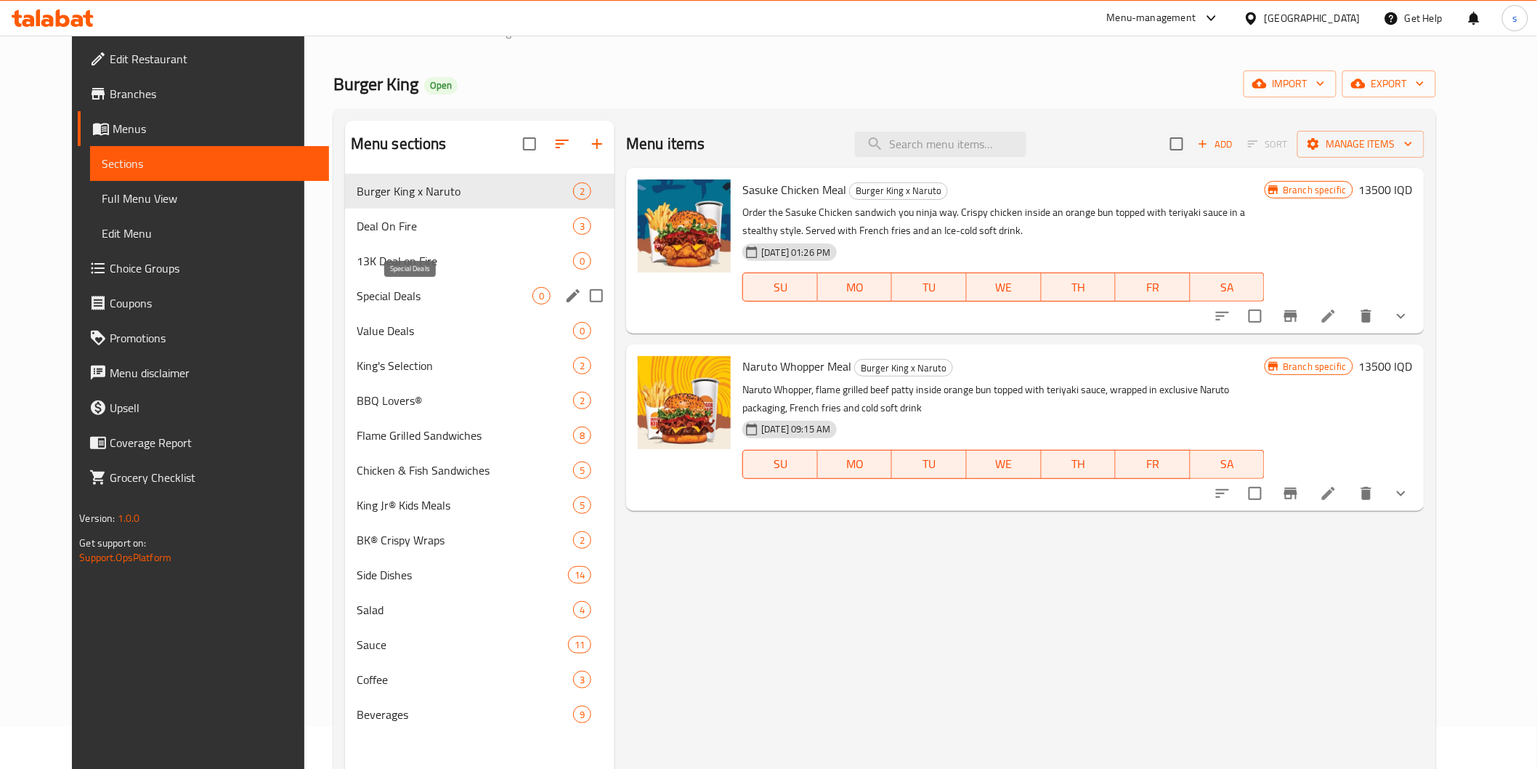
scroll to position [41, 0]
click at [425, 236] on div "Deal On Fire 3" at bounding box center [480, 226] width 270 height 35
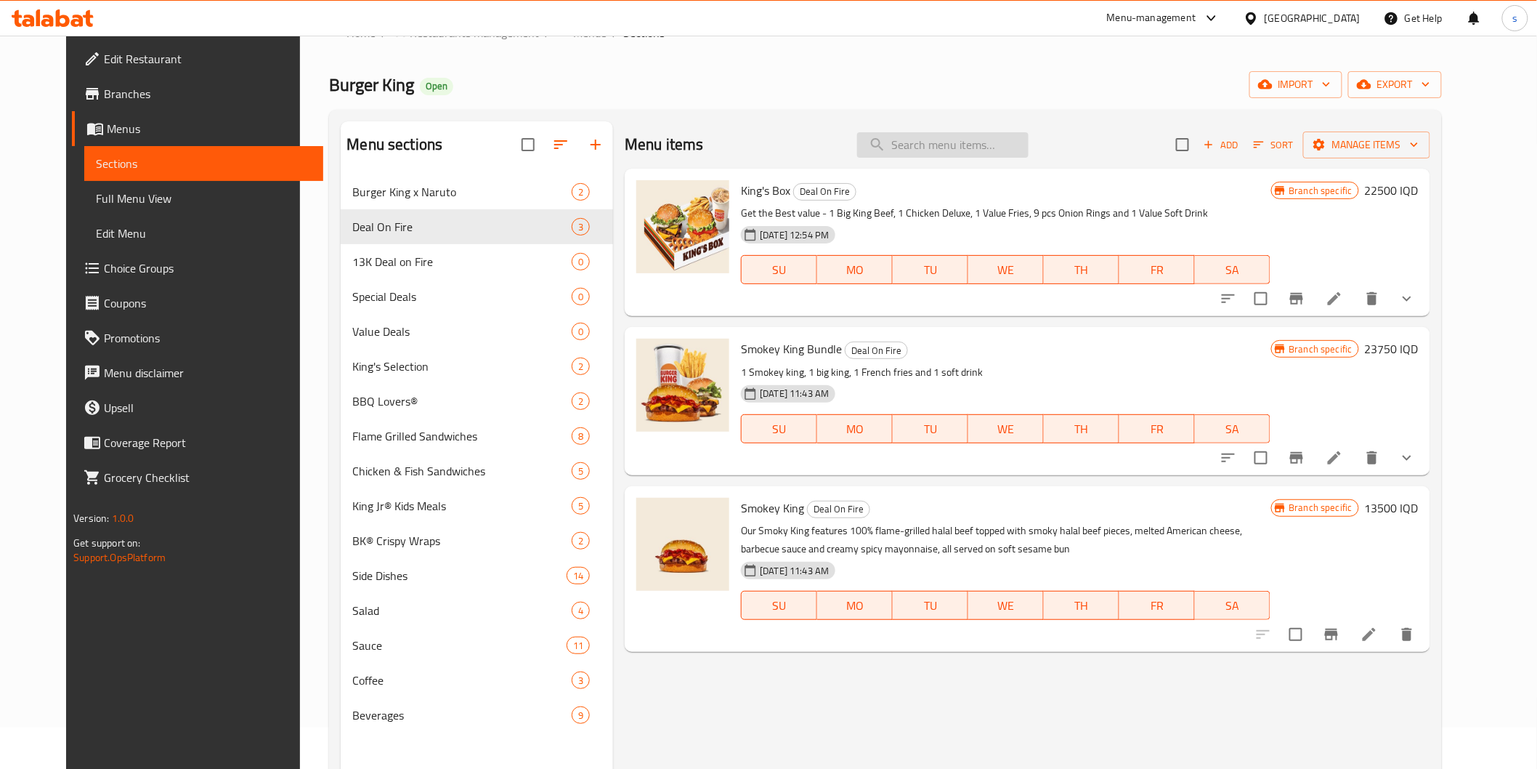
click at [969, 143] on input "search" at bounding box center [942, 144] width 171 height 25
click at [772, 191] on span "King's Box" at bounding box center [765, 190] width 49 height 22
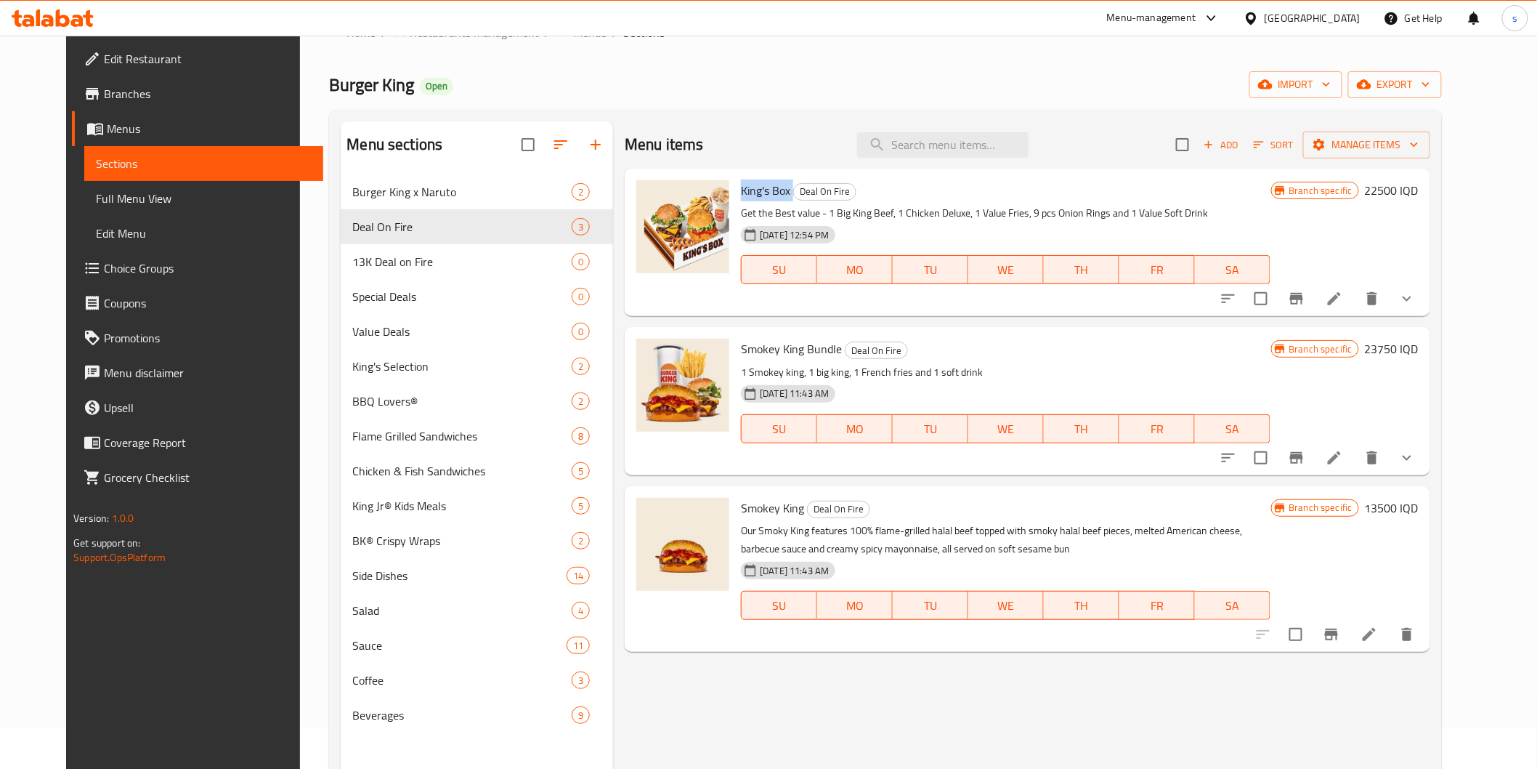
click at [73, 16] on icon at bounding box center [77, 21] width 12 height 12
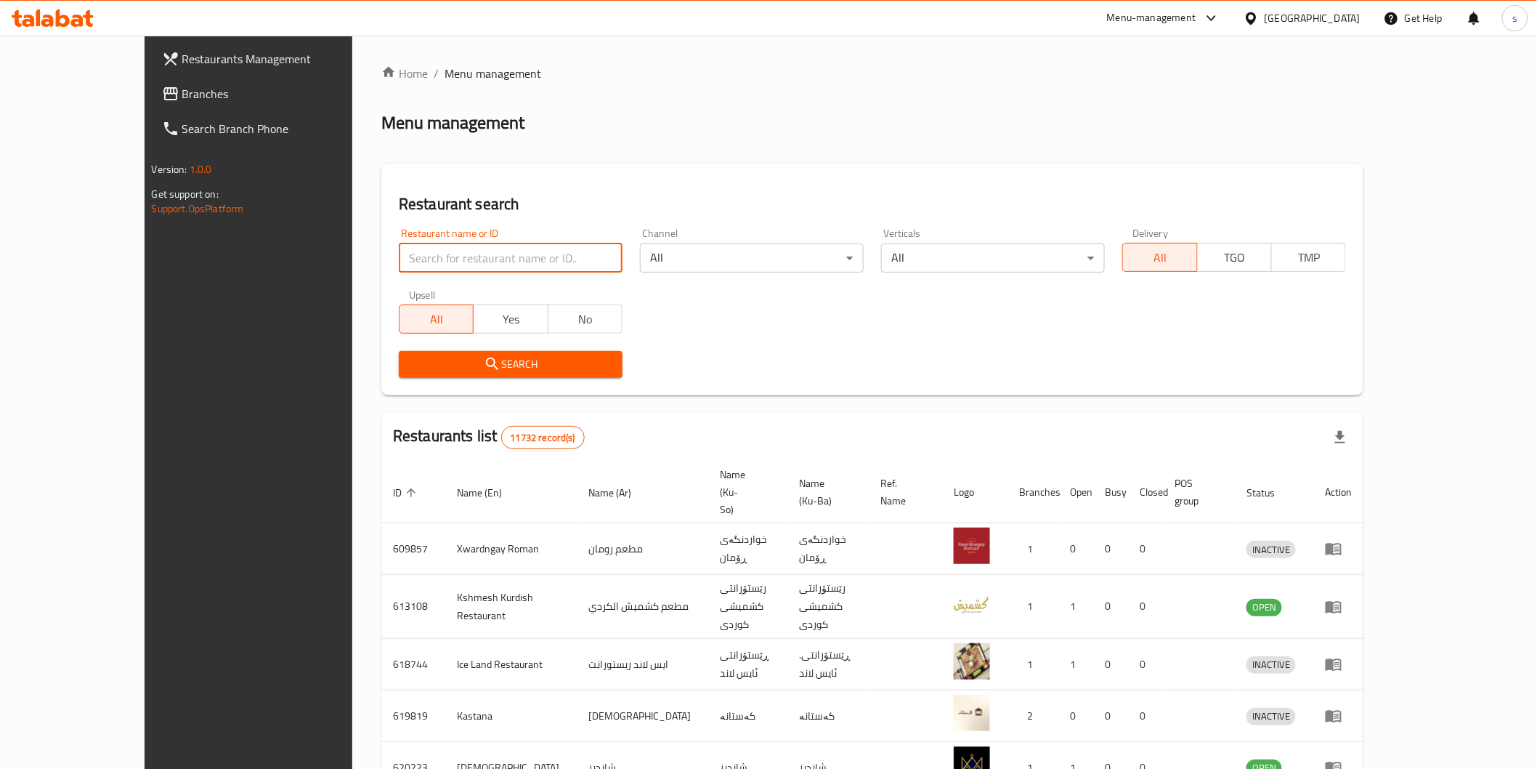
click at [412, 256] on input "search" at bounding box center [511, 257] width 224 height 29
paste input "627182"
type input "627182"
click button "Search" at bounding box center [511, 364] width 224 height 27
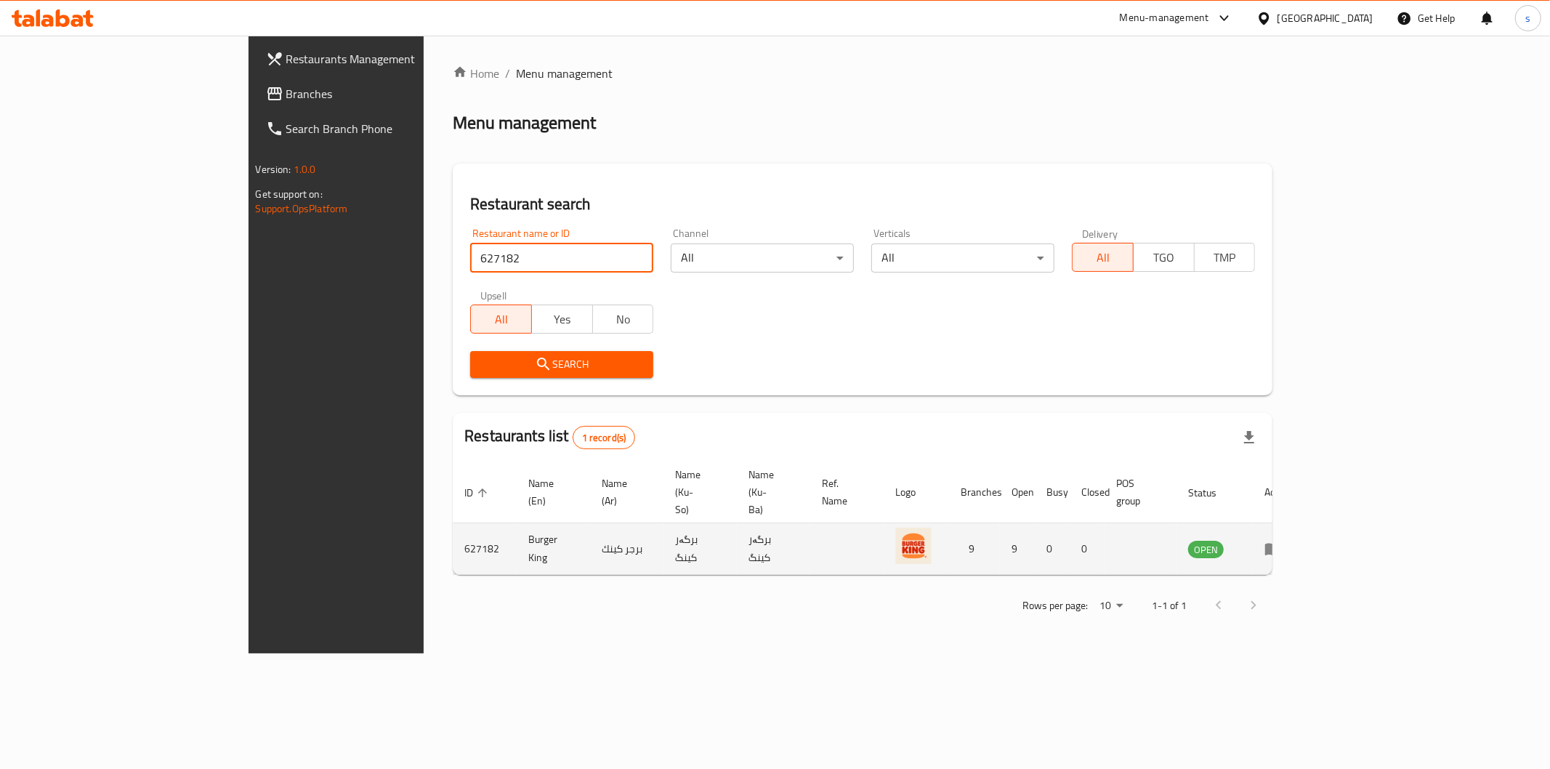
click at [1279, 546] on icon "enhanced table" at bounding box center [1276, 549] width 5 height 6
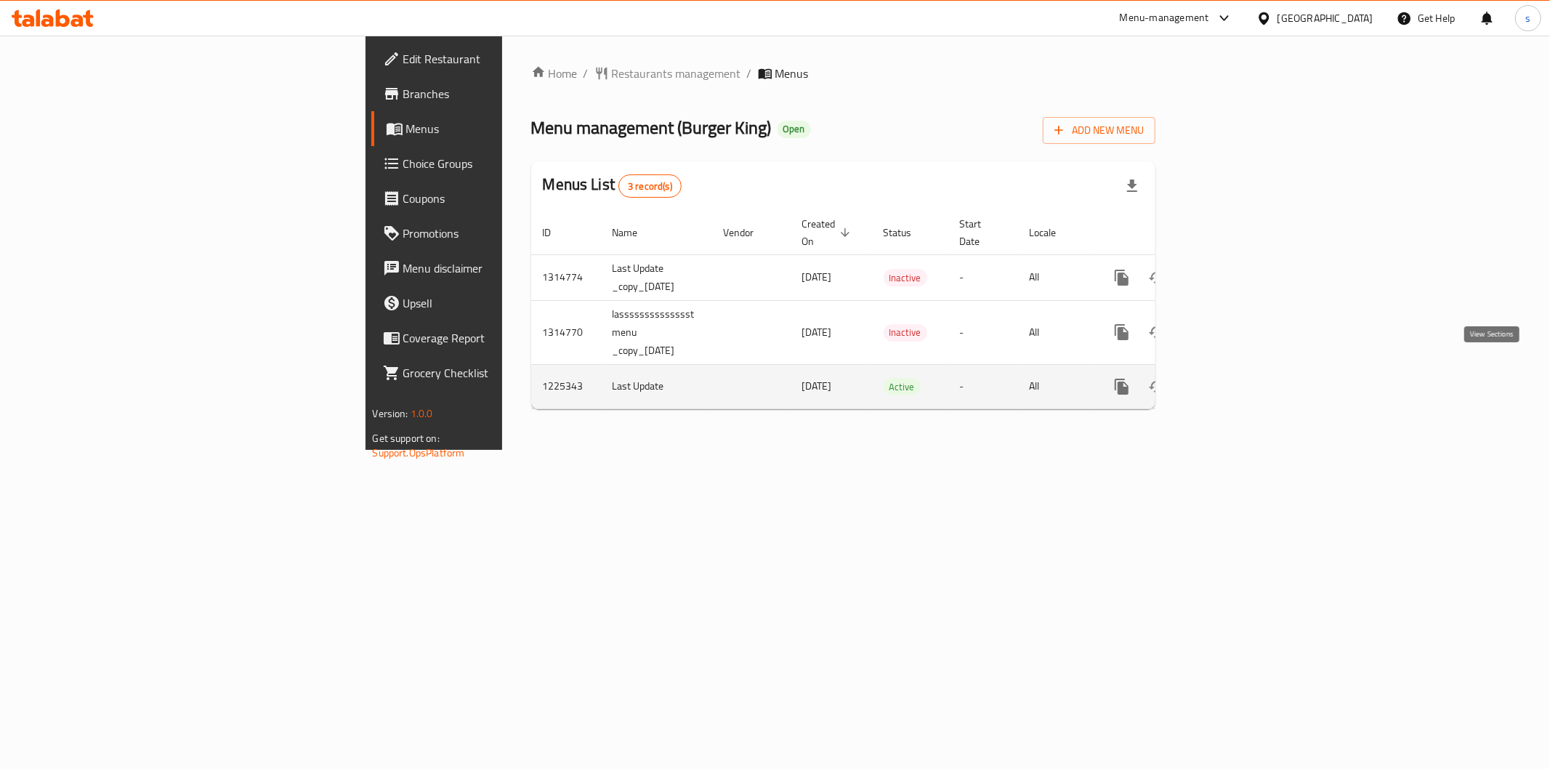
click at [1235, 378] on icon "enhanced table" at bounding box center [1226, 386] width 17 height 17
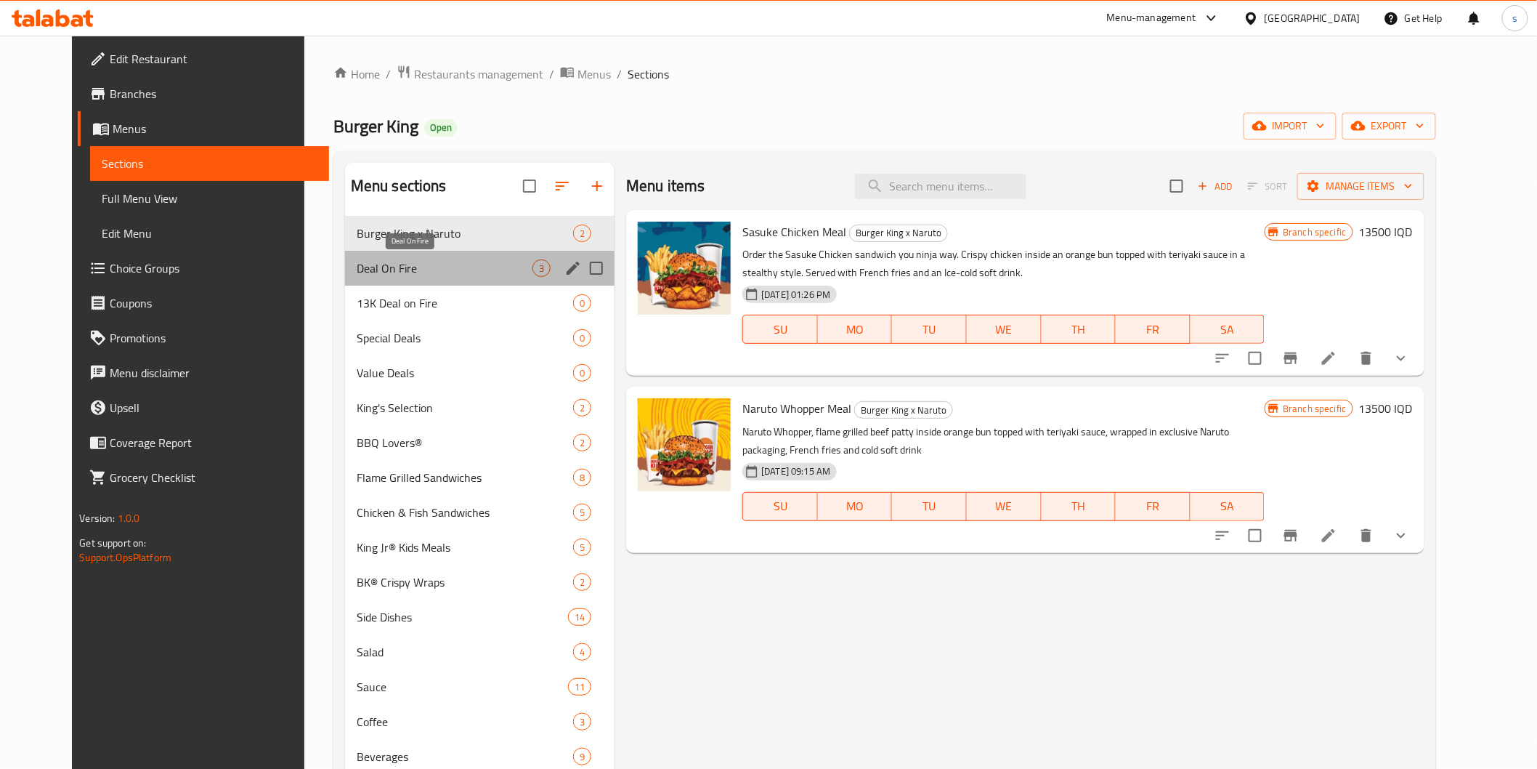
click at [357, 269] on span "Deal On Fire" at bounding box center [445, 267] width 176 height 17
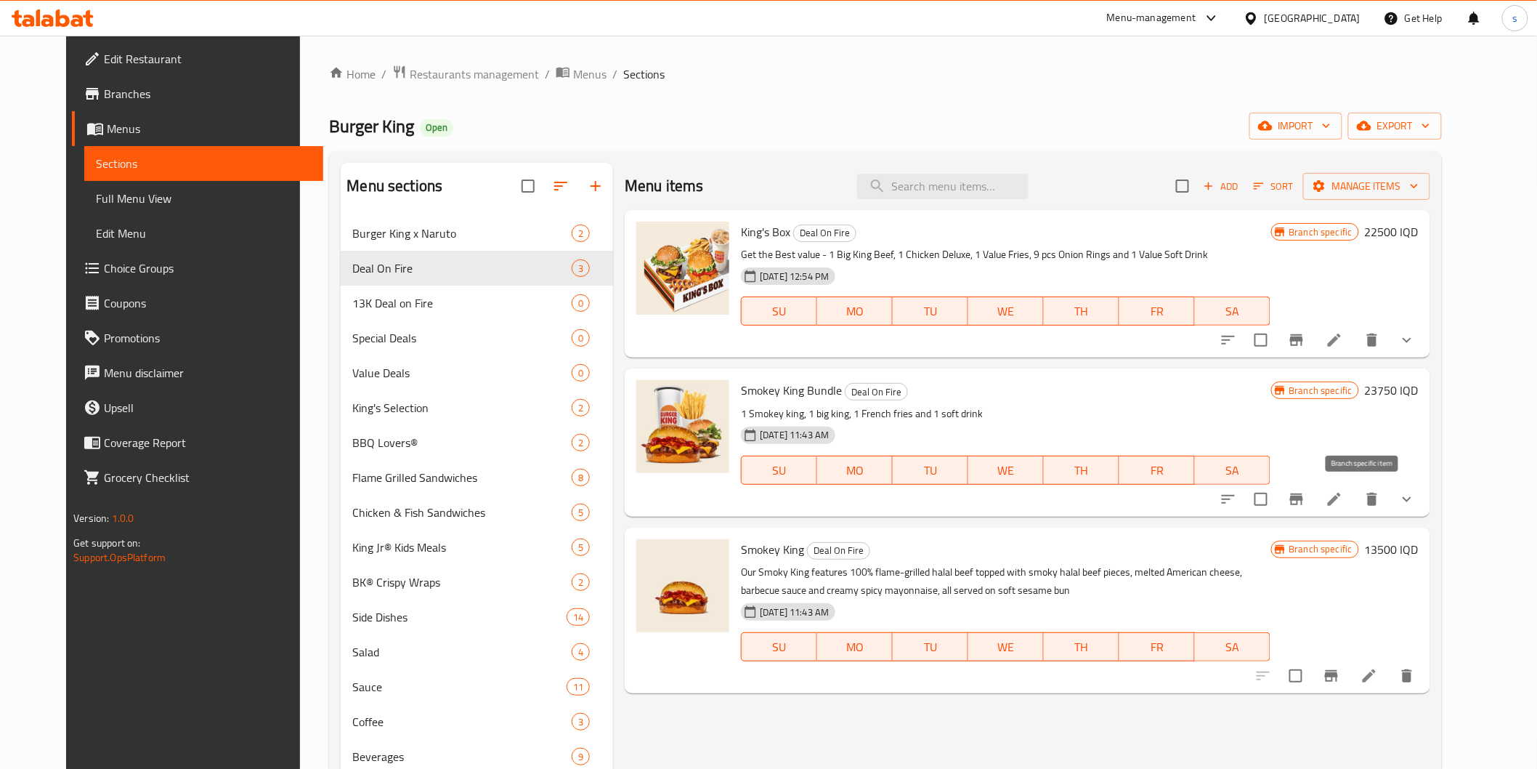
click at [1314, 494] on button "Branch-specific-item" at bounding box center [1296, 499] width 35 height 35
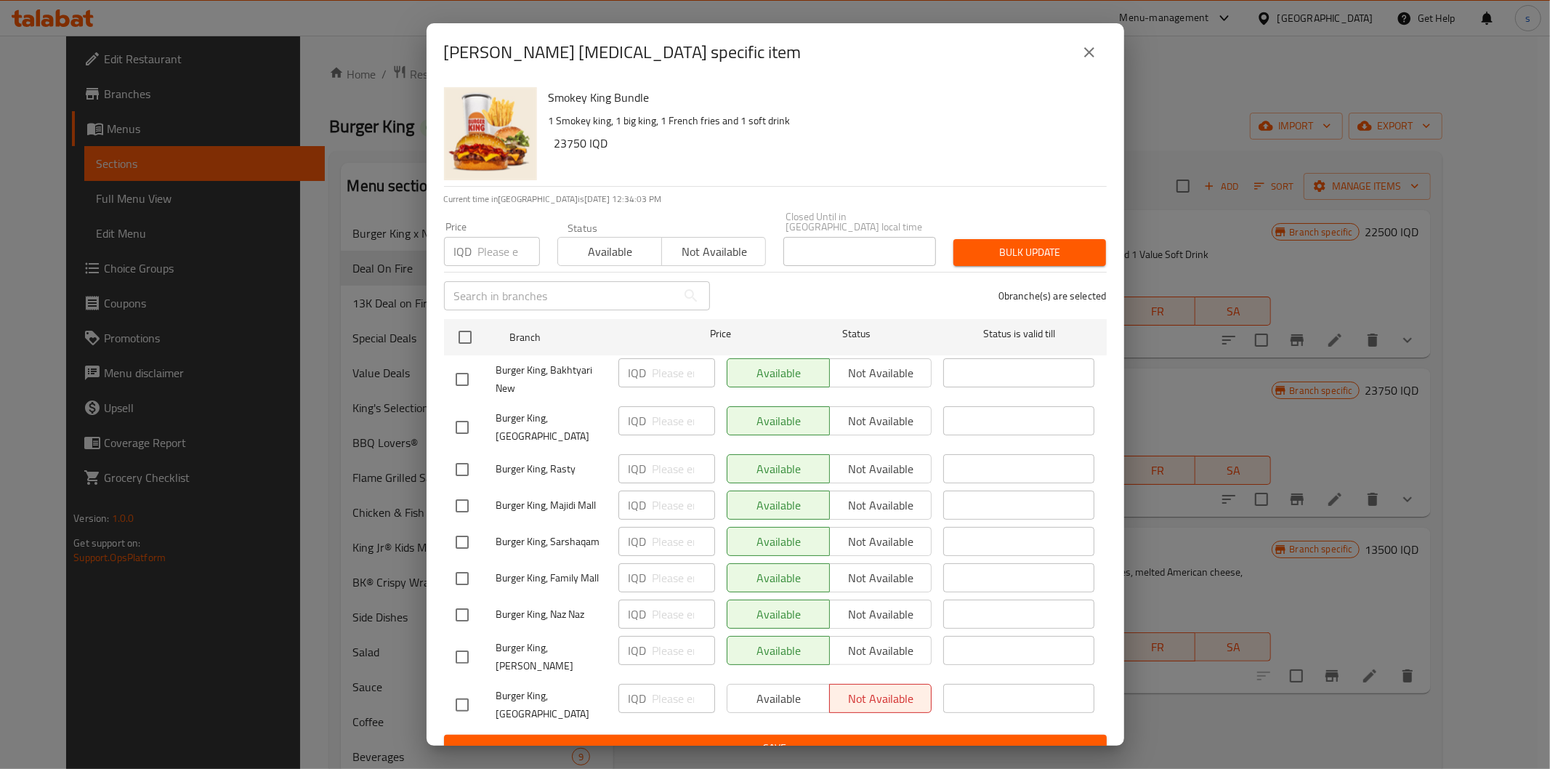
click at [456, 689] on input "checkbox" at bounding box center [462, 704] width 31 height 31
checkbox input "true"
click at [751, 688] on span "Available" at bounding box center [778, 698] width 91 height 21
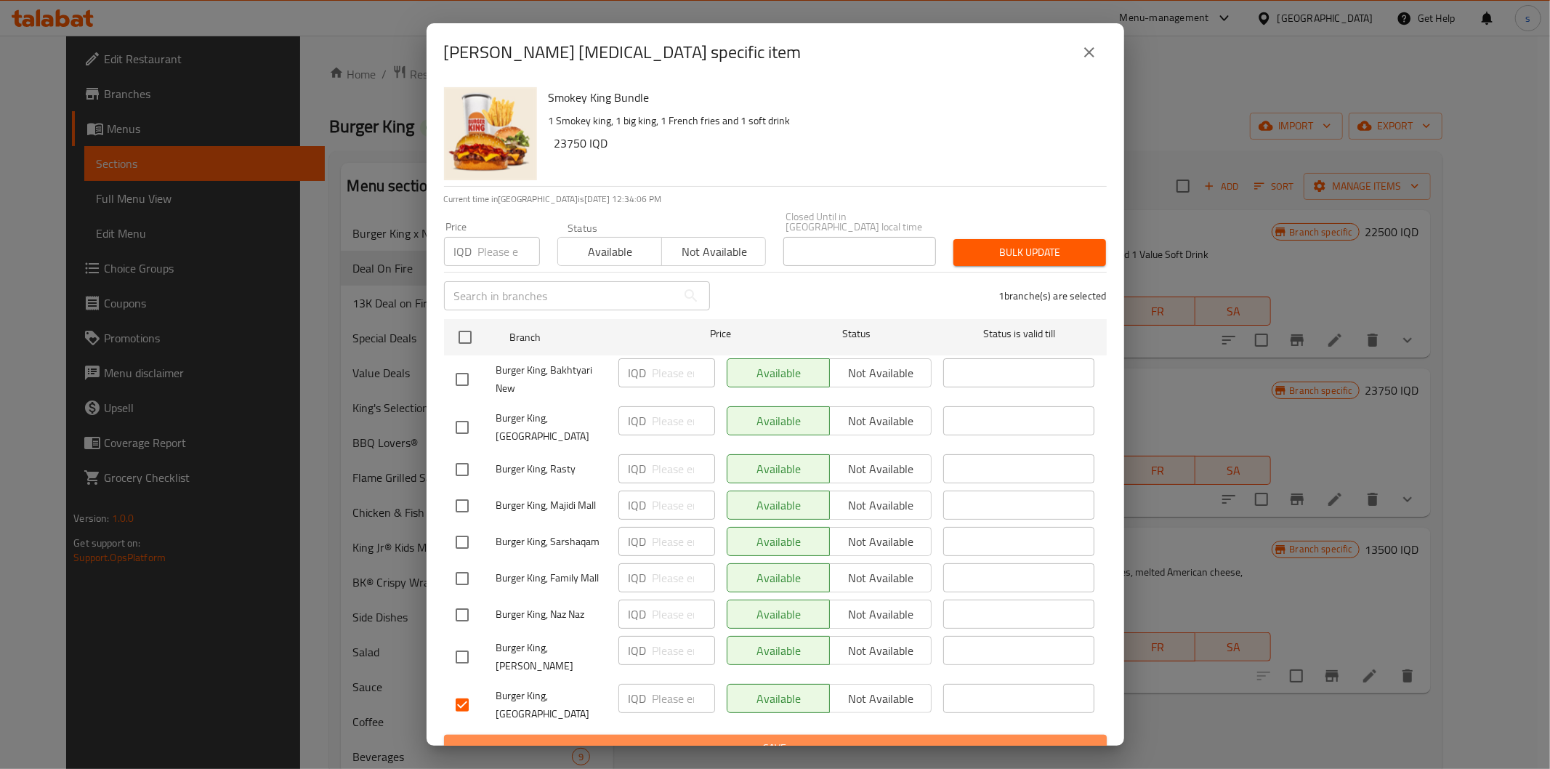
click at [750, 734] on button "Save" at bounding box center [775, 747] width 663 height 27
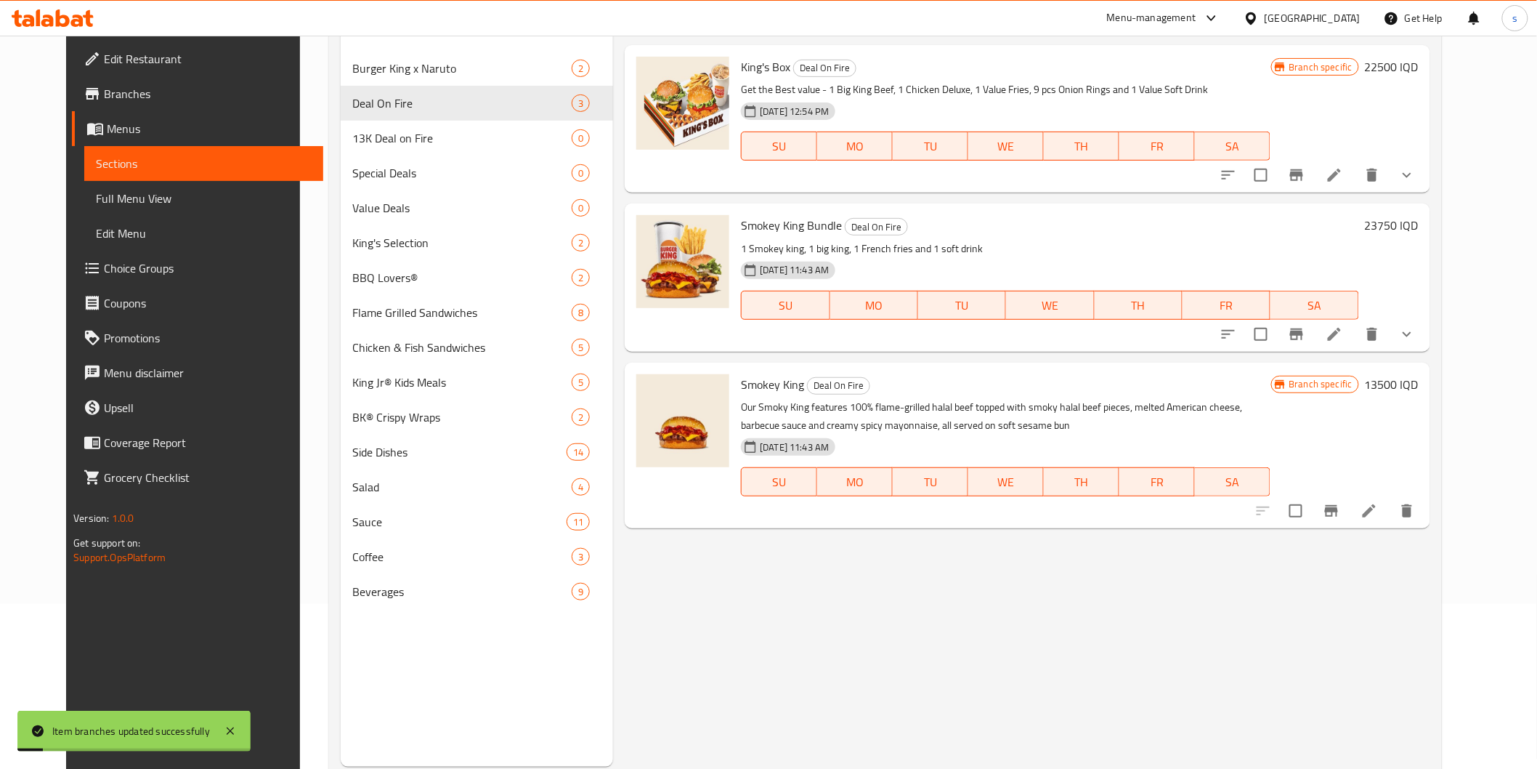
scroll to position [203, 0]
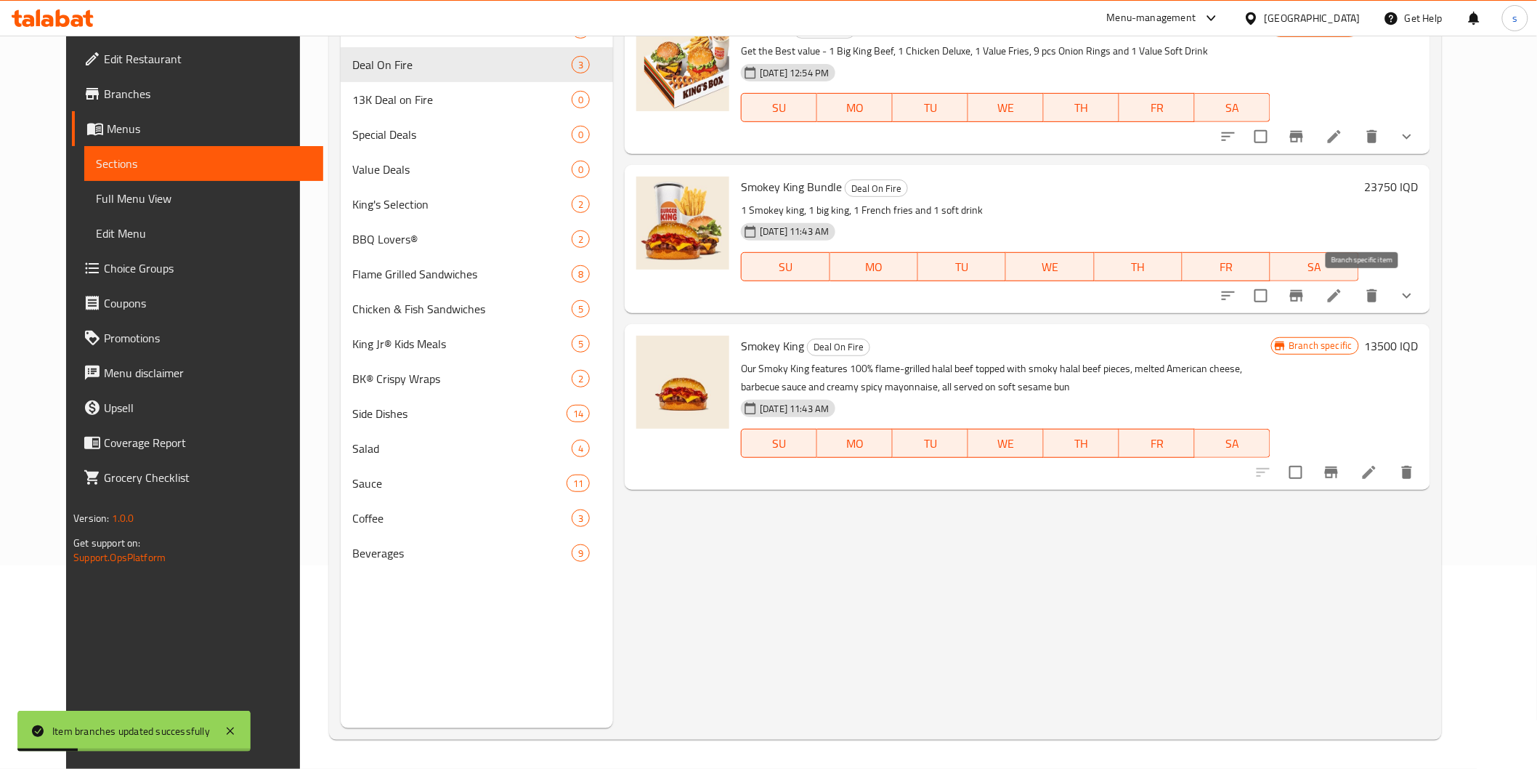
click at [1306, 294] on icon "Branch-specific-item" at bounding box center [1296, 295] width 17 height 17
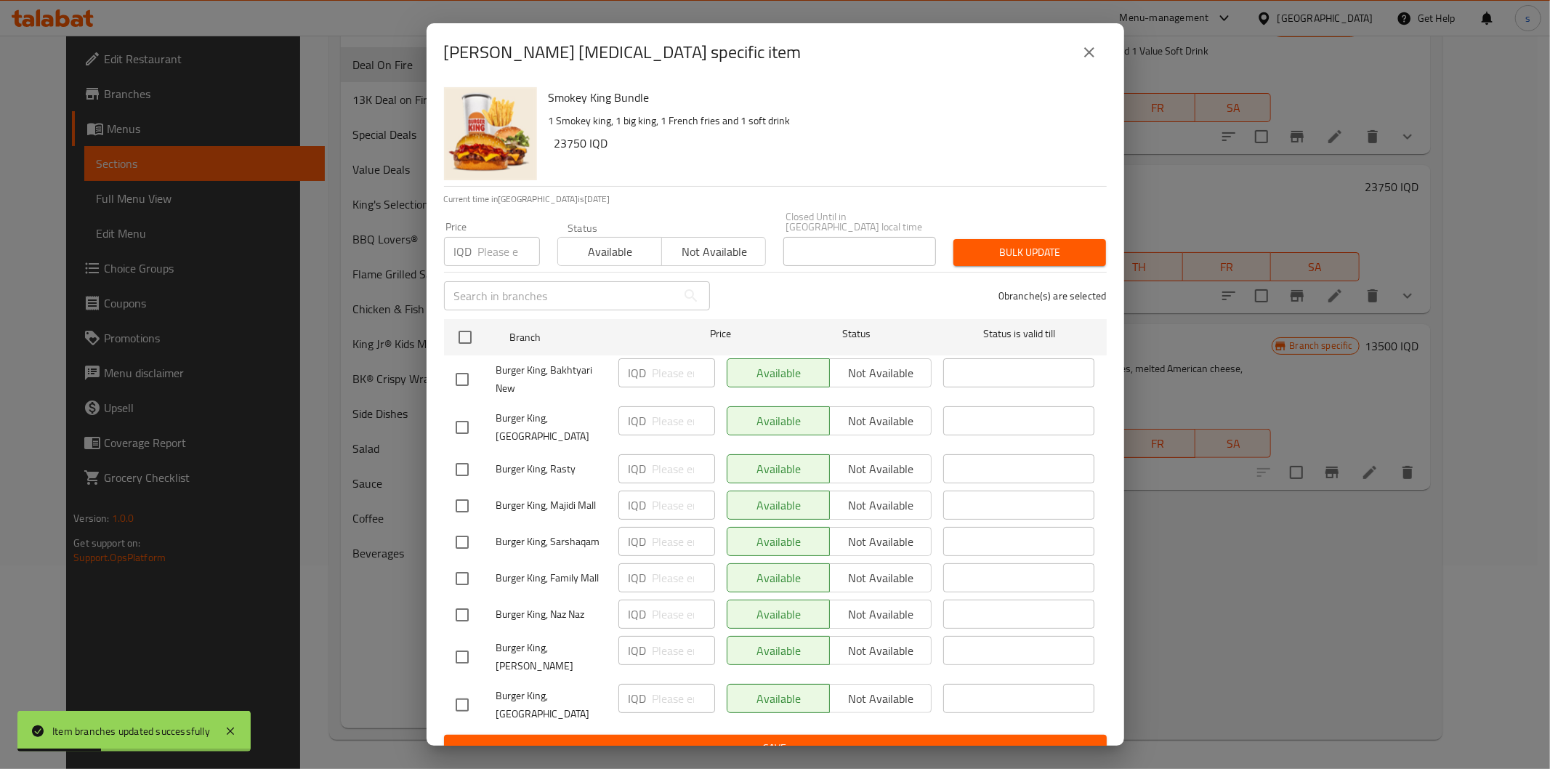
click at [1221, 584] on div "Smokey King Bundle - branch specific item Smokey King Bundle 1 Smokey king, 1 b…" at bounding box center [775, 384] width 1550 height 769
click at [1083, 61] on icon "close" at bounding box center [1088, 52] width 17 height 17
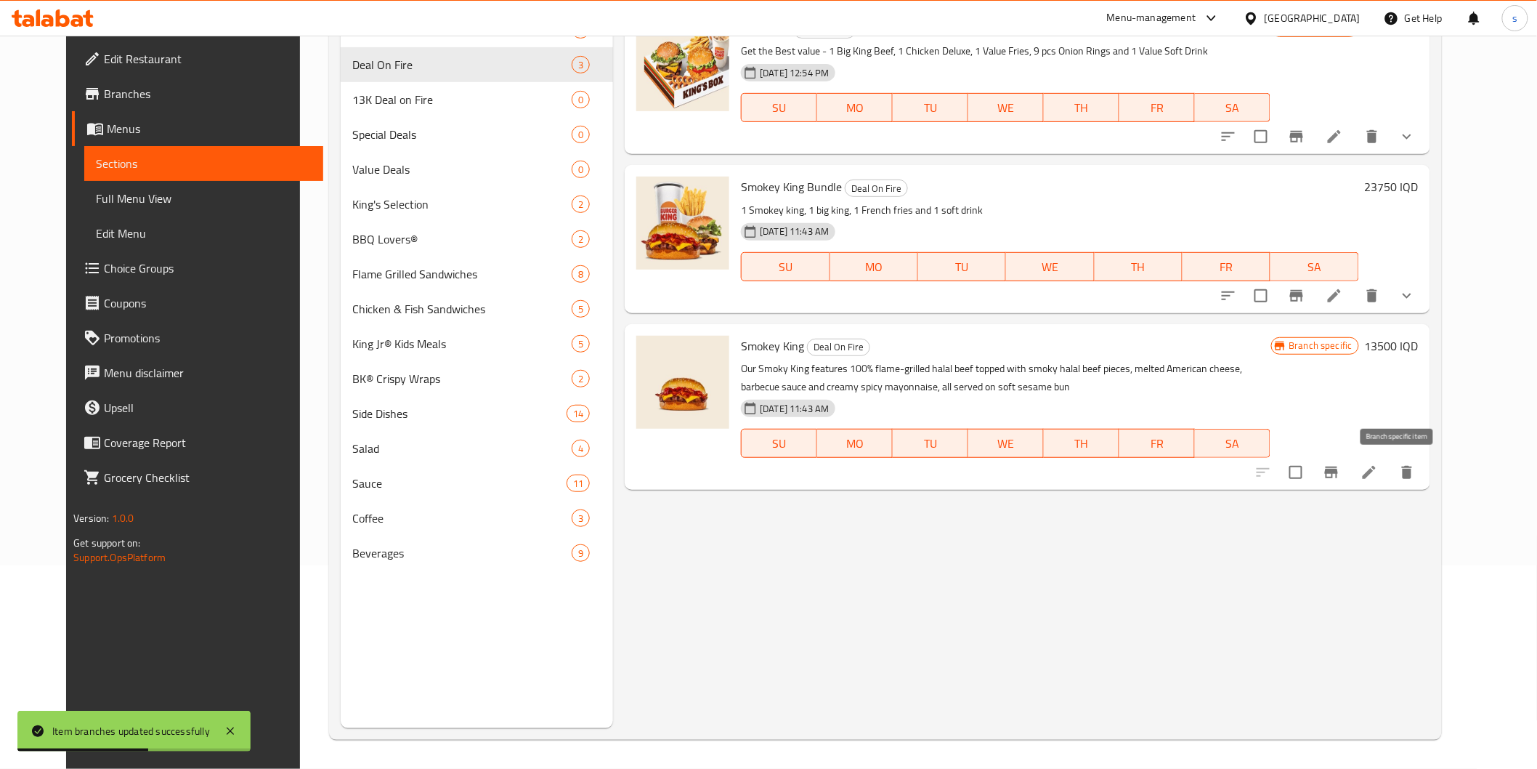
click at [1349, 469] on button "Branch-specific-item" at bounding box center [1331, 472] width 35 height 35
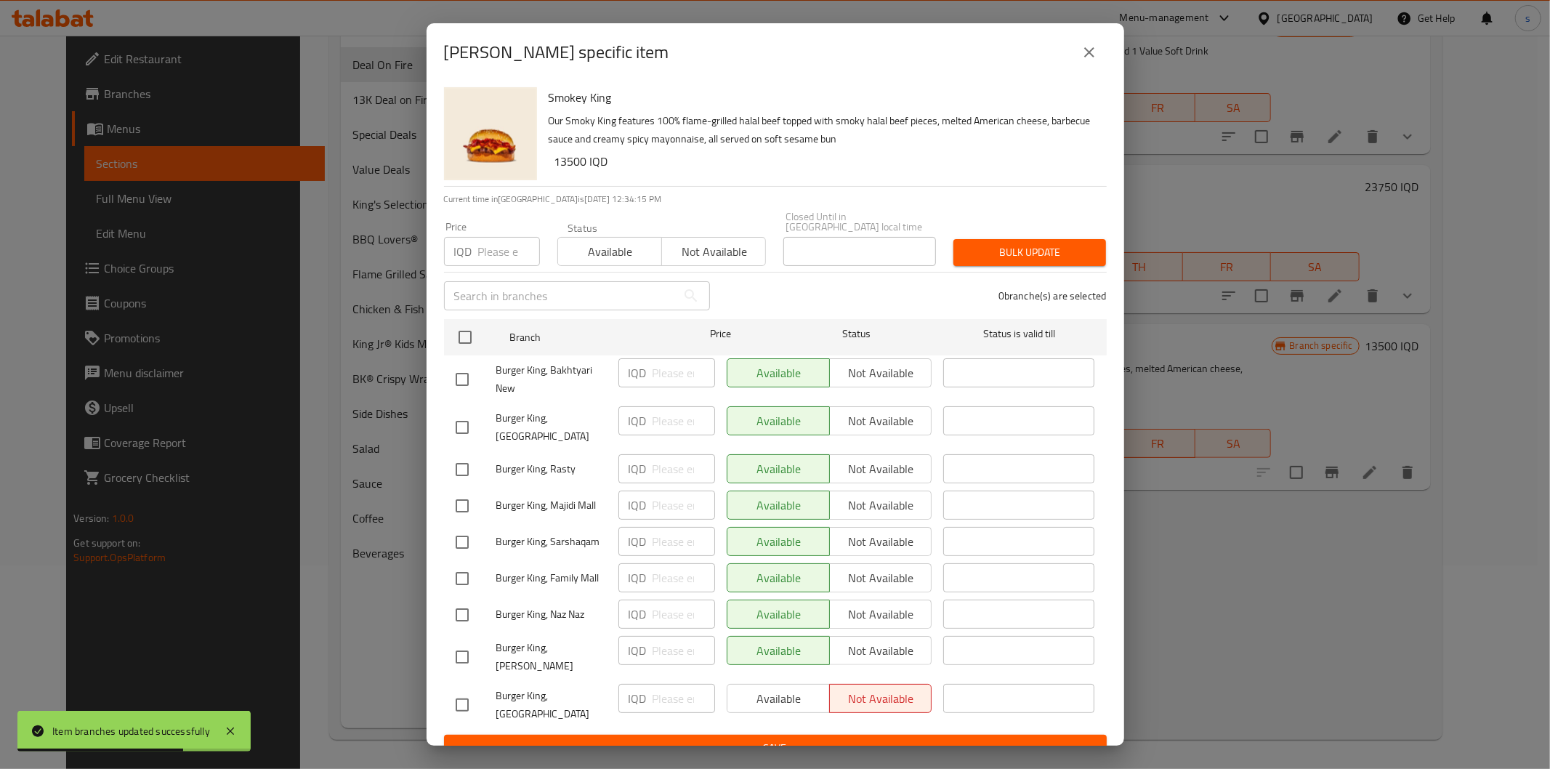
click at [458, 689] on input "checkbox" at bounding box center [462, 704] width 31 height 31
checkbox input "true"
click at [767, 688] on span "Available" at bounding box center [778, 698] width 91 height 21
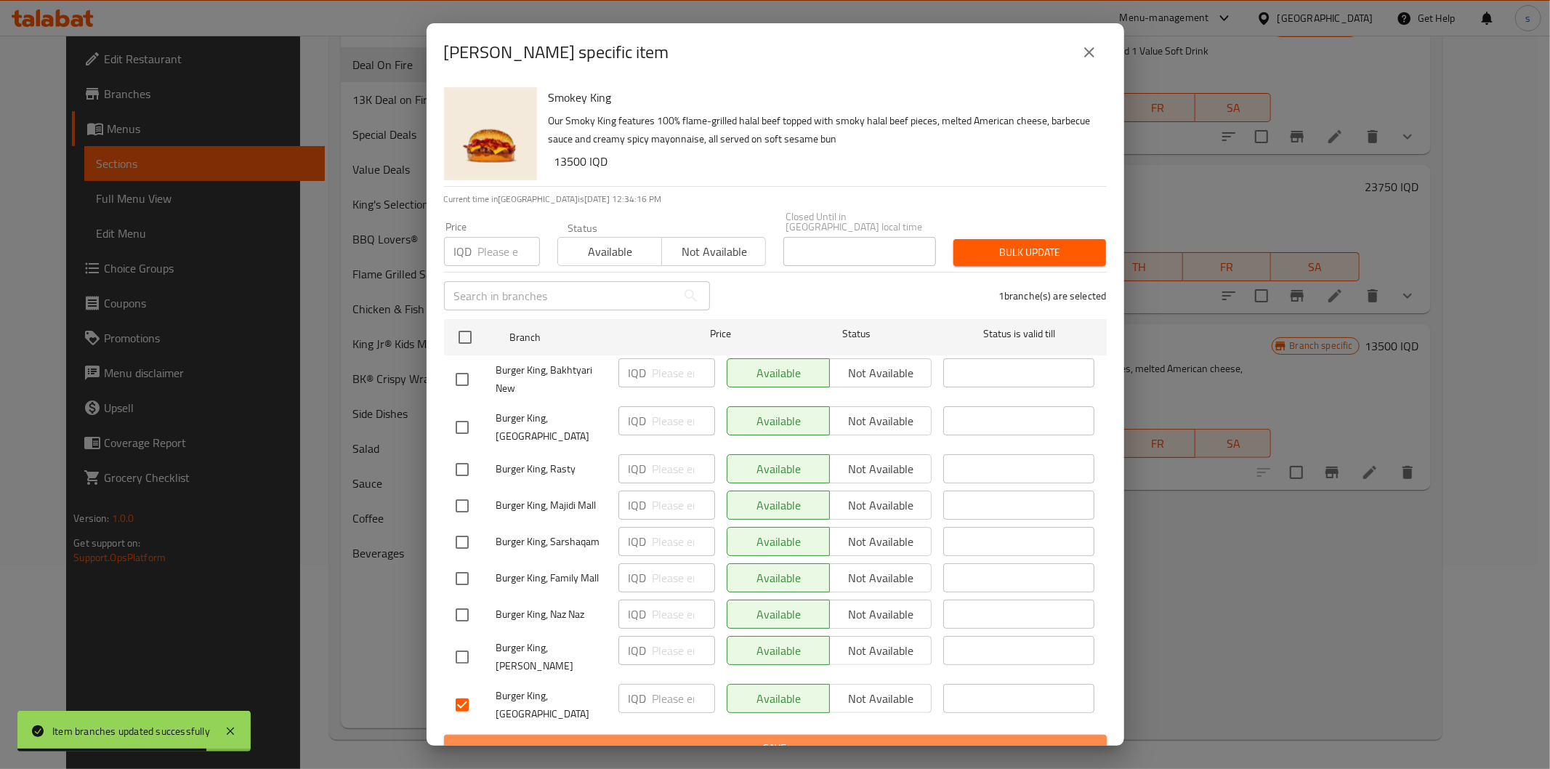
click at [768, 739] on span "Save" at bounding box center [775, 748] width 639 height 18
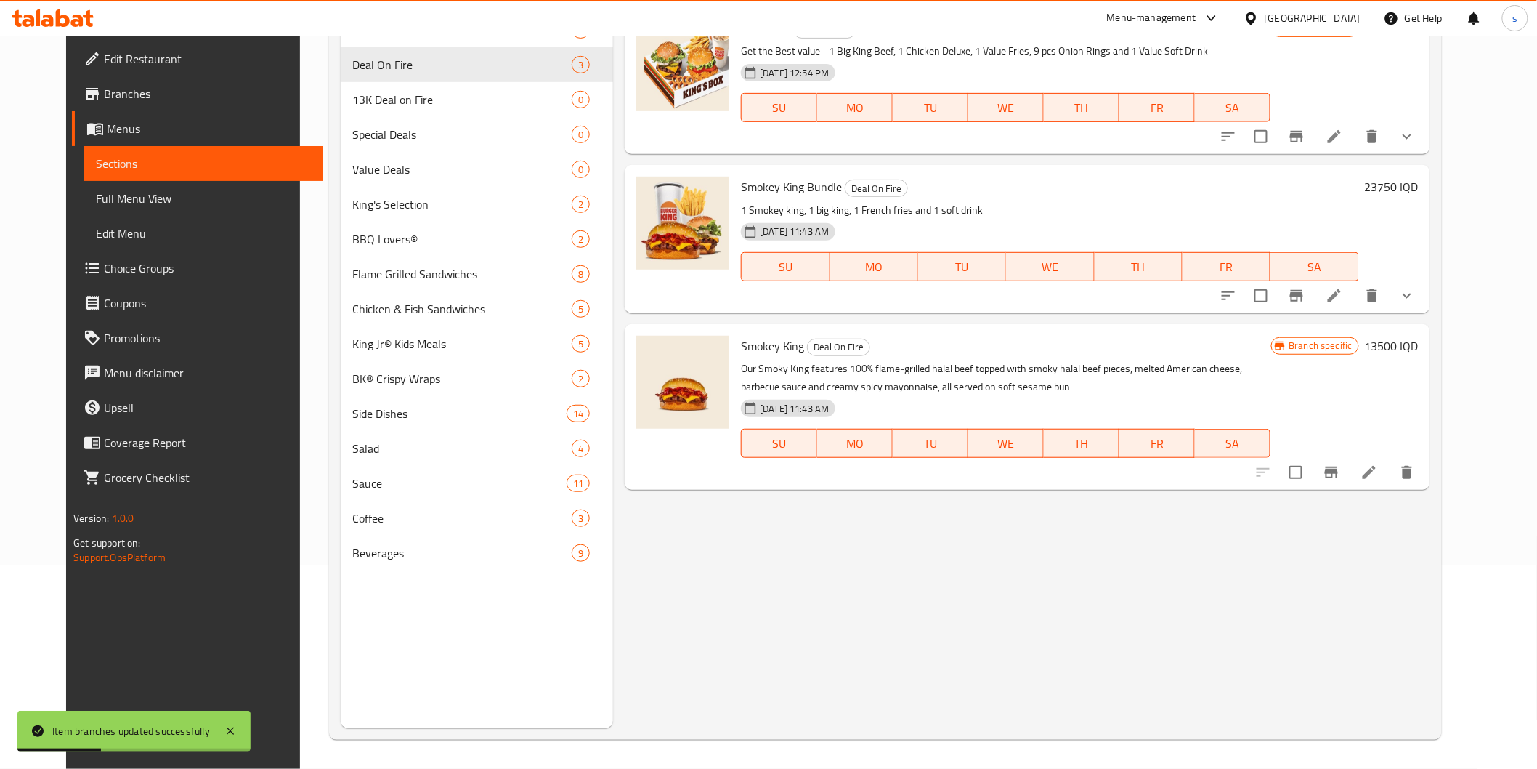
click at [1340, 475] on icon "Branch-specific-item" at bounding box center [1331, 472] width 17 height 17
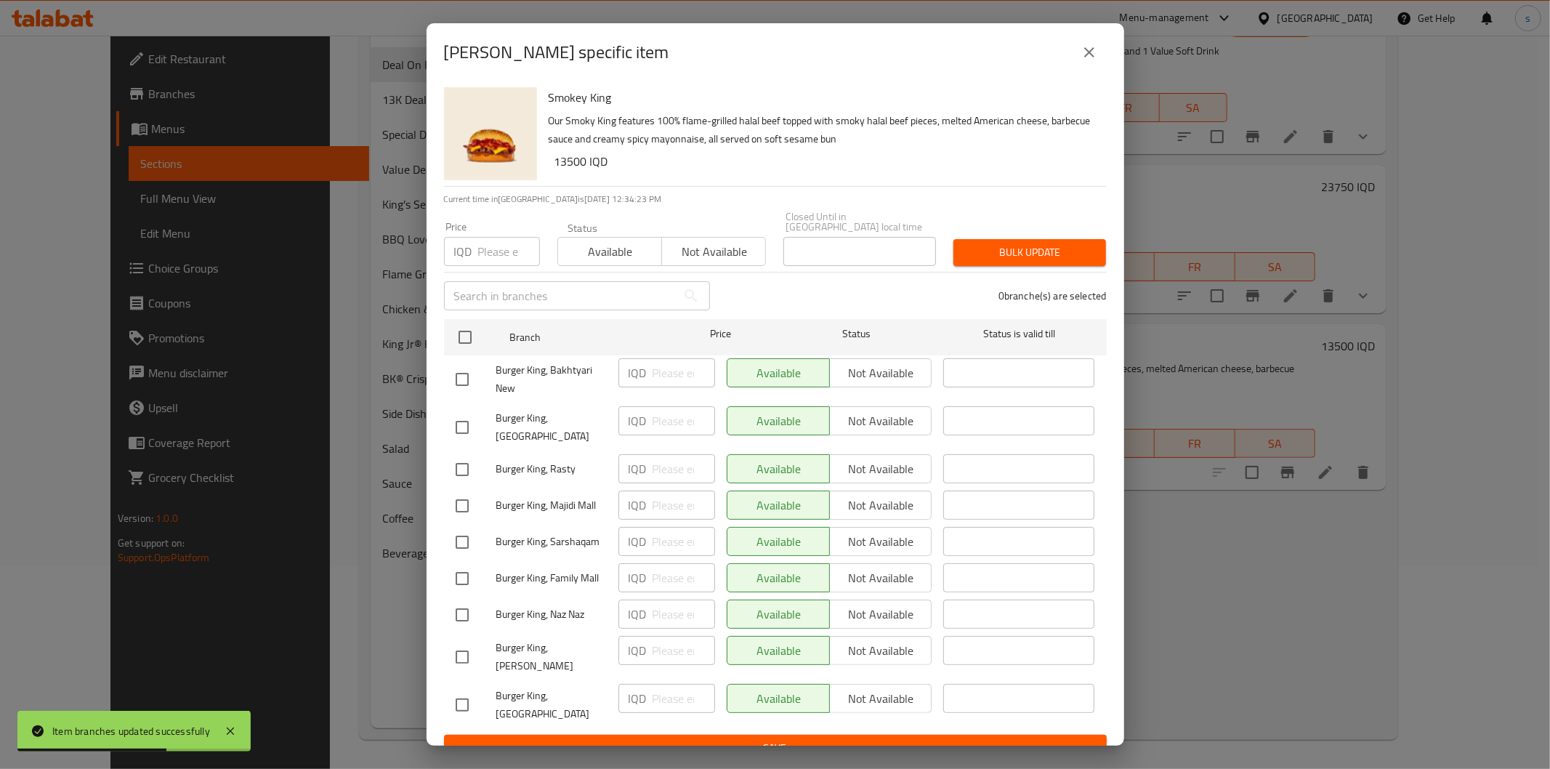
click at [1080, 60] on icon "close" at bounding box center [1088, 52] width 17 height 17
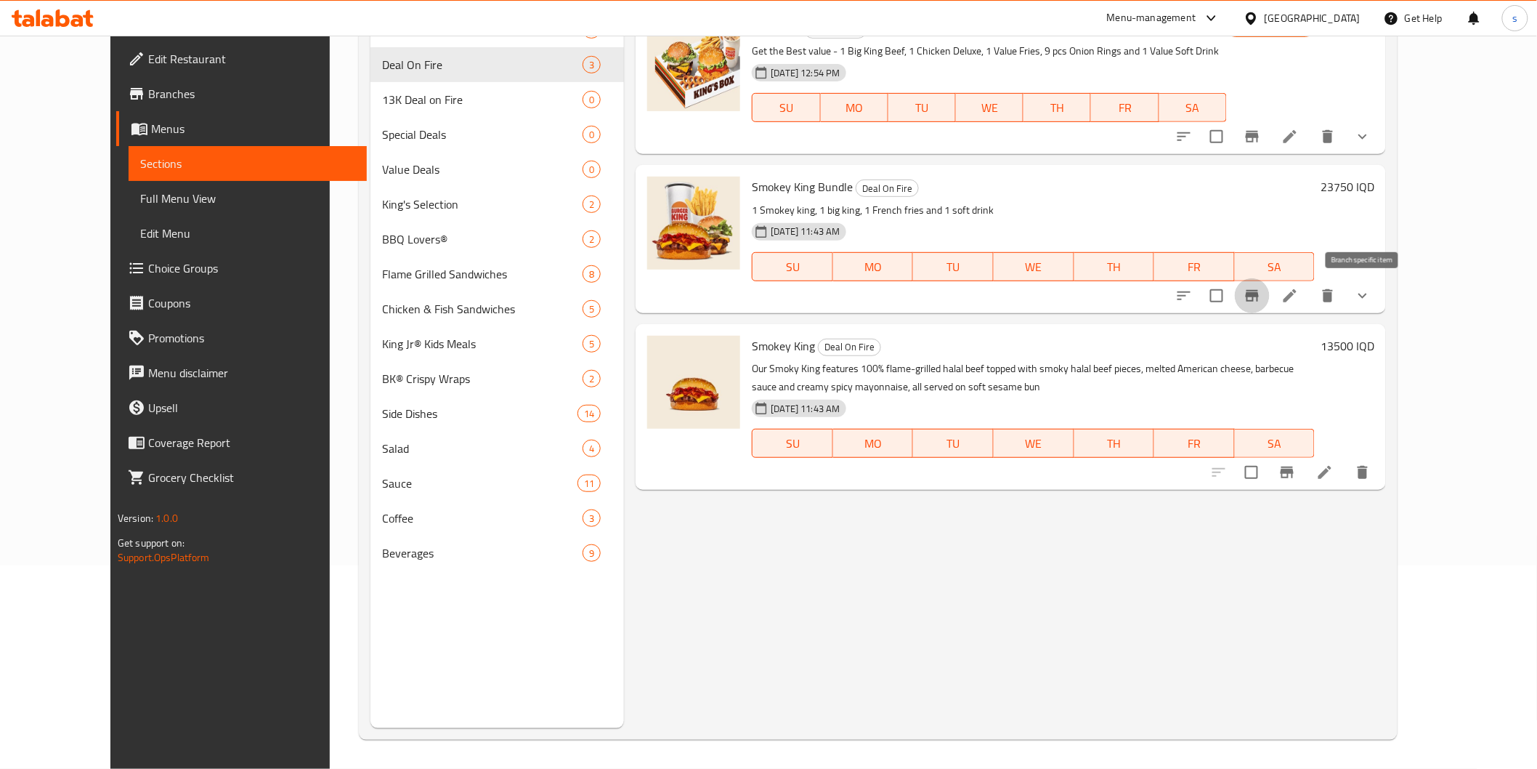
click at [1270, 293] on button "Branch-specific-item" at bounding box center [1252, 295] width 35 height 35
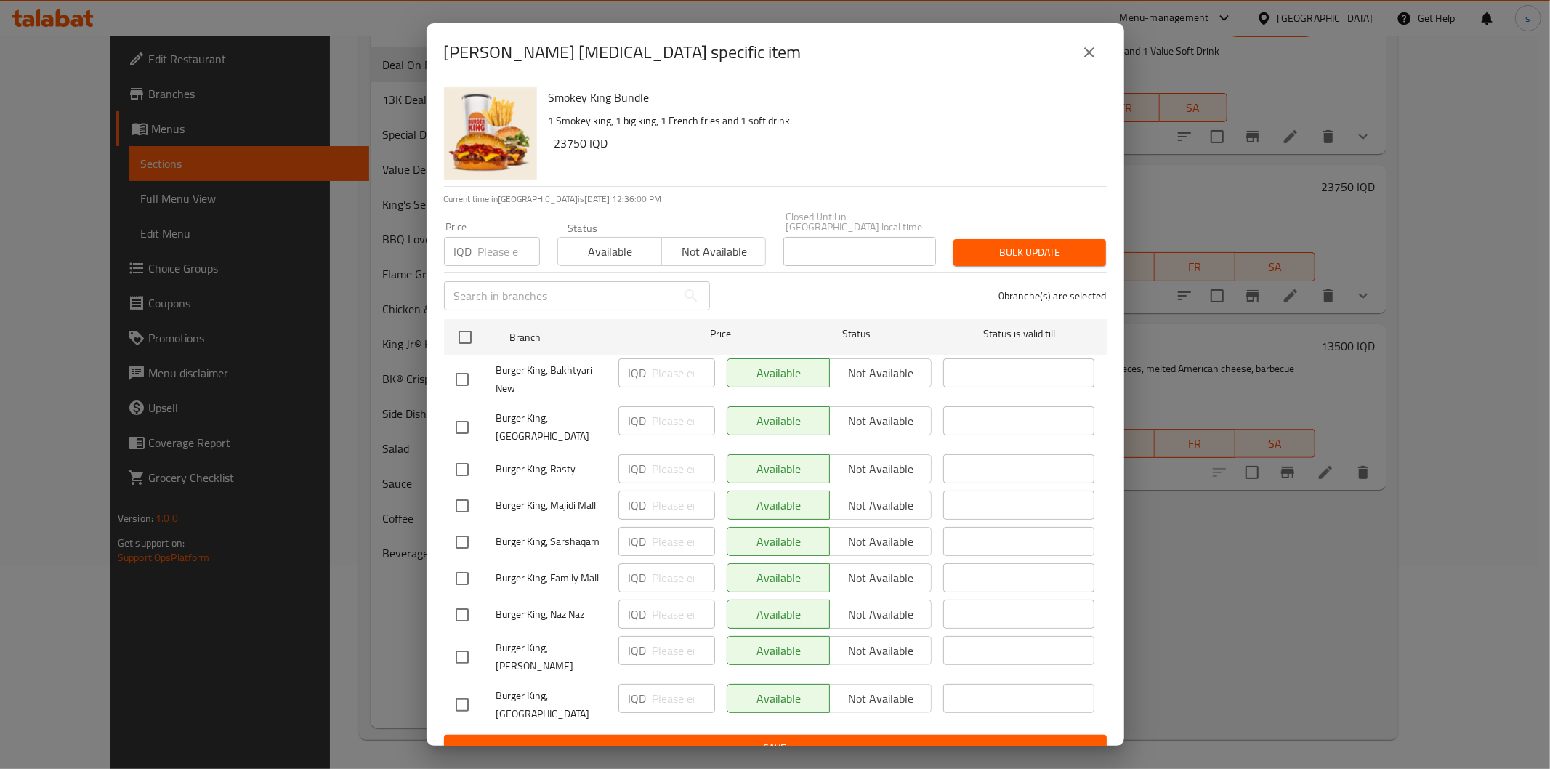
click at [1093, 60] on icon "close" at bounding box center [1088, 52] width 17 height 17
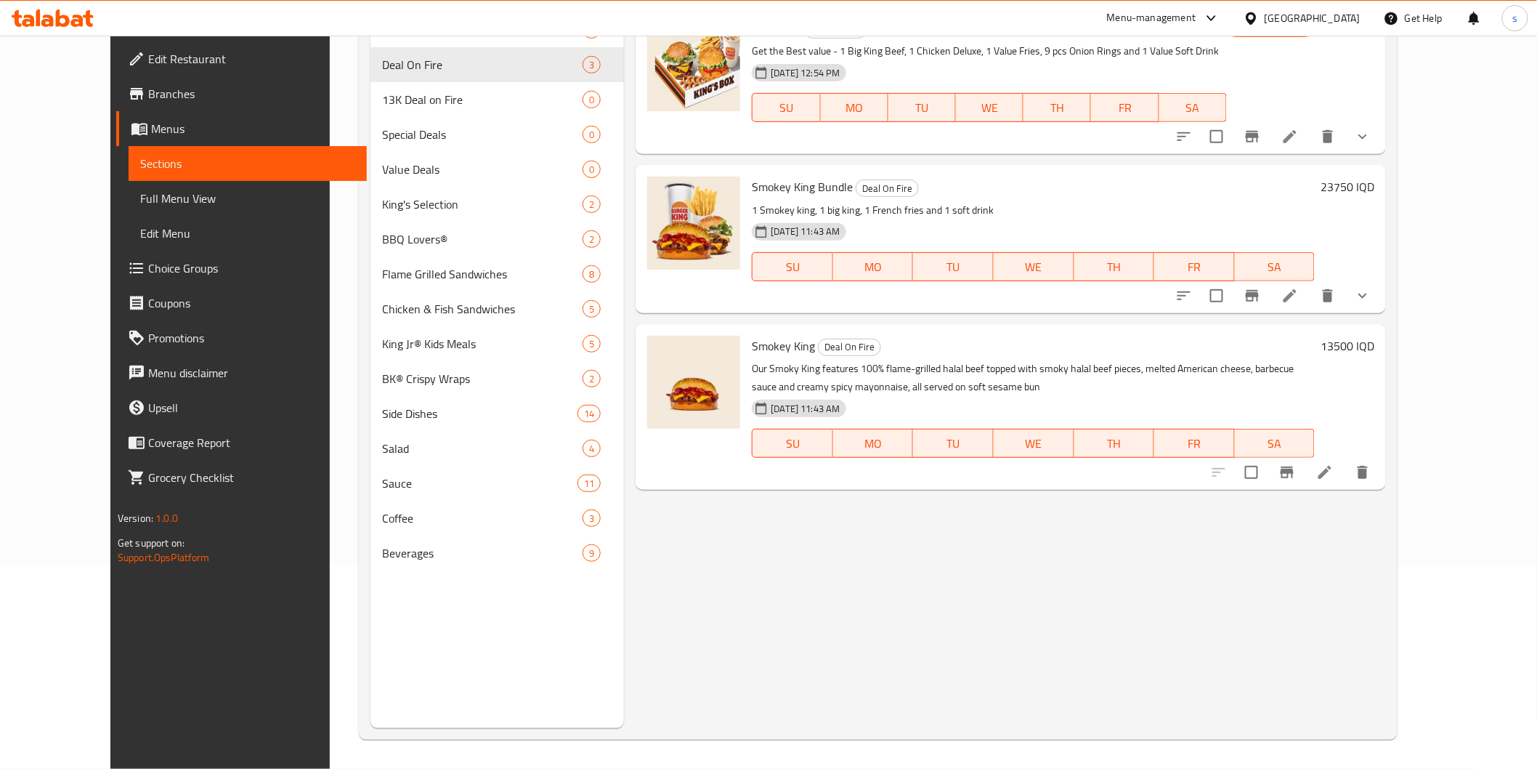
click at [148, 93] on span "Branches" at bounding box center [251, 93] width 207 height 17
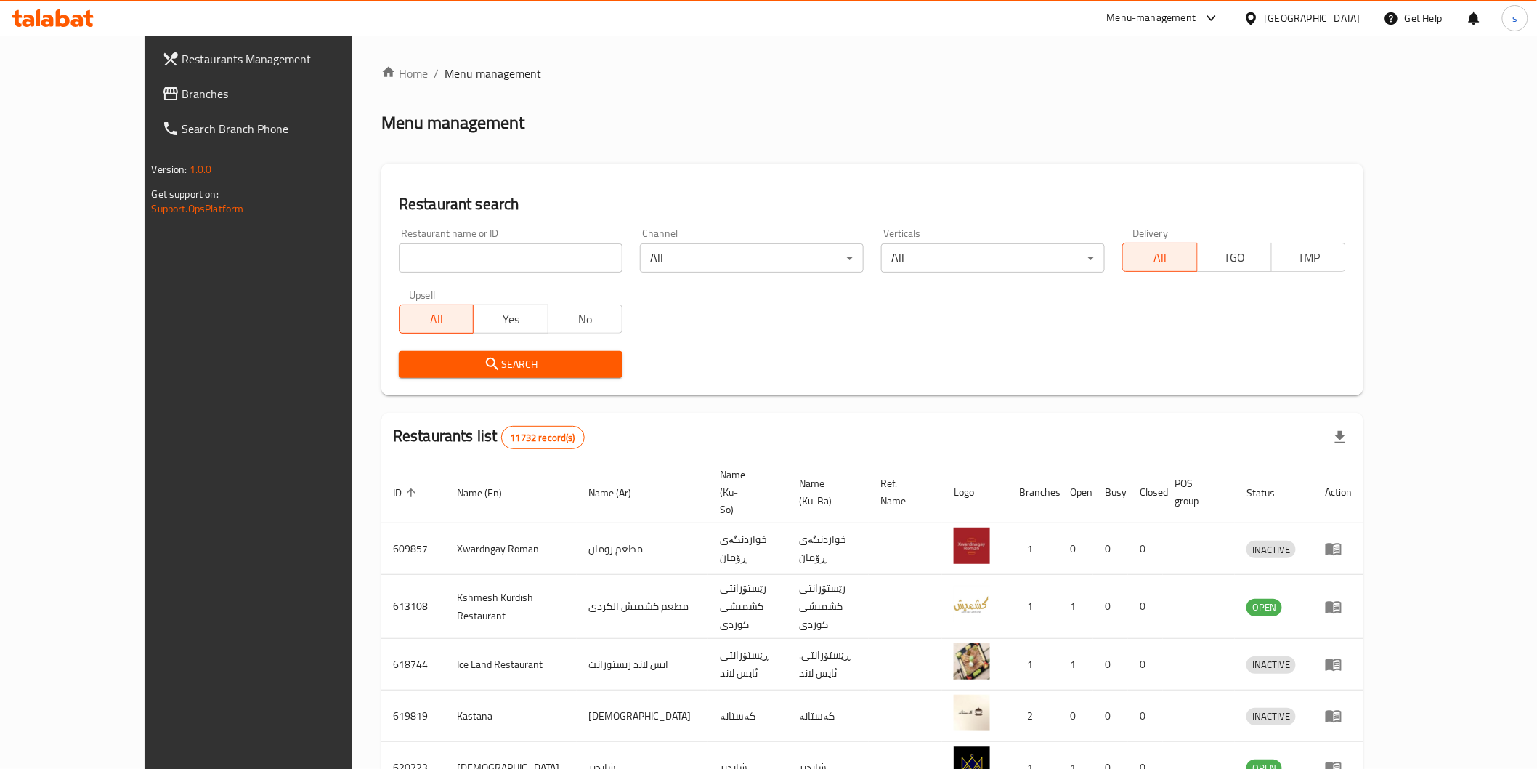
click at [48, 15] on icon at bounding box center [47, 21] width 12 height 12
